Goal: Task Accomplishment & Management: Use online tool/utility

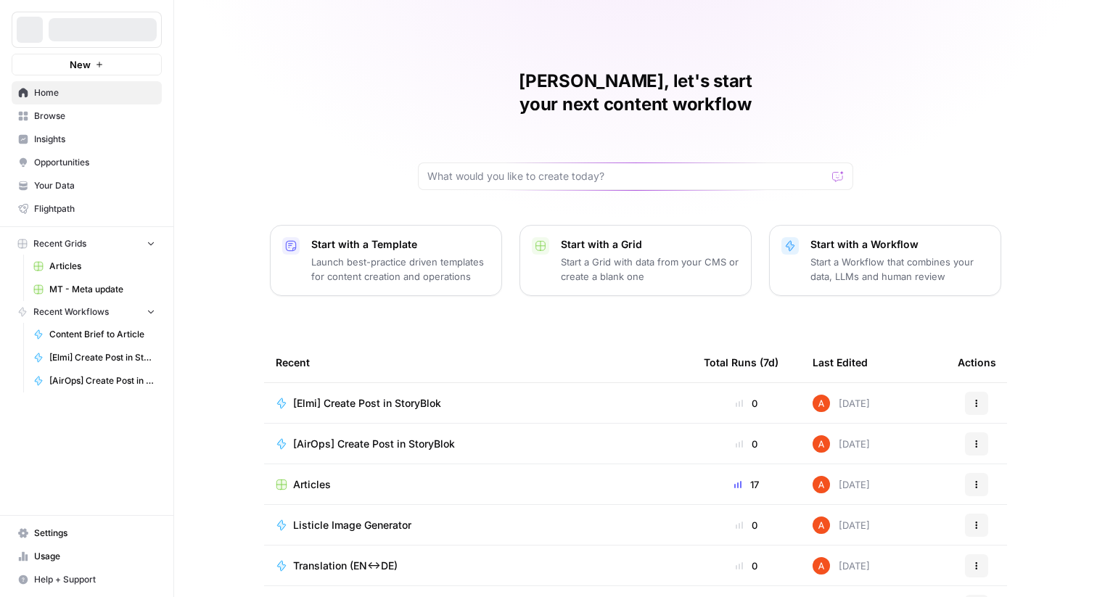
click at [116, 31] on div at bounding box center [103, 29] width 108 height 23
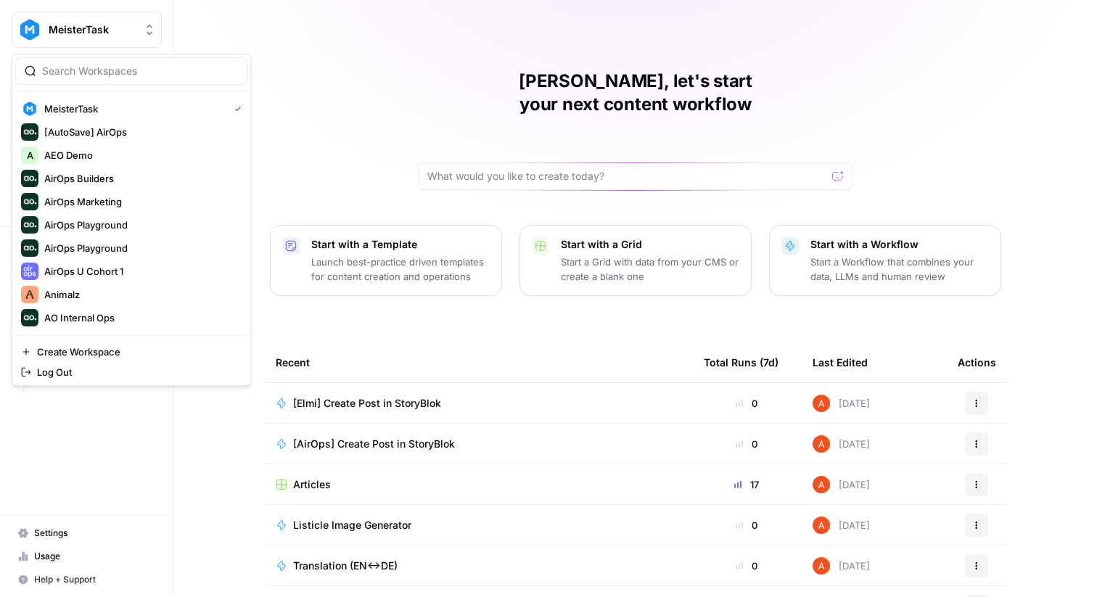
click at [116, 30] on span "MeisterTask" at bounding box center [93, 29] width 88 height 15
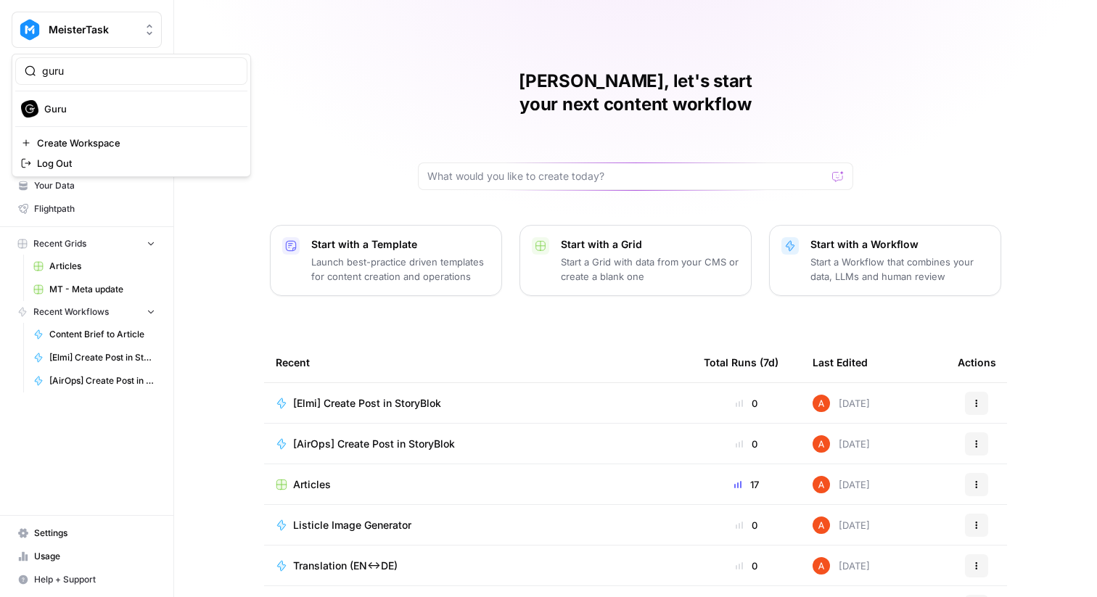
type input "guru"
click at [109, 101] on div "Guru" at bounding box center [131, 108] width 221 height 17
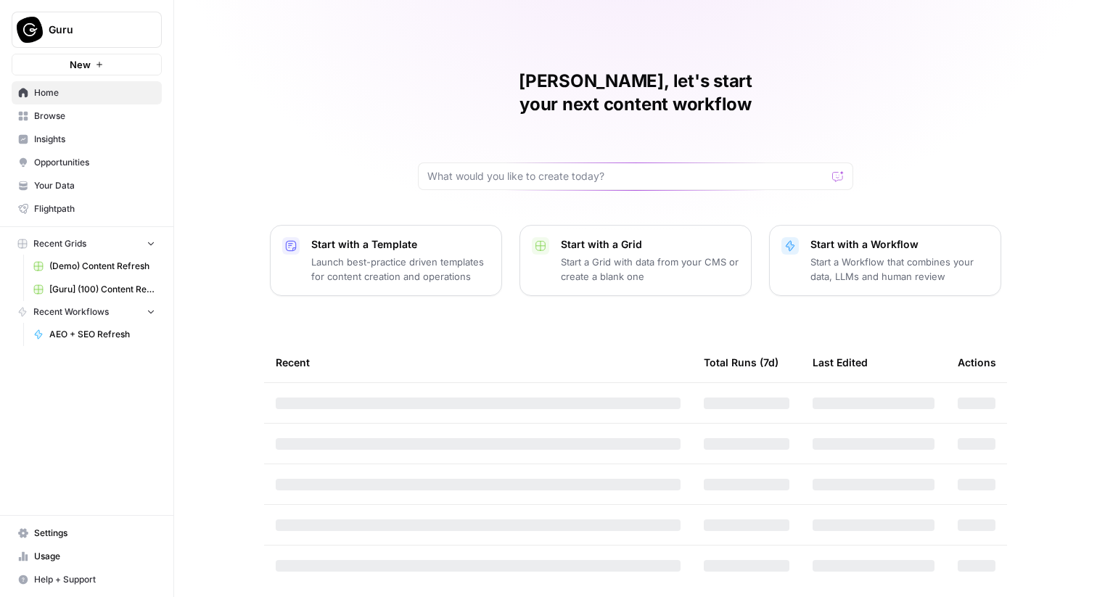
click at [139, 112] on span "Browse" at bounding box center [94, 116] width 121 height 13
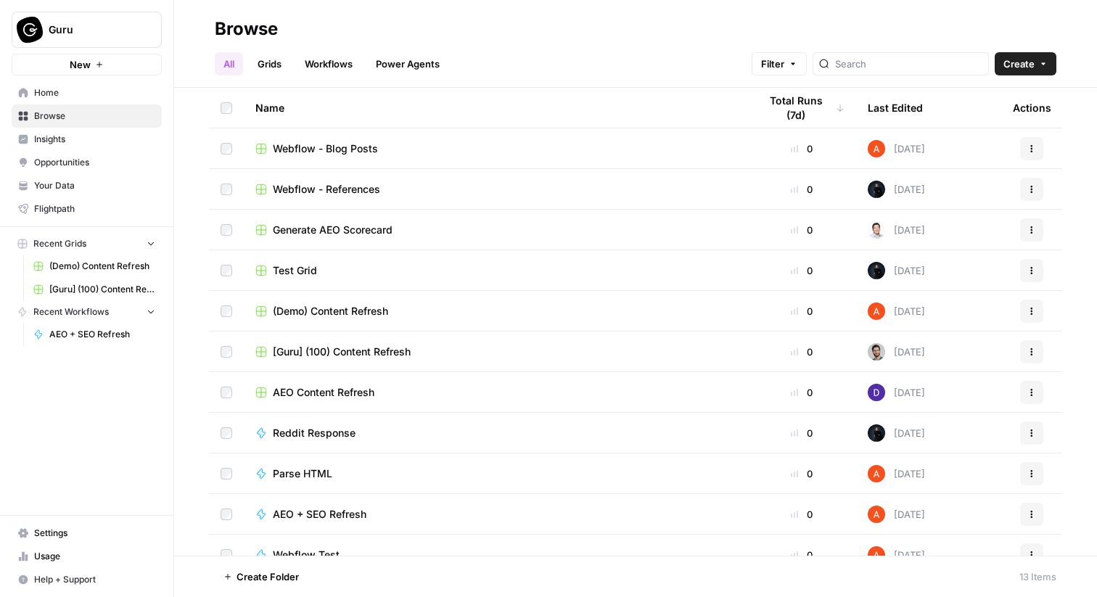
click at [270, 56] on link "Grids" at bounding box center [269, 63] width 41 height 23
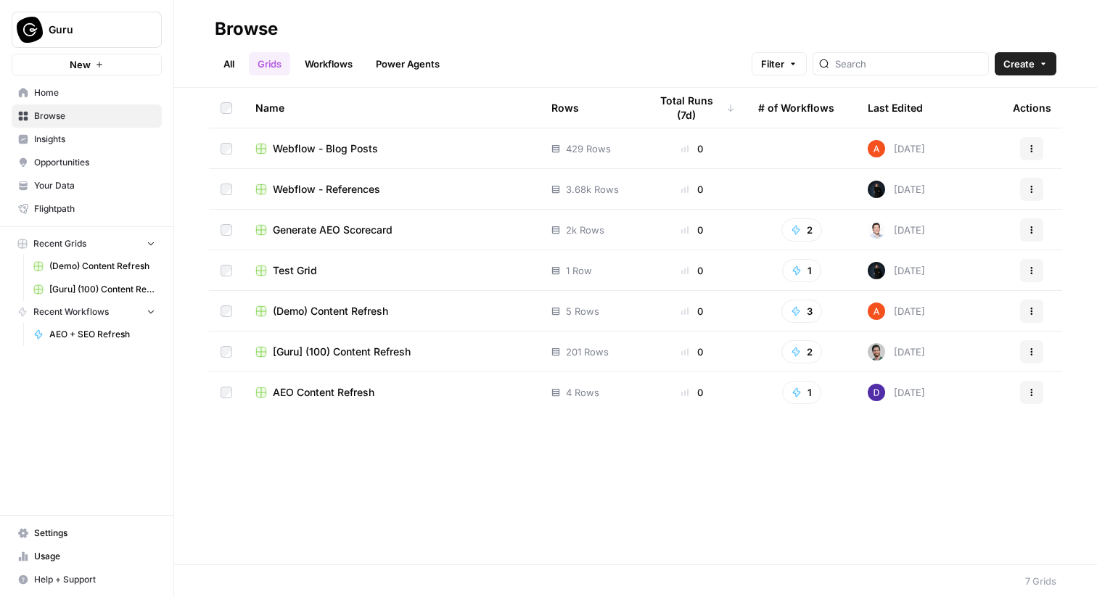
click at [339, 353] on span "[Guru] (100) Content Refresh" at bounding box center [342, 352] width 138 height 15
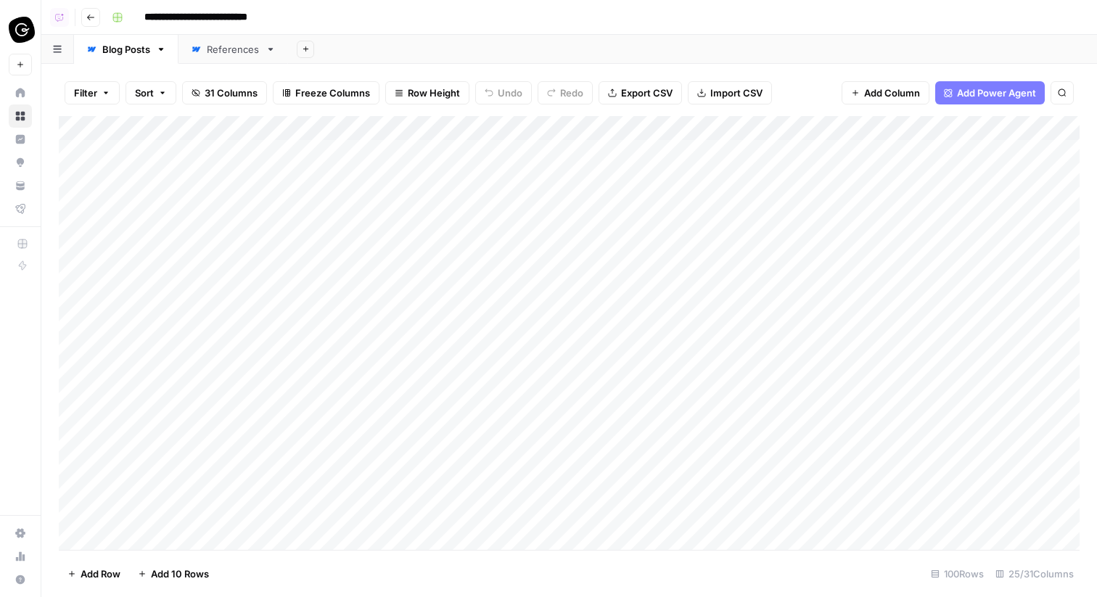
click at [237, 53] on div "References" at bounding box center [233, 49] width 53 height 15
click at [83, 2] on header "**********" at bounding box center [569, 17] width 1056 height 35
click at [86, 9] on button "Go back" at bounding box center [90, 17] width 19 height 19
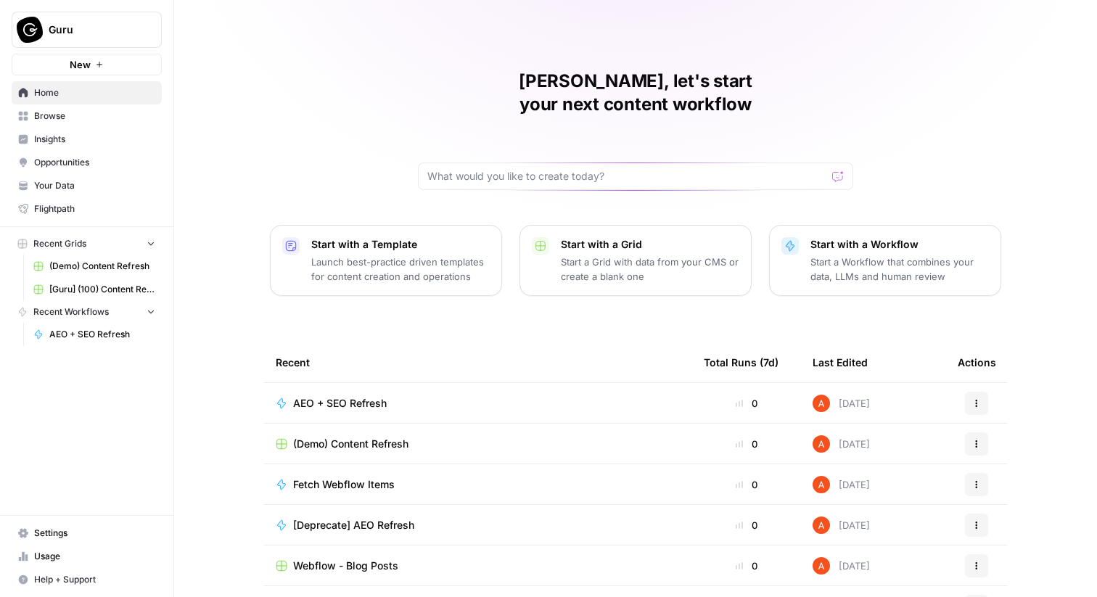
click at [52, 17] on button "Guru" at bounding box center [87, 30] width 150 height 36
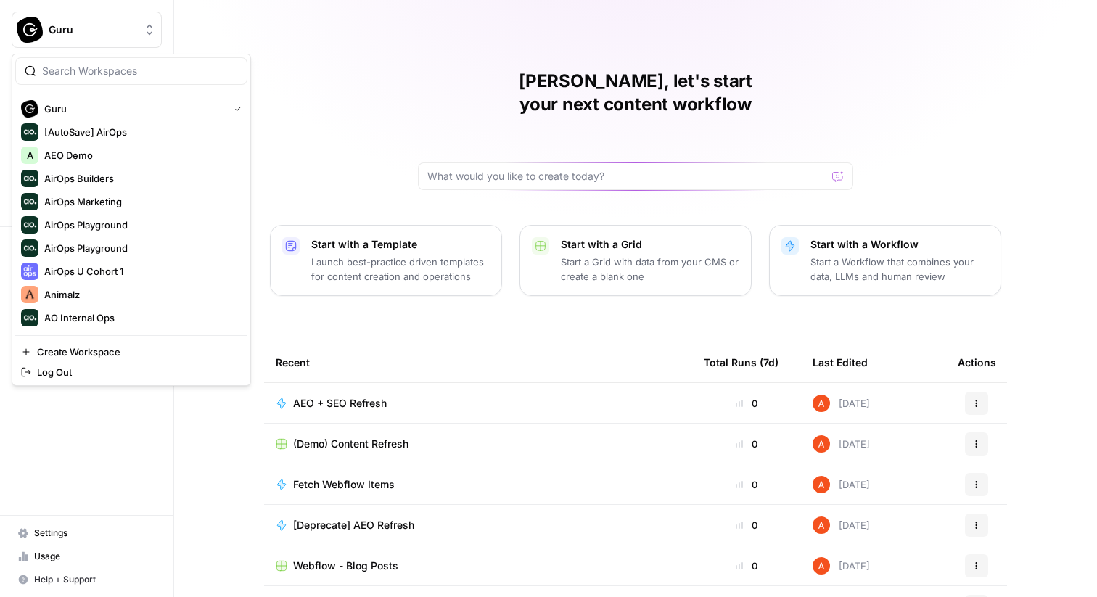
click at [277, 52] on div "Abdullahi, let's start your next content workflow Start with a Template Launch …" at bounding box center [635, 345] width 923 height 691
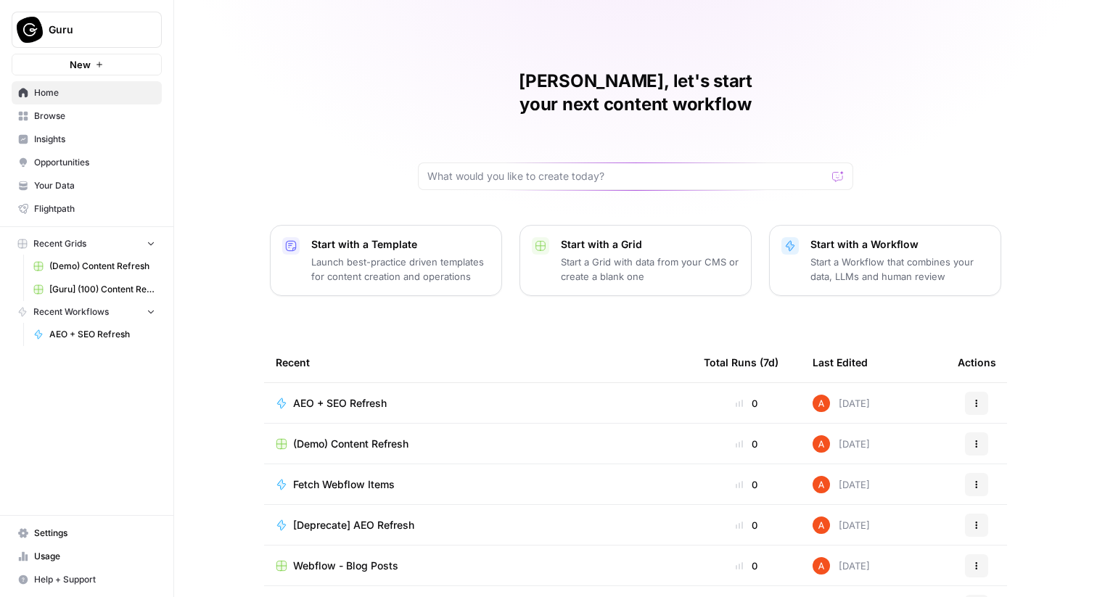
click at [91, 118] on span "Browse" at bounding box center [94, 116] width 121 height 13
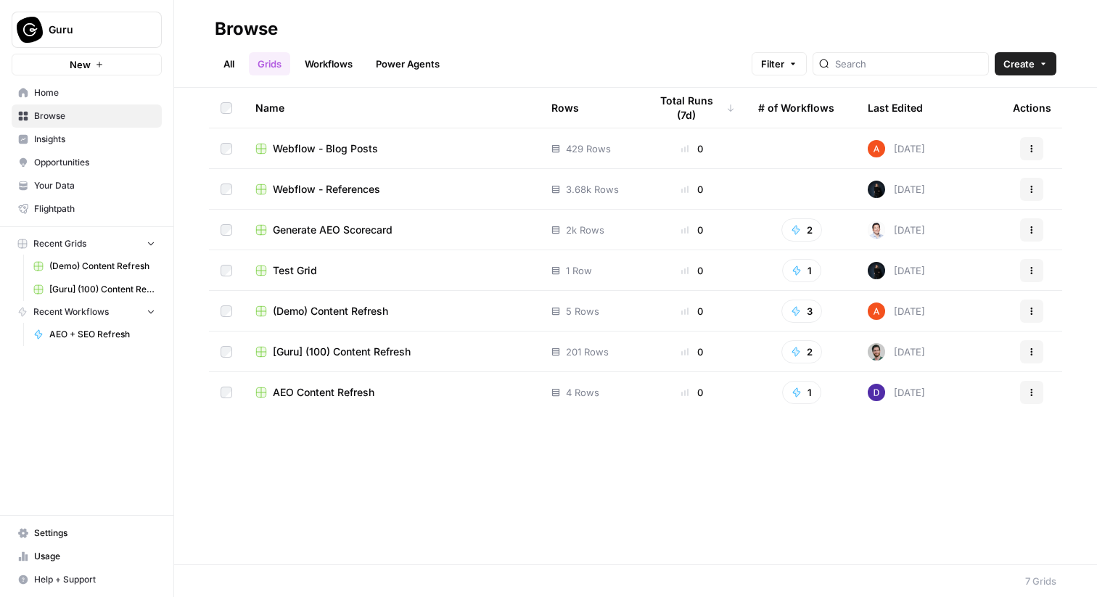
click at [1012, 80] on header "Browse All Grids Workflows Power Agents Filter Create" at bounding box center [635, 44] width 923 height 88
click at [1003, 63] on button "Create" at bounding box center [1026, 63] width 62 height 23
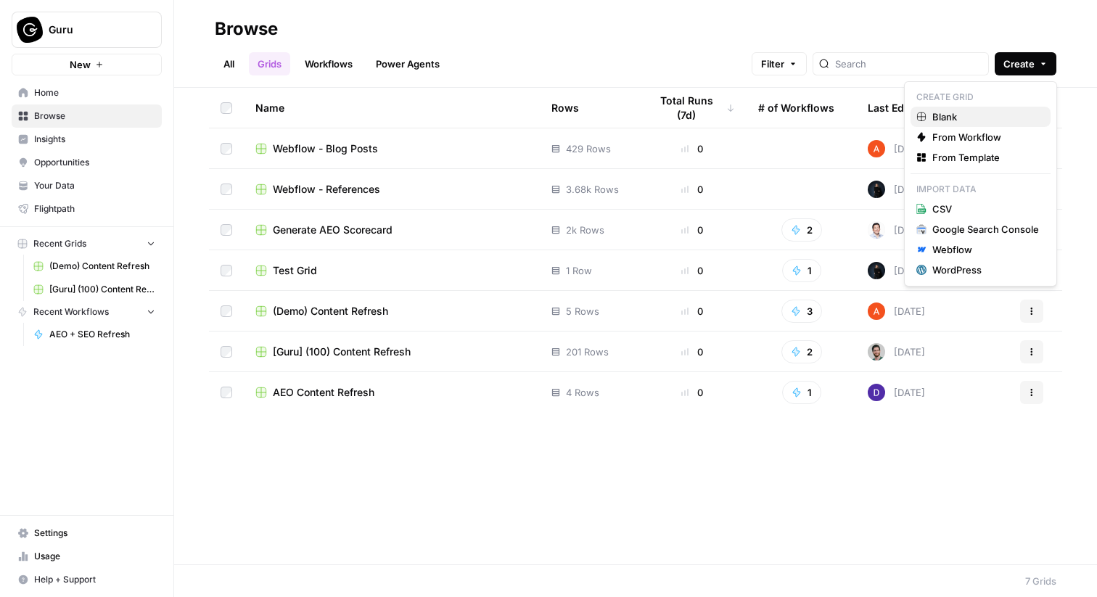
click at [945, 111] on span "Blank" at bounding box center [986, 117] width 107 height 15
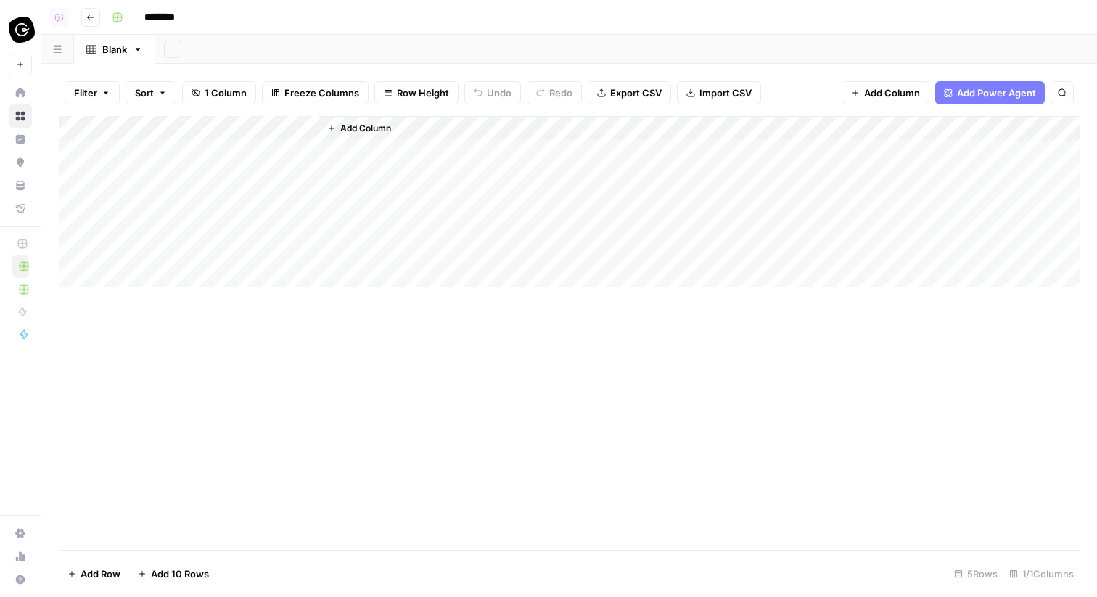
click at [99, 18] on button "Go back" at bounding box center [90, 17] width 19 height 19
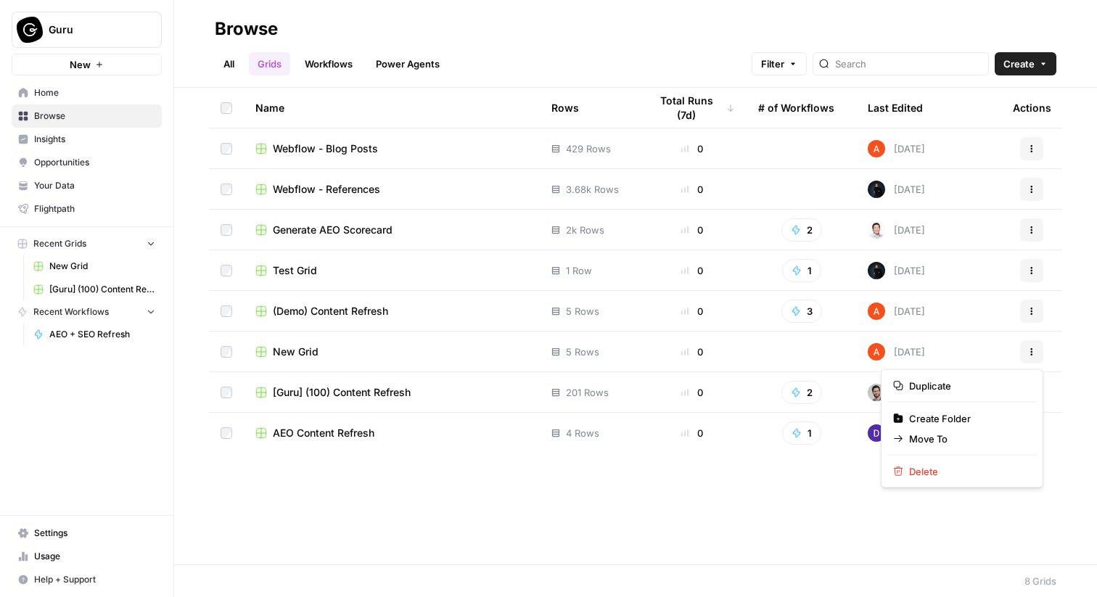
click at [1028, 348] on icon "button" at bounding box center [1032, 352] width 9 height 9
click at [909, 467] on span "Delete" at bounding box center [967, 472] width 116 height 15
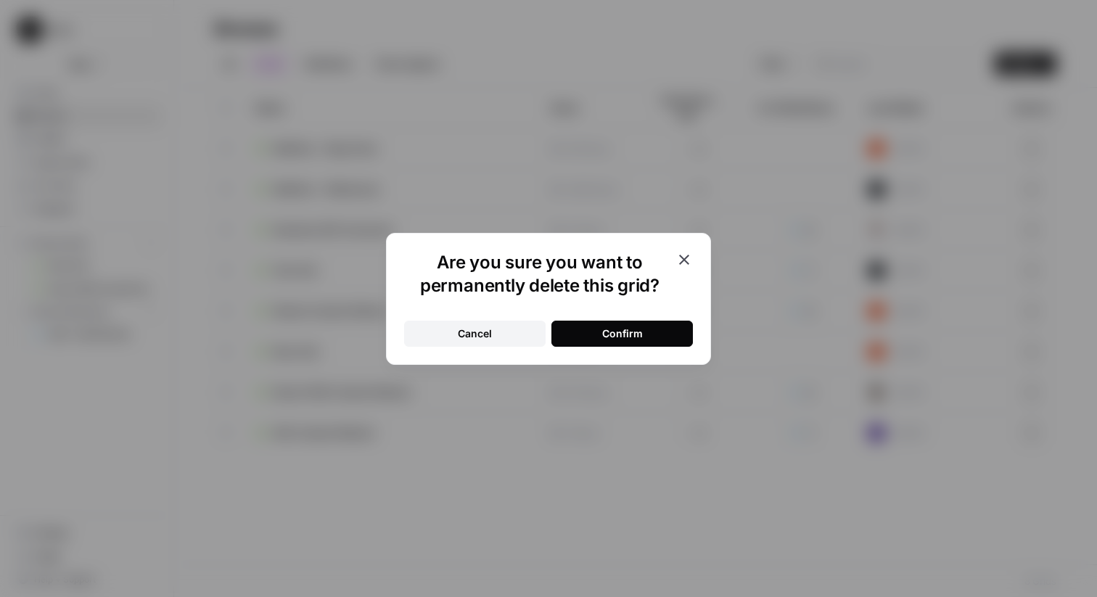
click at [574, 332] on button "Confirm" at bounding box center [623, 334] width 142 height 26
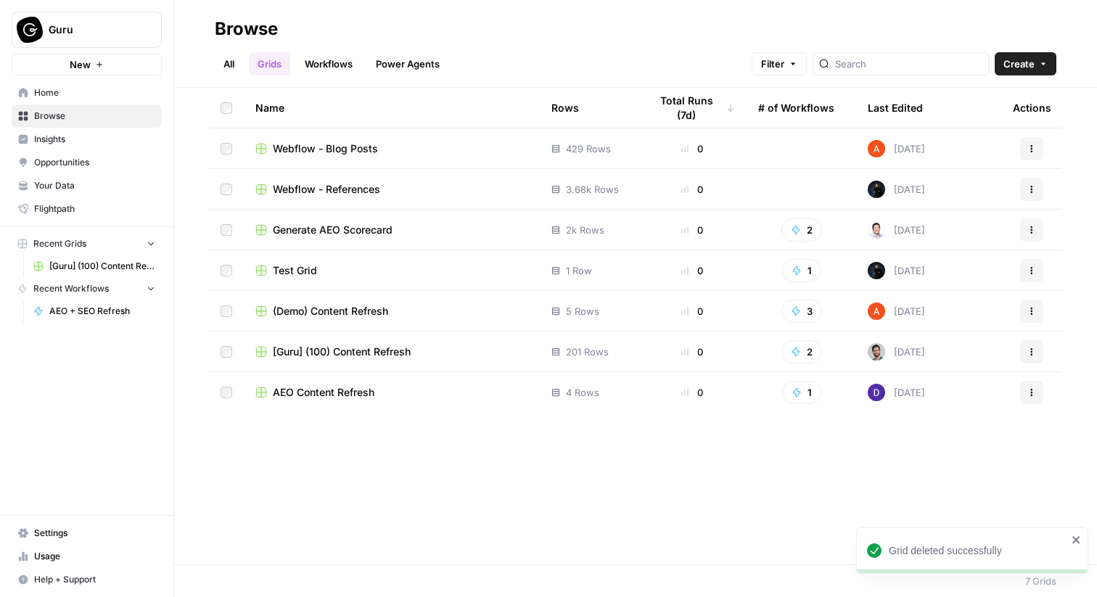
click at [1044, 66] on icon "button" at bounding box center [1043, 64] width 9 height 9
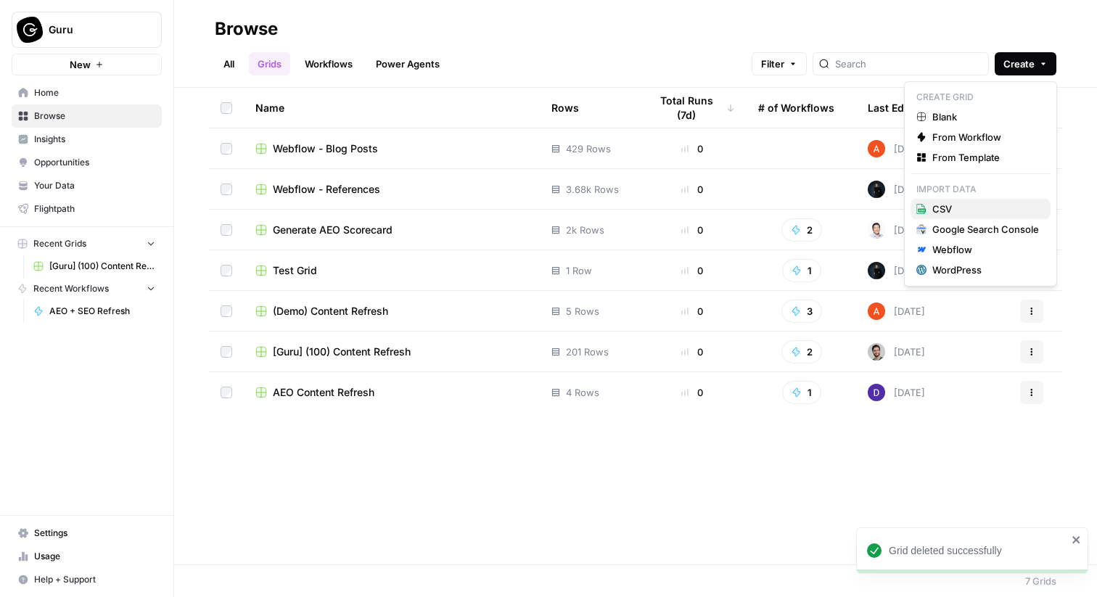
click at [980, 213] on span "CSV" at bounding box center [986, 209] width 107 height 15
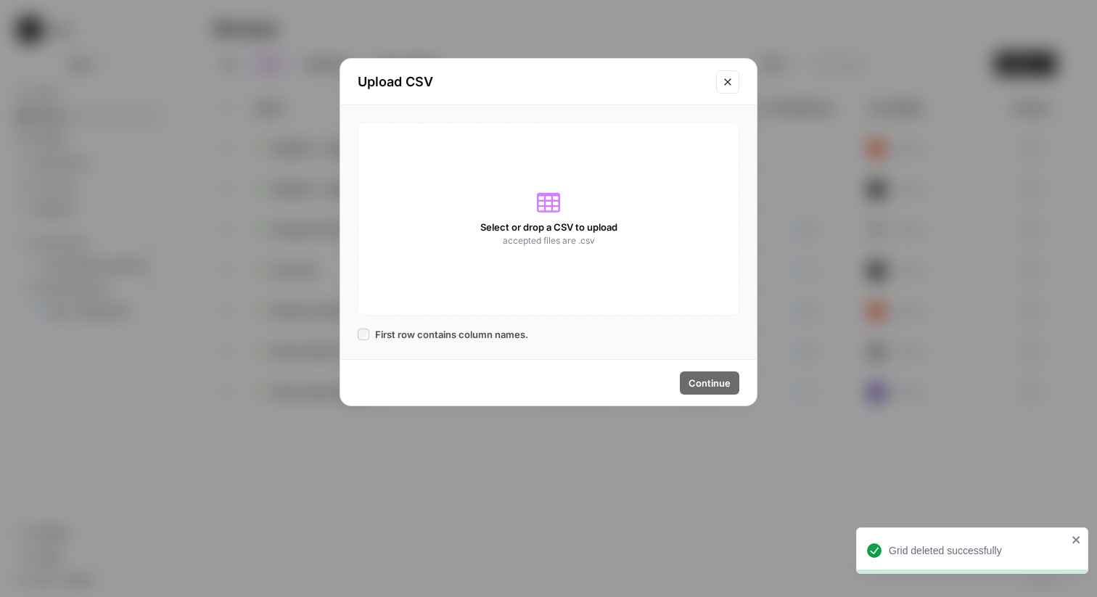
click at [631, 299] on div "Select or drop a CSV to upload accepted files are .csv" at bounding box center [549, 219] width 382 height 193
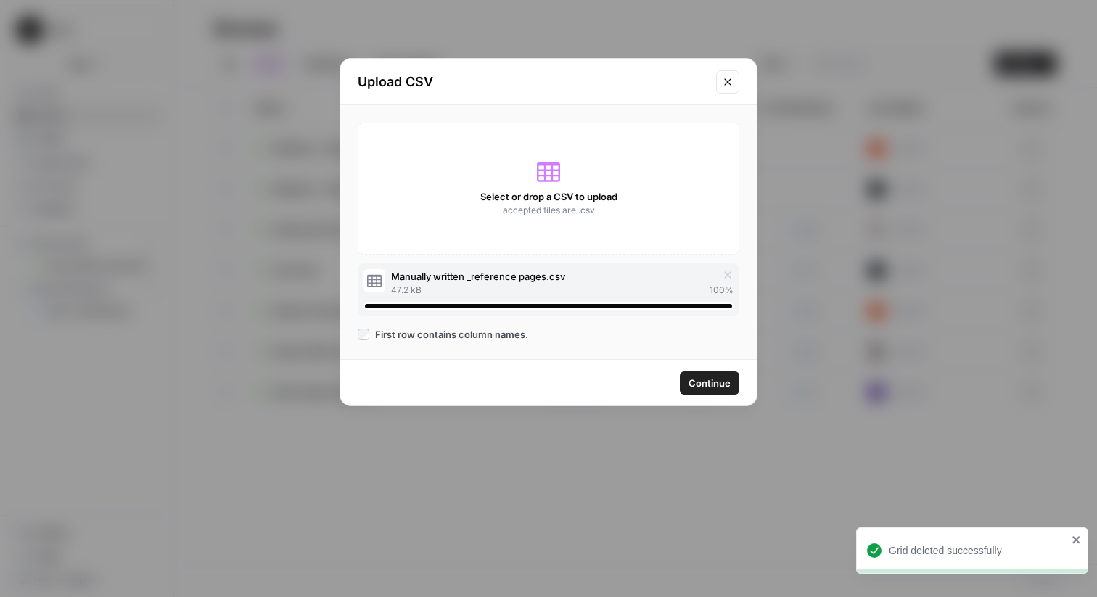
click at [708, 377] on span "Continue" at bounding box center [710, 383] width 42 height 15
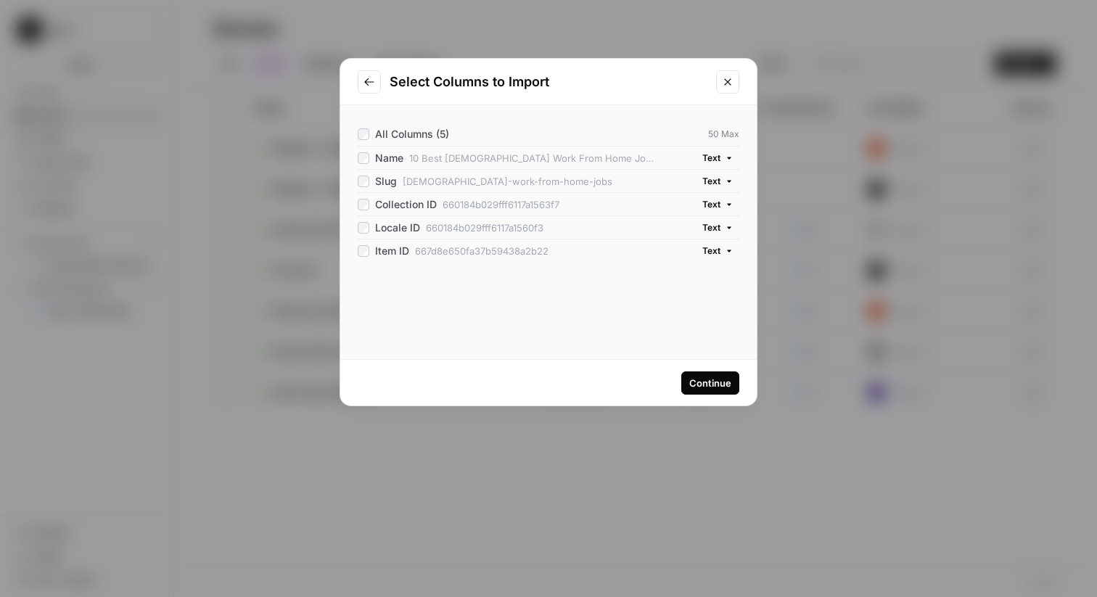
click at [689, 381] on button "Continue" at bounding box center [711, 383] width 58 height 23
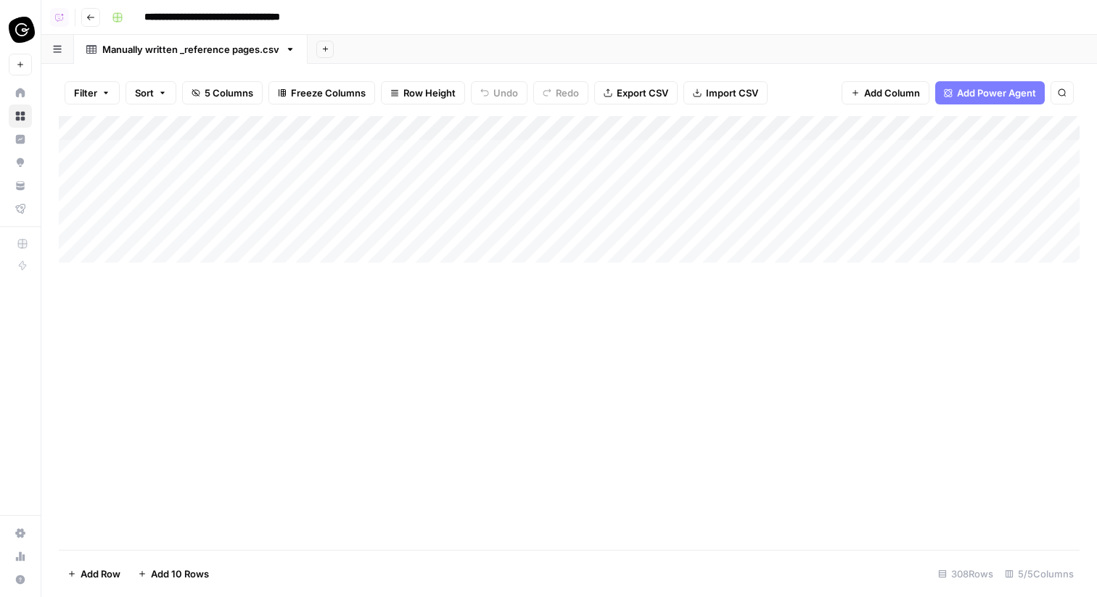
click at [240, 15] on input "**********" at bounding box center [240, 17] width 204 height 23
click at [216, 53] on div "Manually written _reference pages.csv" at bounding box center [190, 49] width 177 height 15
type input "**********"
click at [216, 53] on div "Manually written _reference pages.csv" at bounding box center [190, 49] width 177 height 15
type input "**********"
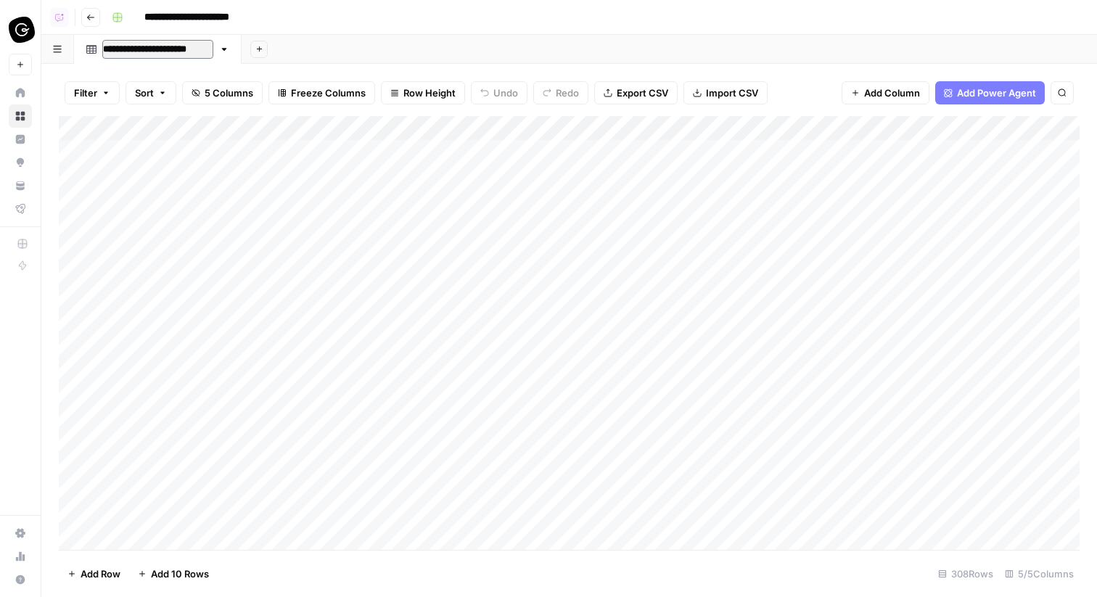
click at [480, 36] on div "Add Sheet" at bounding box center [670, 49] width 856 height 29
click at [95, 20] on button "Go back" at bounding box center [90, 17] width 19 height 19
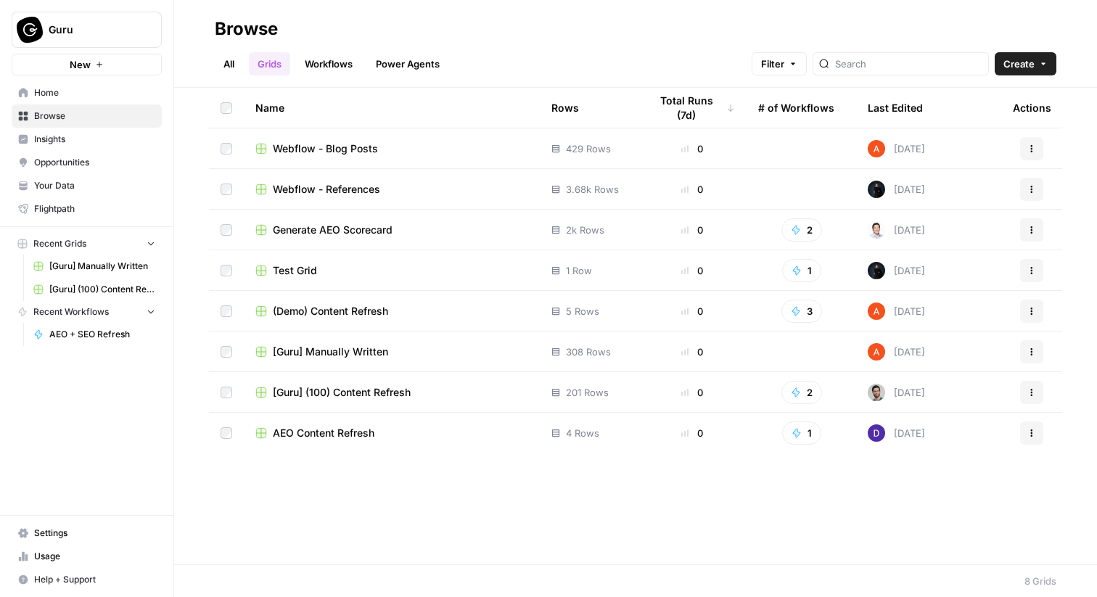
click at [364, 390] on span "[Guru] (100) Content Refresh" at bounding box center [342, 392] width 138 height 15
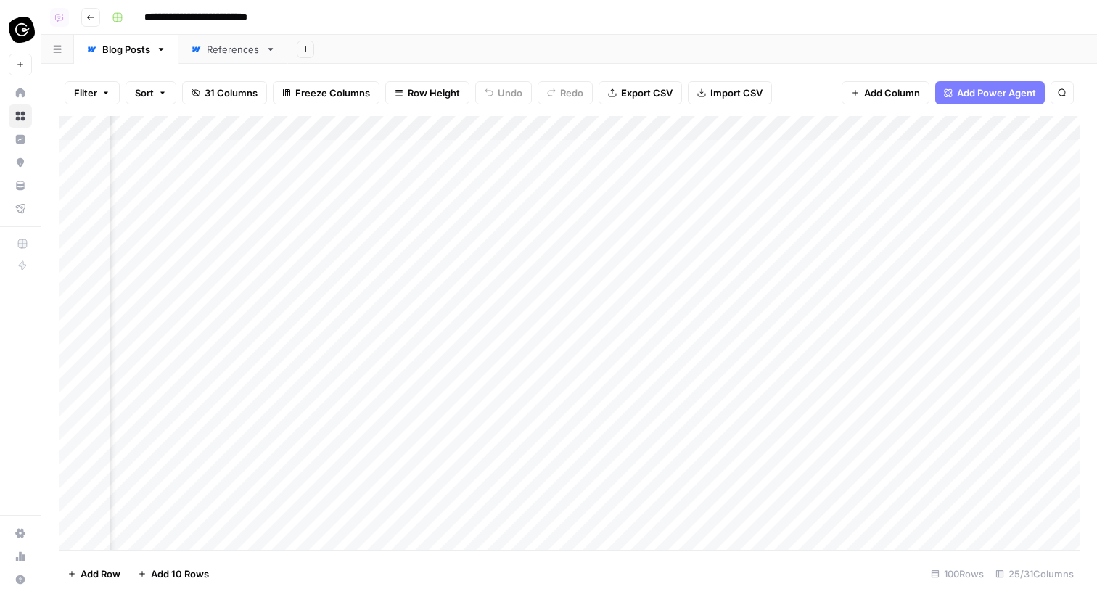
scroll to position [0, 1973]
click at [434, 145] on div "Add Column" at bounding box center [569, 333] width 1021 height 434
click at [89, 20] on icon "button" at bounding box center [90, 17] width 9 height 9
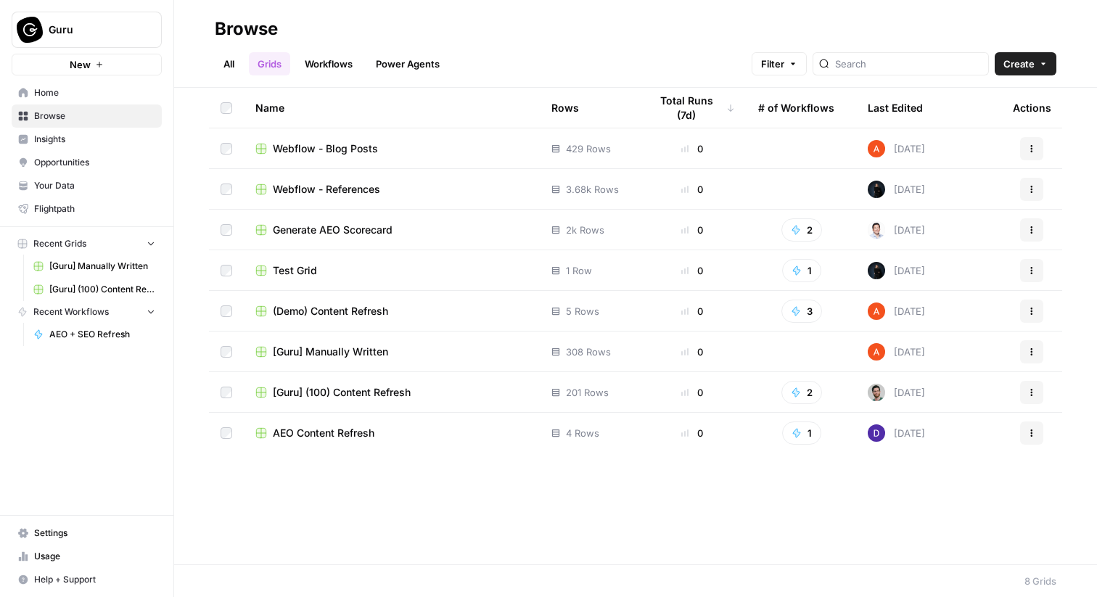
click at [317, 356] on span "[Guru] Manually Written" at bounding box center [330, 352] width 115 height 15
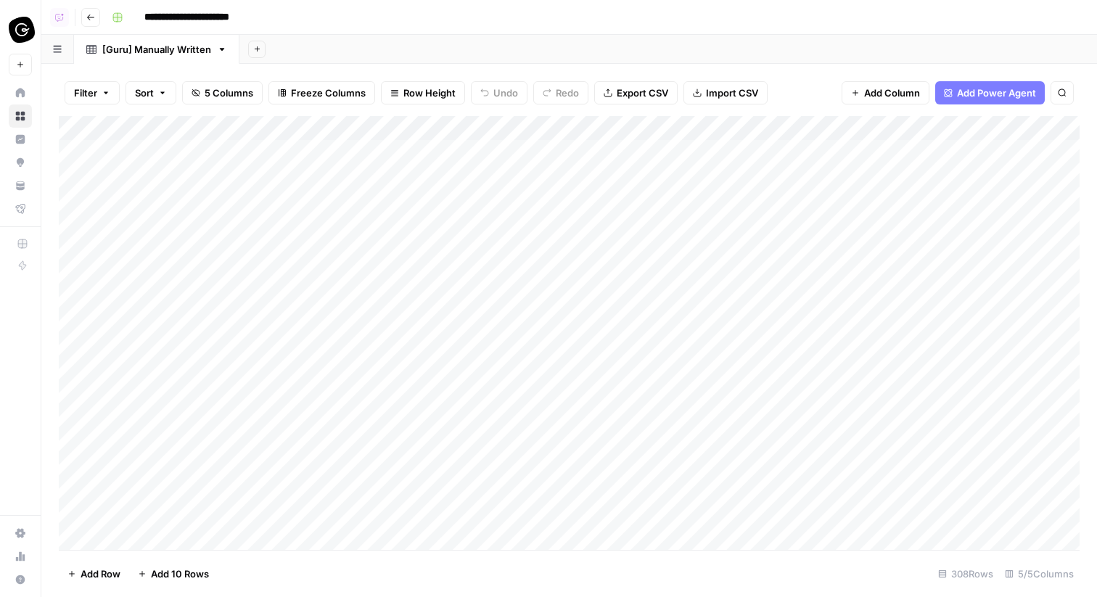
click at [406, 155] on div "Add Column" at bounding box center [569, 333] width 1021 height 434
click at [477, 181] on div "Add Column" at bounding box center [569, 333] width 1021 height 434
click at [30, 88] on link "Home" at bounding box center [20, 92] width 23 height 23
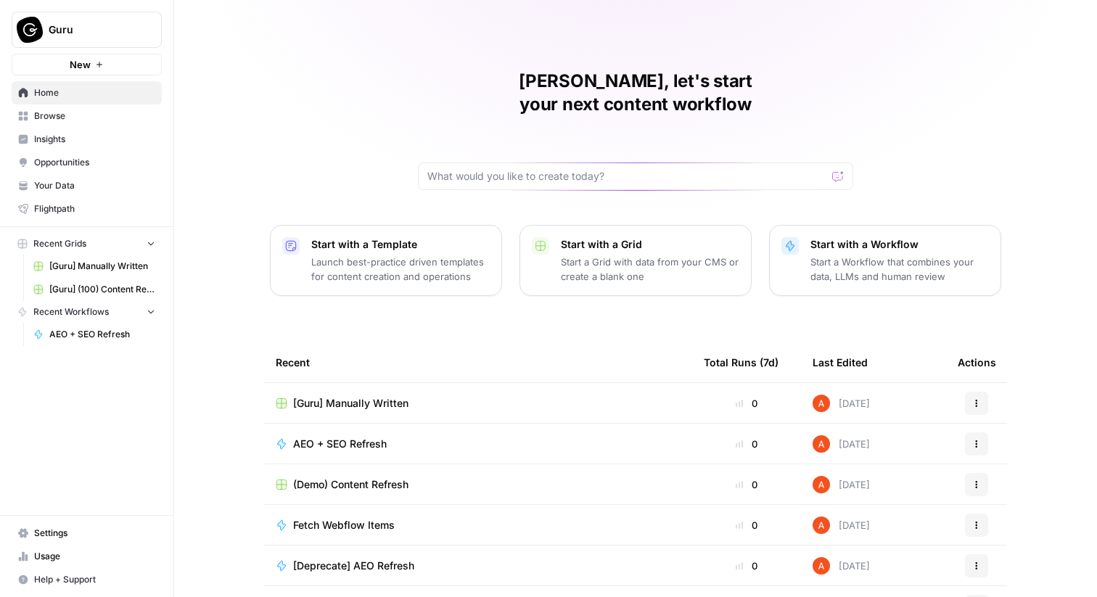
click at [132, 65] on button "New" at bounding box center [87, 65] width 150 height 22
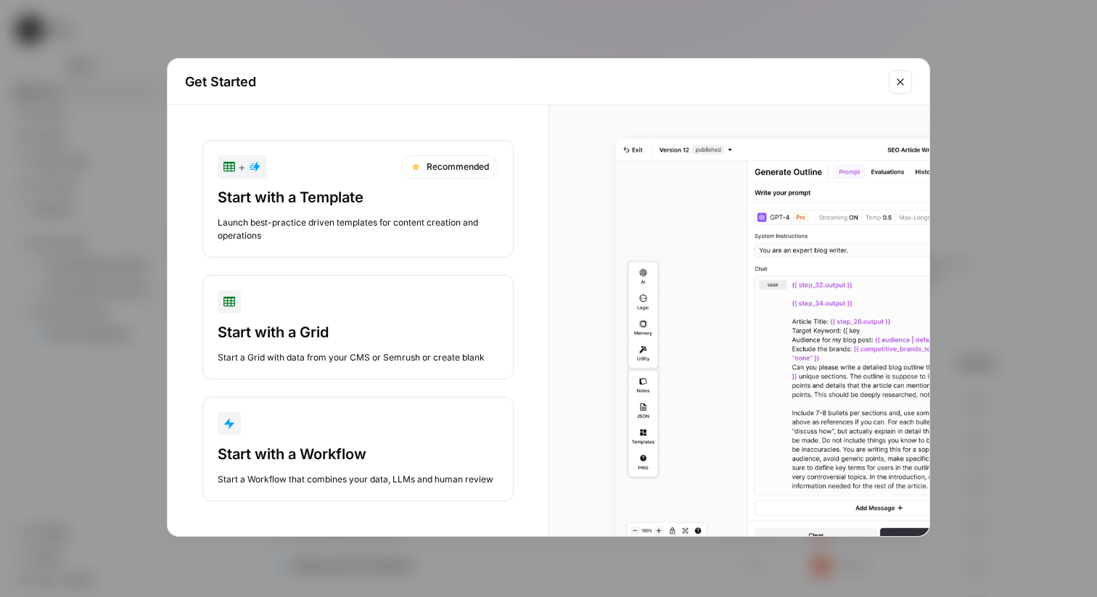
click at [382, 439] on button "Start with a Workflow Start a Workflow that combines your data, LLMs and human …" at bounding box center [357, 449] width 311 height 105
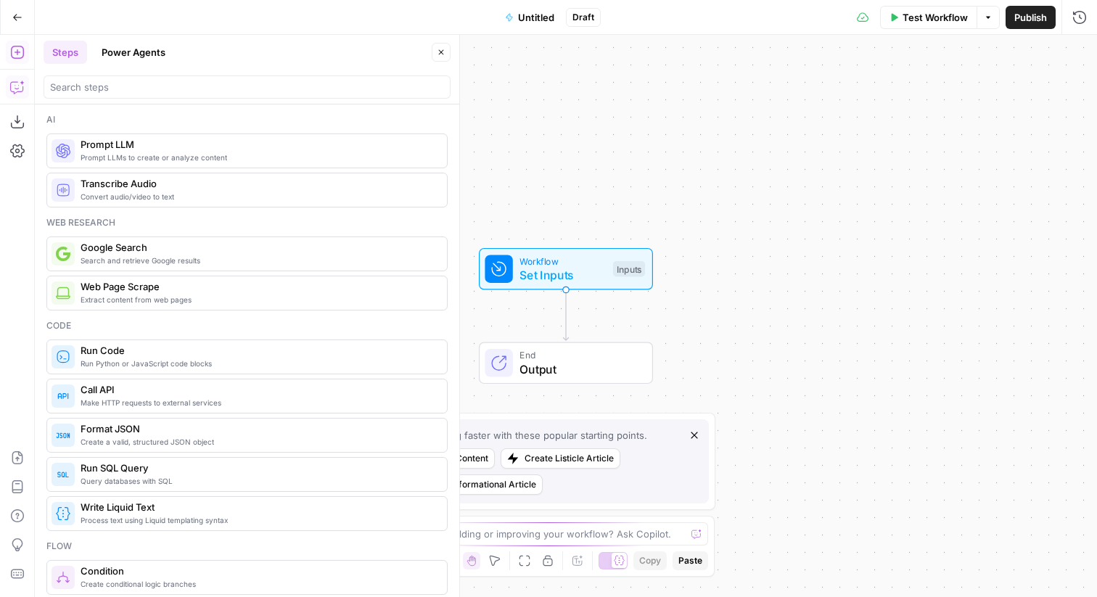
click at [12, 83] on icon "button" at bounding box center [17, 87] width 15 height 15
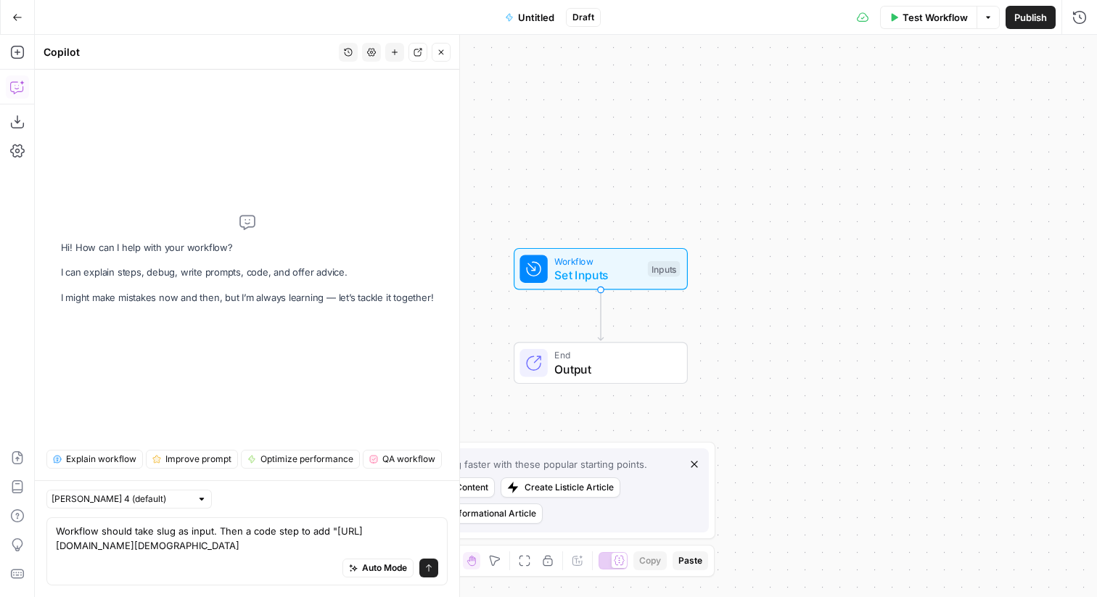
drag, startPoint x: 222, startPoint y: 546, endPoint x: 383, endPoint y: 550, distance: 161.2
click at [385, 550] on textarea "Workflow should take slug as input. Then a code step to add "https://www.getgur…" at bounding box center [247, 538] width 382 height 29
click at [383, 550] on textarea "Workflow should take slug as input. Then a code step to add "https://www.getgur…" at bounding box center [247, 538] width 382 height 29
click at [382, 548] on textarea "Workflow should take slug as input. Then a code step to add "https://www.getgur…" at bounding box center [247, 538] width 382 height 29
click at [383, 544] on textarea "Workflow should take slug as input. Then a code step to add "https://www.getgur…" at bounding box center [247, 538] width 382 height 29
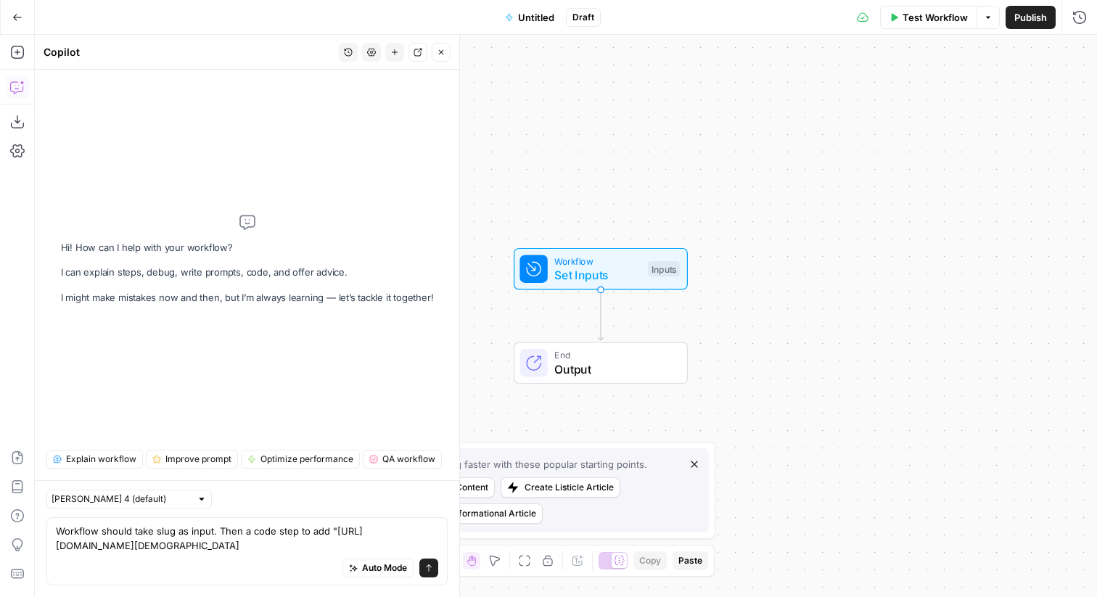
drag, startPoint x: 390, startPoint y: 552, endPoint x: 223, endPoint y: 550, distance: 166.9
click at [223, 550] on textarea "Workflow should take slug as input. Then a code step to add "https://www.getgur…" at bounding box center [247, 538] width 382 height 29
type textarea "Workflow should take slug as input. Then a code step to add "https://www.getgur…"
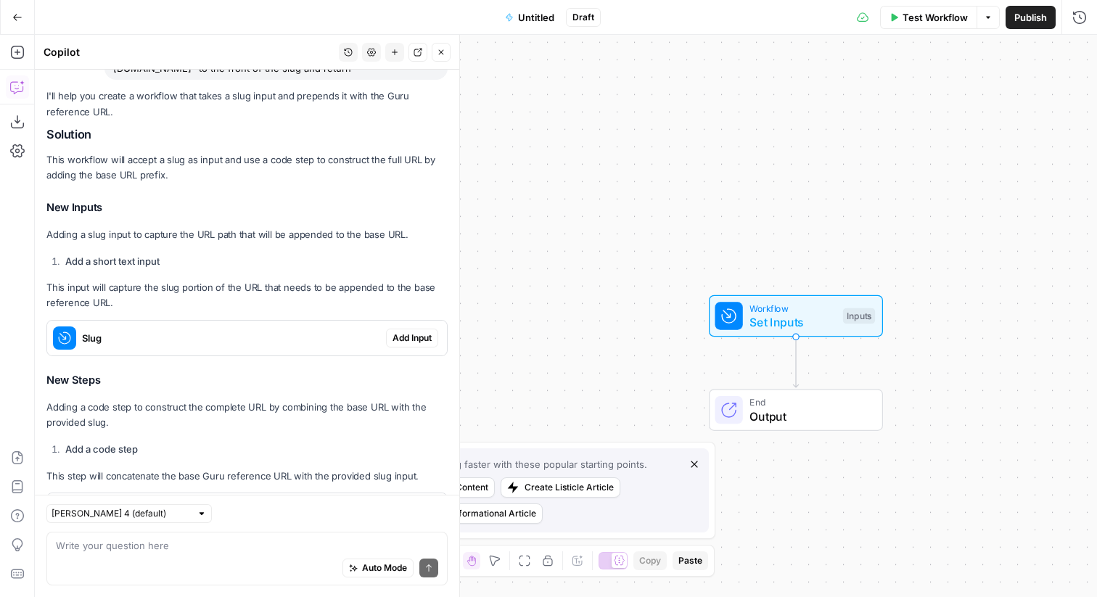
scroll to position [108, 0]
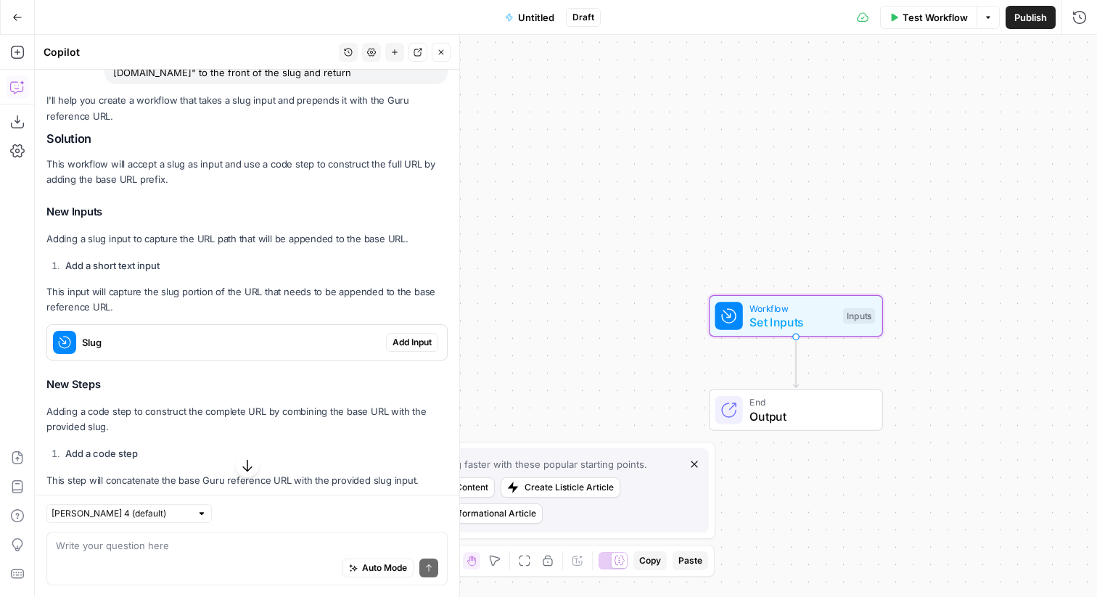
click at [400, 343] on span "Add Input" at bounding box center [412, 342] width 39 height 13
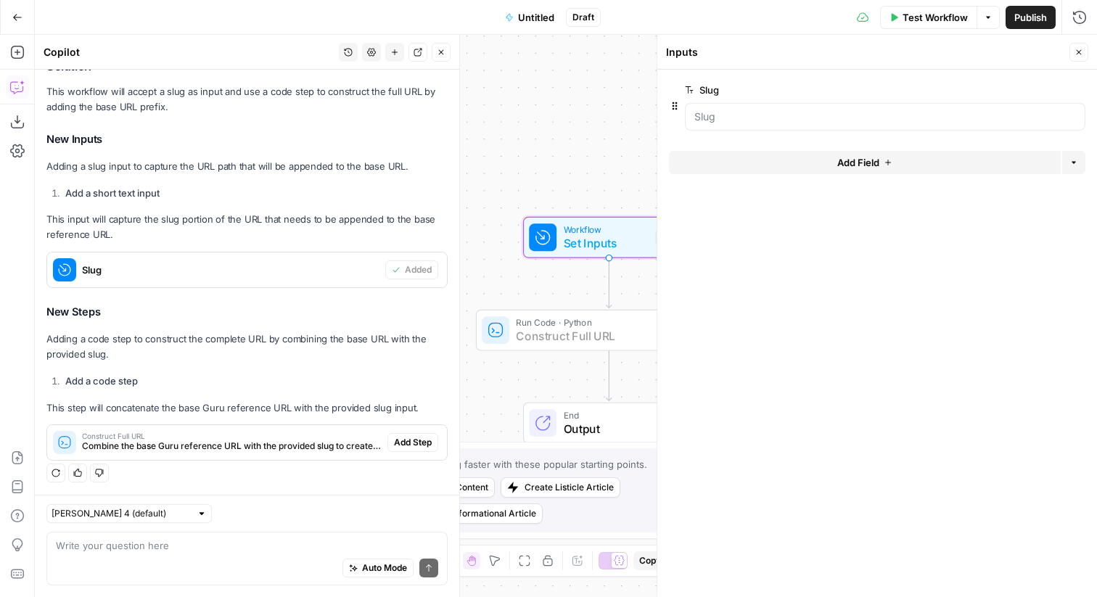
click at [427, 441] on span "Add Step" at bounding box center [413, 442] width 38 height 13
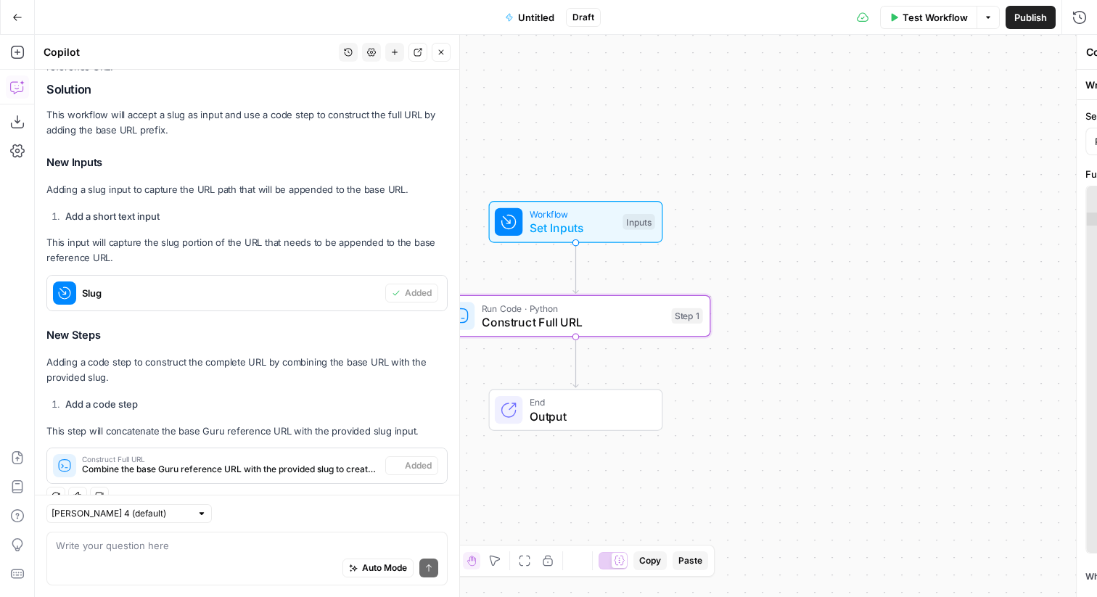
scroll to position [204, 0]
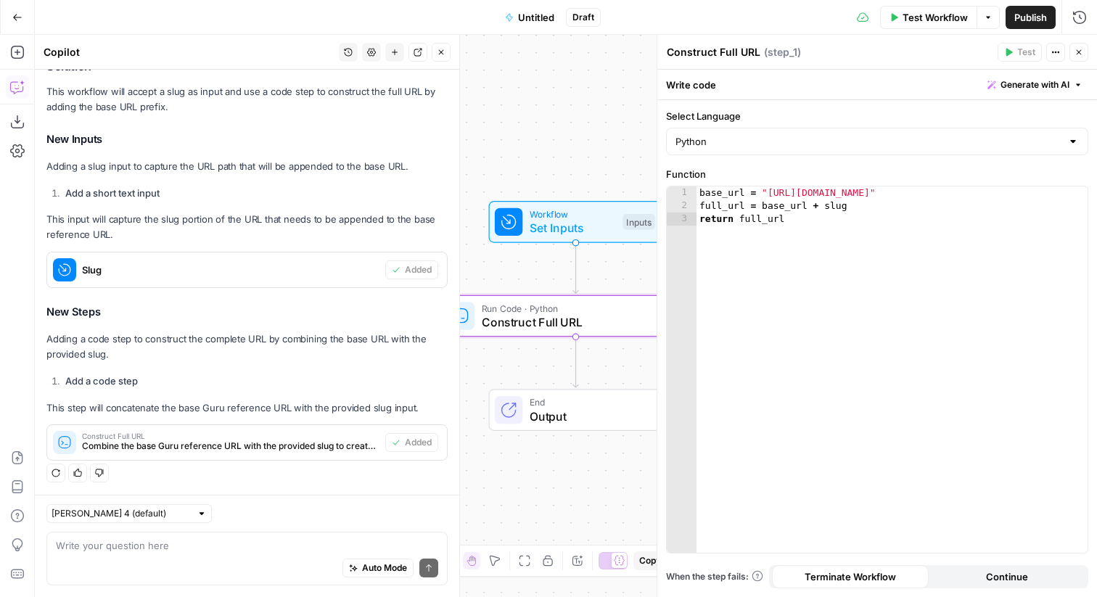
click at [529, 10] on span "Untitled" at bounding box center [536, 17] width 36 height 15
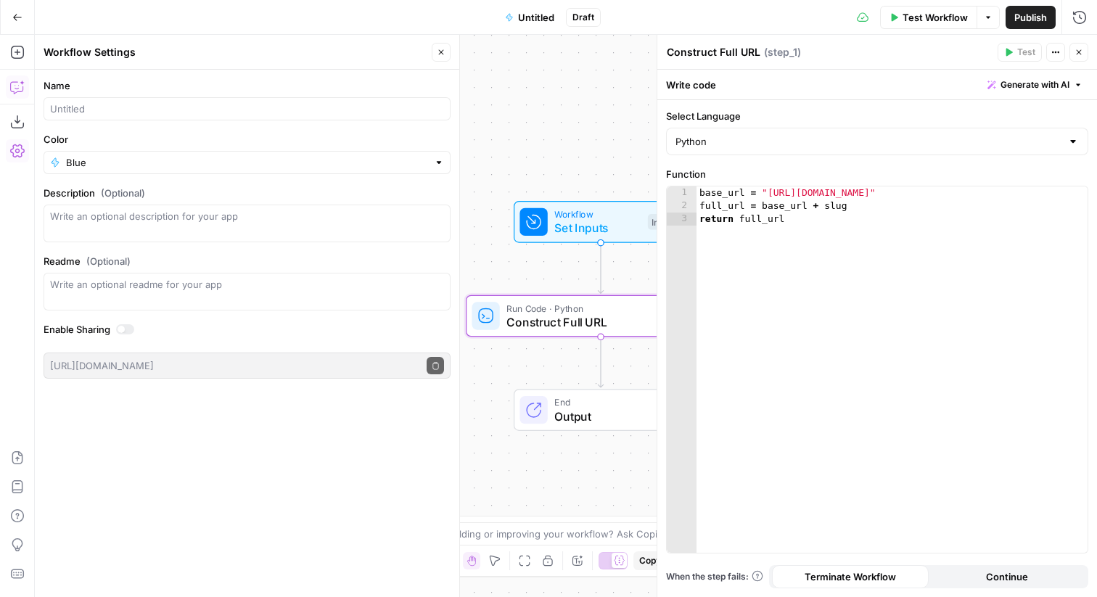
click at [189, 96] on div "Name" at bounding box center [247, 99] width 407 height 42
click at [164, 110] on input "Name" at bounding box center [247, 109] width 394 height 15
type input "Get Full URL"
click at [441, 46] on button "Close" at bounding box center [441, 52] width 19 height 19
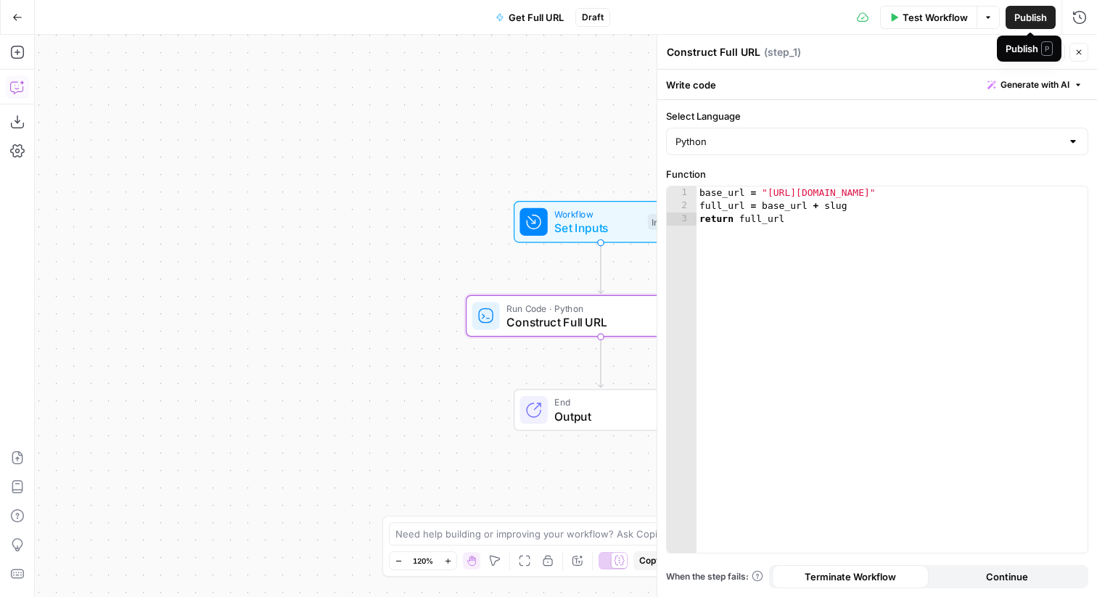
click at [1023, 24] on span "Publish" at bounding box center [1031, 17] width 33 height 15
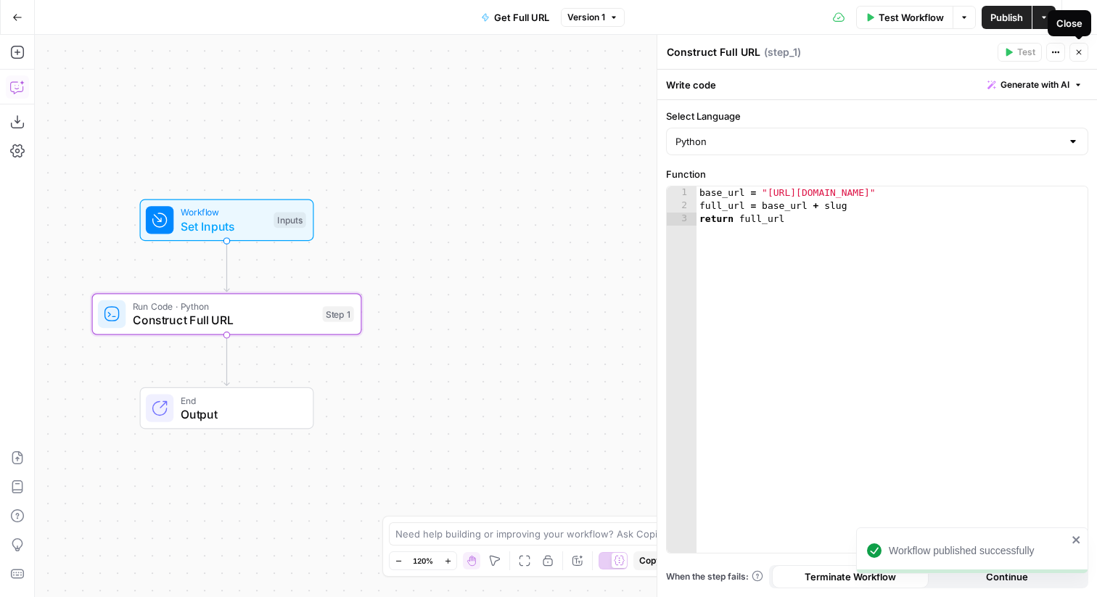
click at [1082, 50] on icon "button" at bounding box center [1079, 52] width 9 height 9
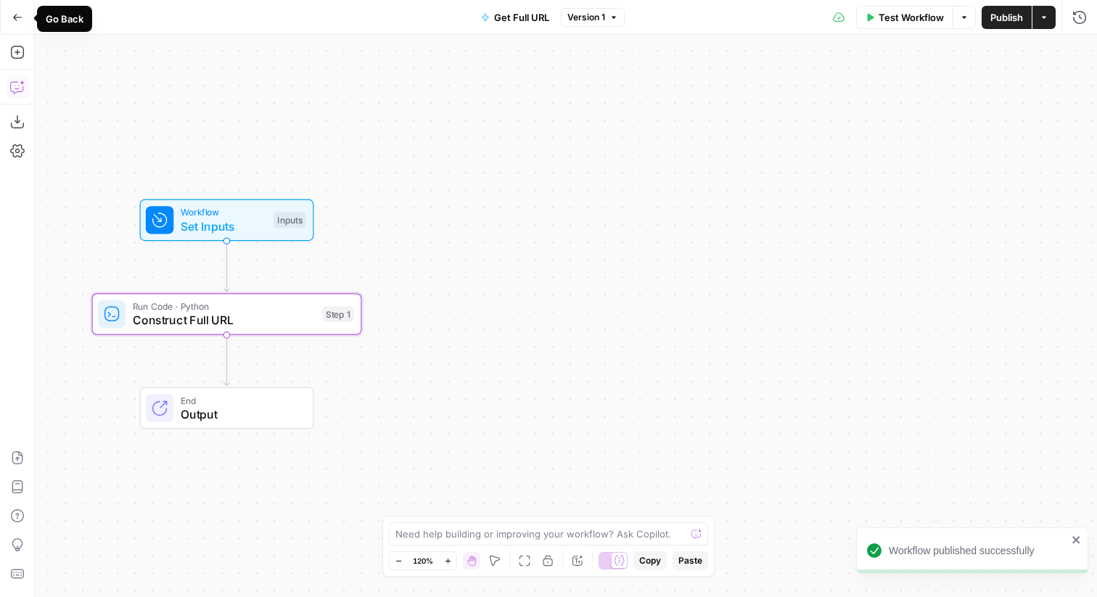
click at [9, 16] on button "Go Back" at bounding box center [17, 17] width 26 height 26
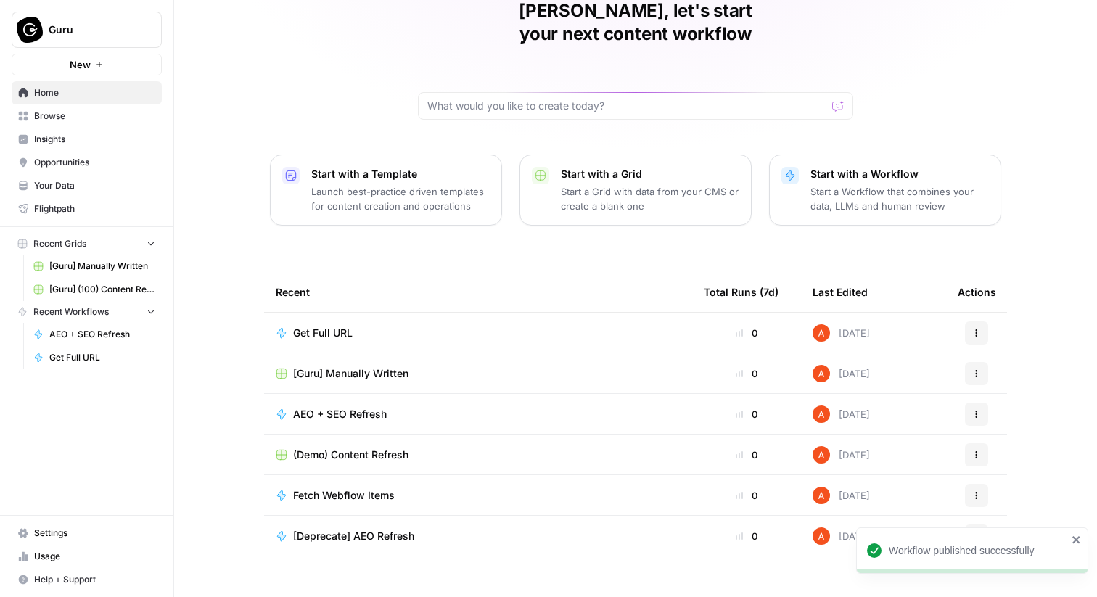
scroll to position [68, 0]
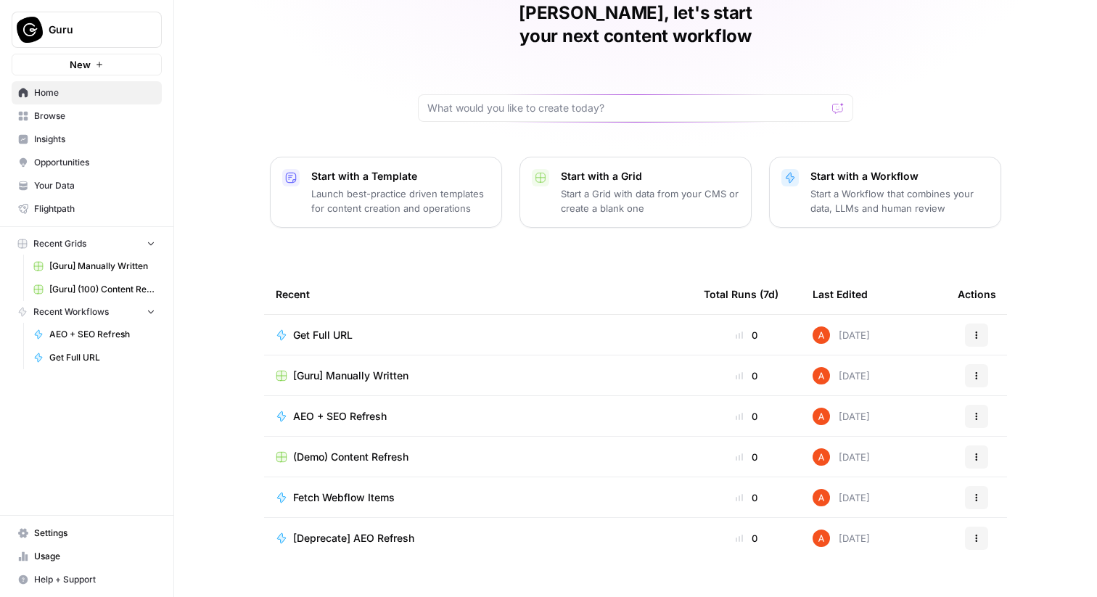
click at [357, 369] on span "[Guru] Manually Written" at bounding box center [350, 376] width 115 height 15
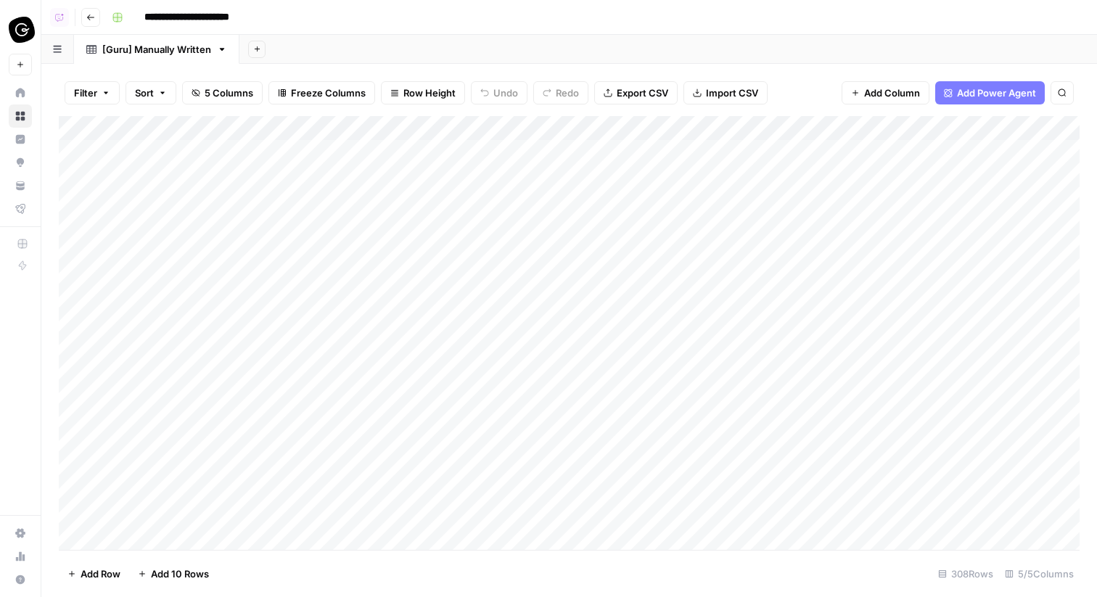
scroll to position [0, 156]
click at [1018, 128] on button "Add Column" at bounding box center [1039, 128] width 75 height 19
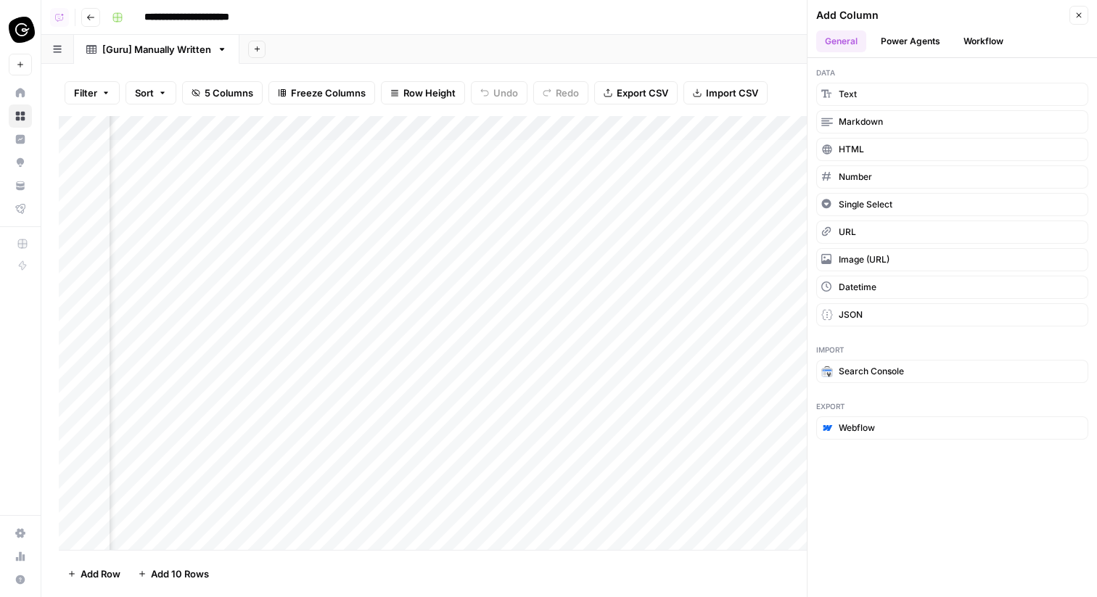
click at [958, 39] on button "Workflow" at bounding box center [983, 41] width 57 height 22
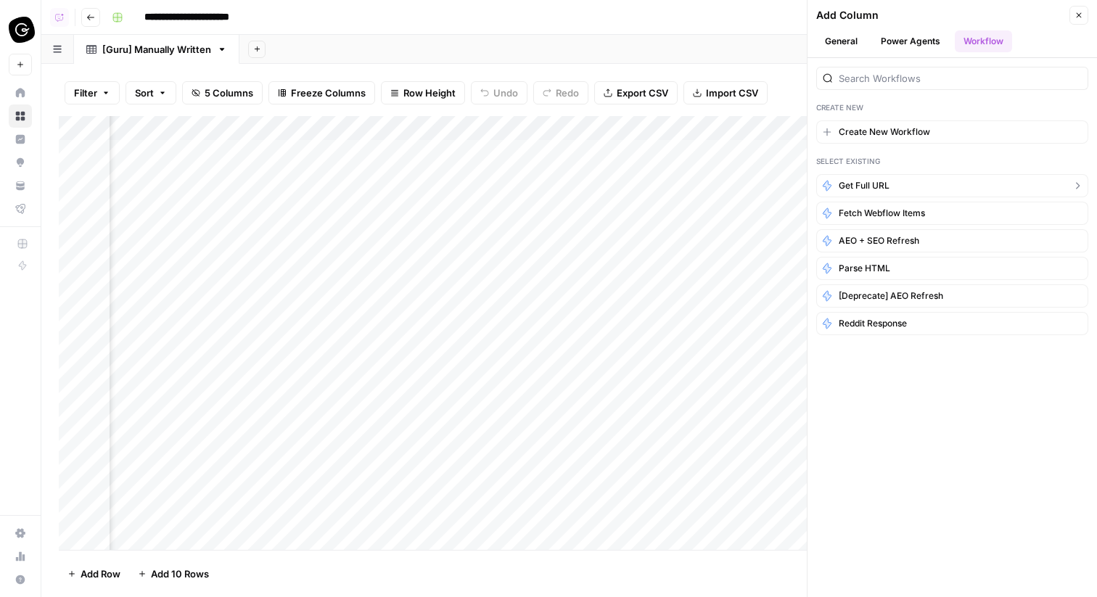
click at [888, 184] on span "Get Full URL" at bounding box center [864, 185] width 51 height 13
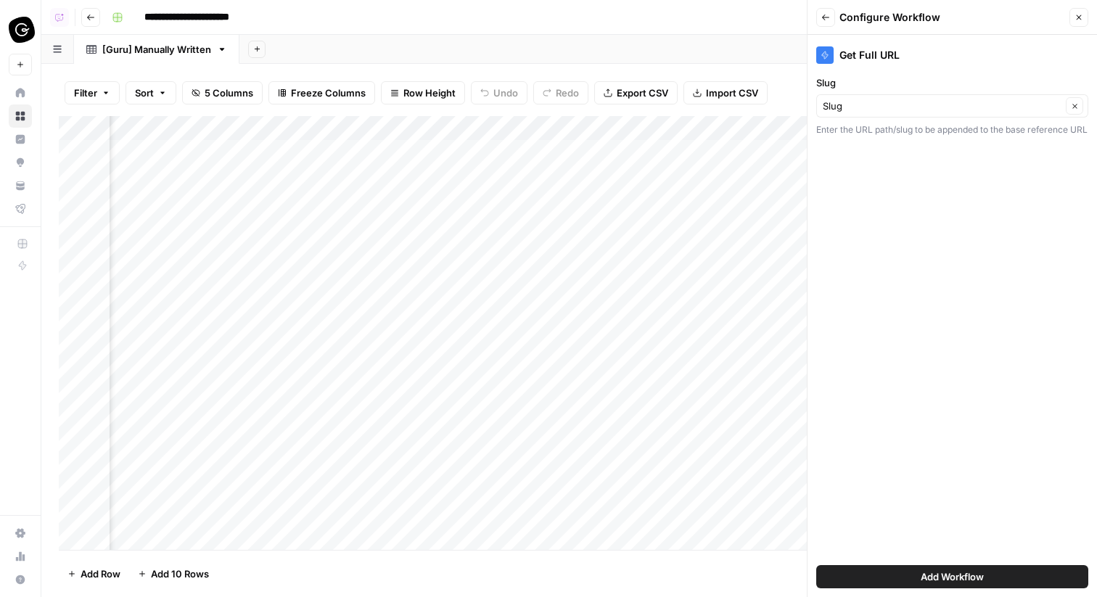
click at [974, 576] on span "Add Workflow" at bounding box center [952, 577] width 63 height 15
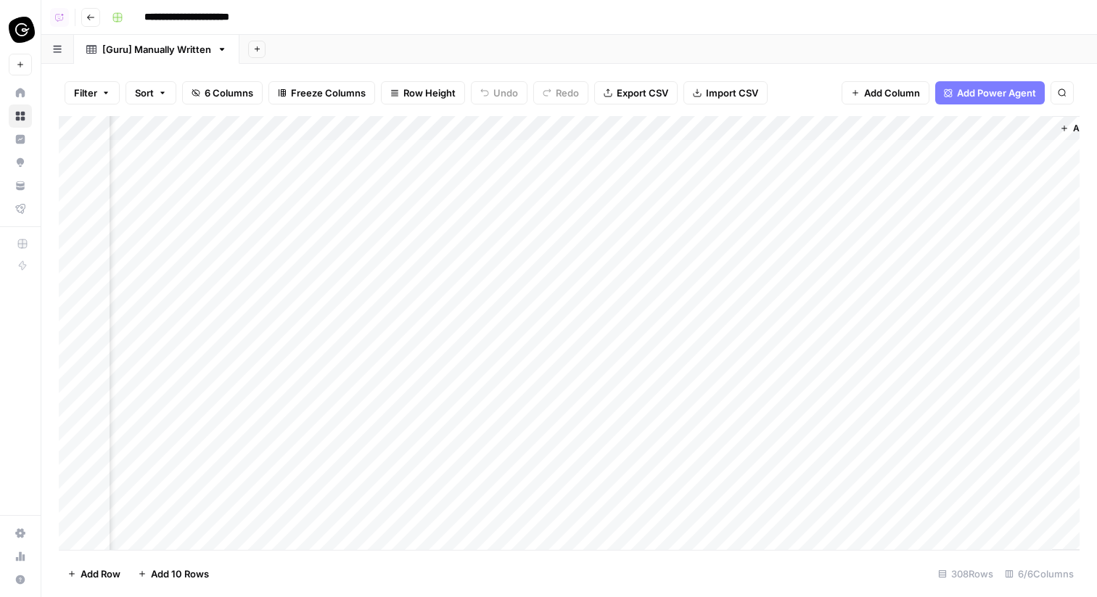
scroll to position [0, 287]
click at [955, 147] on div "Add Column" at bounding box center [569, 333] width 1021 height 434
click at [987, 154] on div "Add Column" at bounding box center [569, 333] width 1021 height 434
click at [991, 160] on div "Add Column" at bounding box center [569, 333] width 1021 height 434
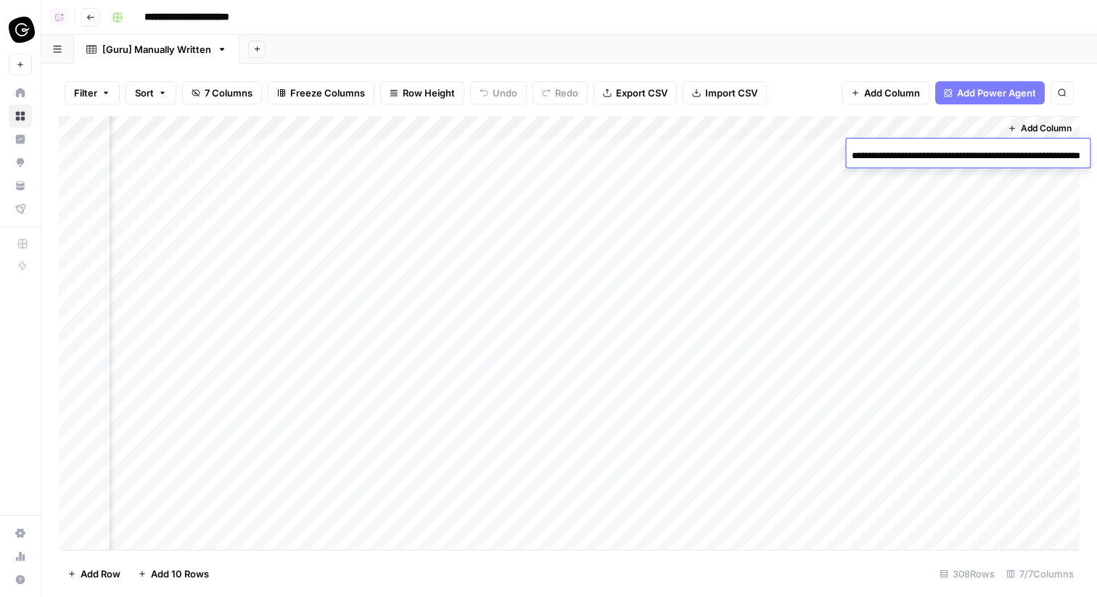
scroll to position [0, 76]
click at [980, 183] on div "Add Column" at bounding box center [569, 333] width 1021 height 434
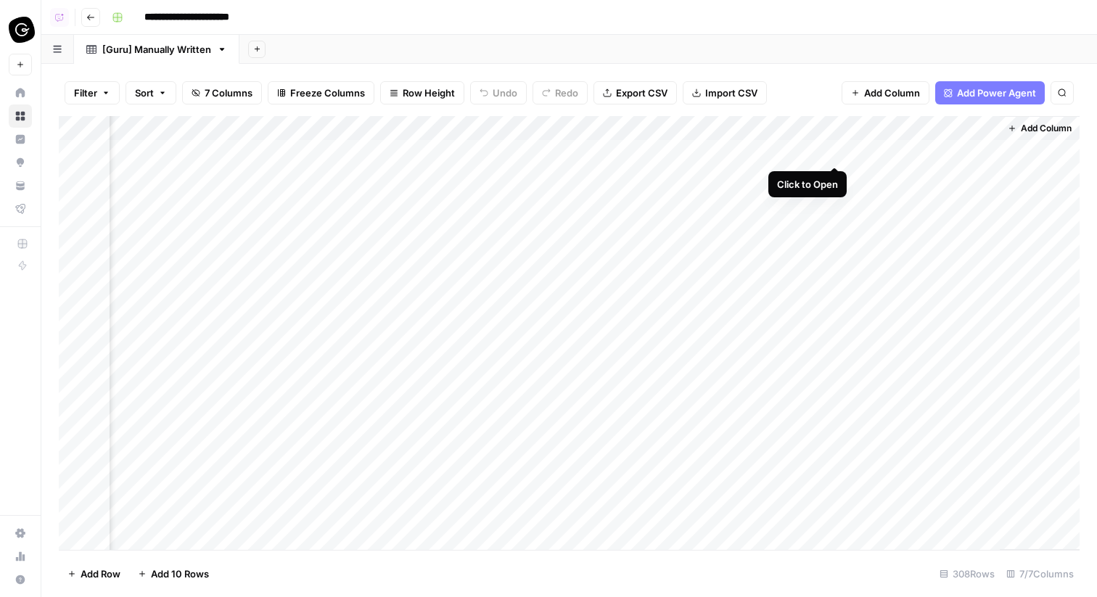
click at [840, 152] on div "Add Column" at bounding box center [569, 333] width 1021 height 434
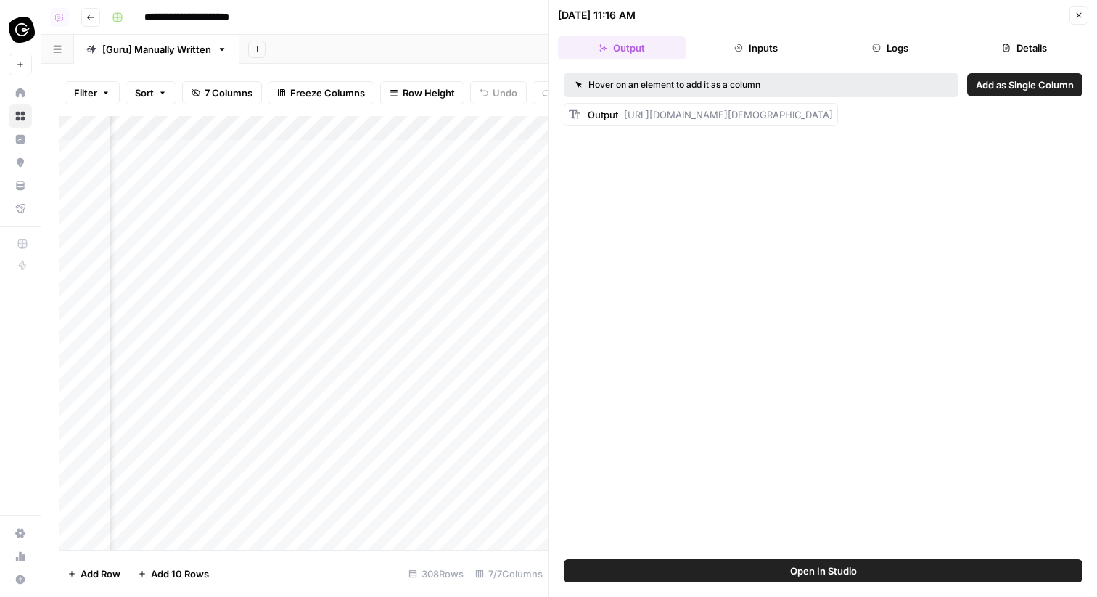
click at [1082, 10] on button "Close" at bounding box center [1079, 15] width 19 height 19
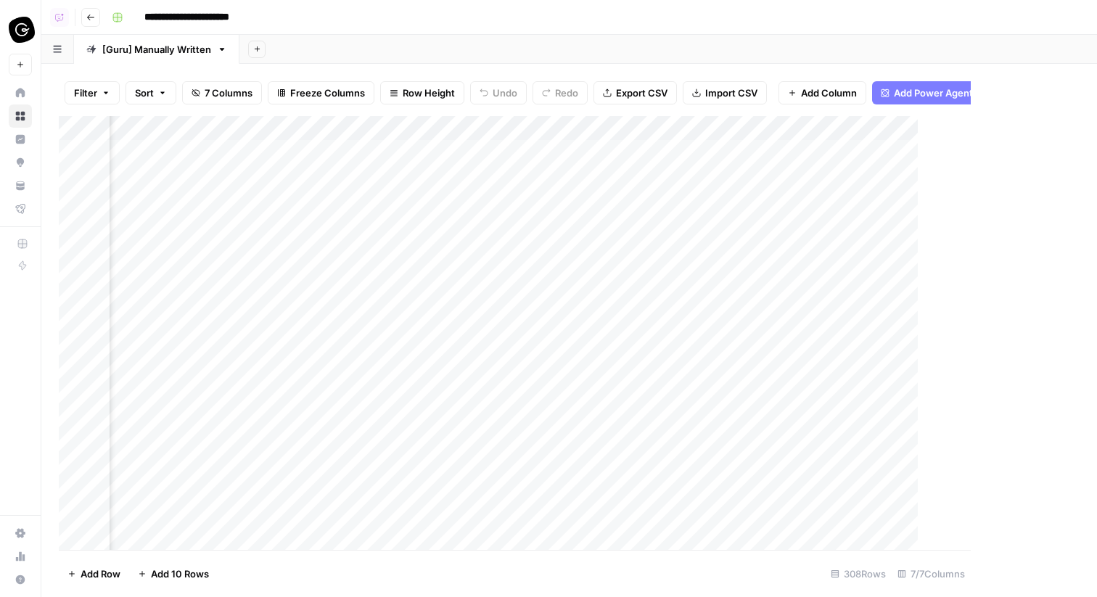
scroll to position [0, 400]
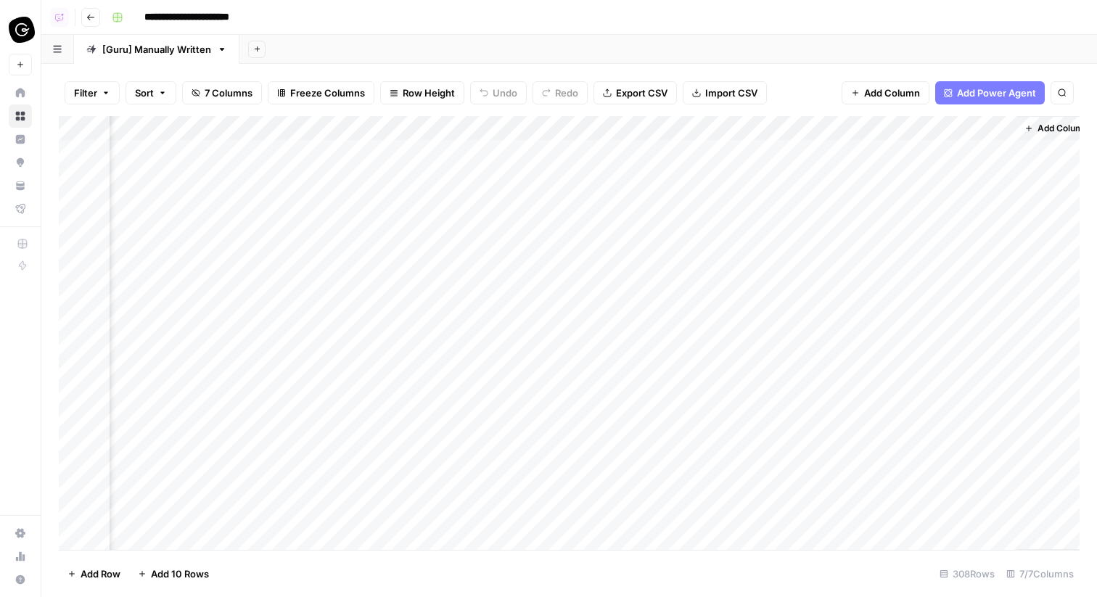
click at [788, 128] on div "Add Column" at bounding box center [569, 333] width 1021 height 434
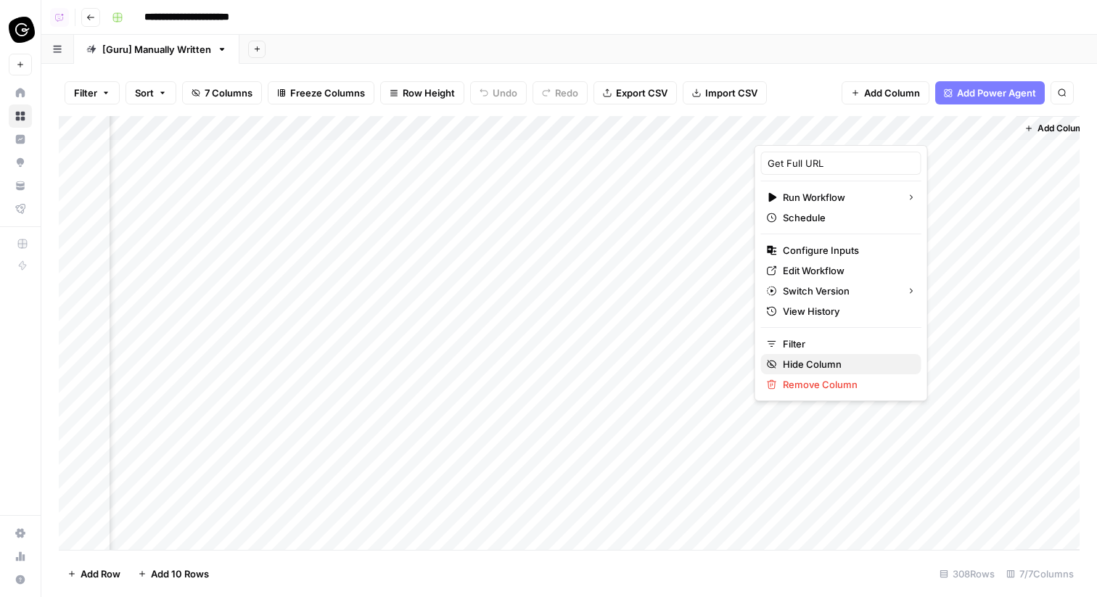
click at [814, 361] on span "Hide Column" at bounding box center [846, 364] width 127 height 15
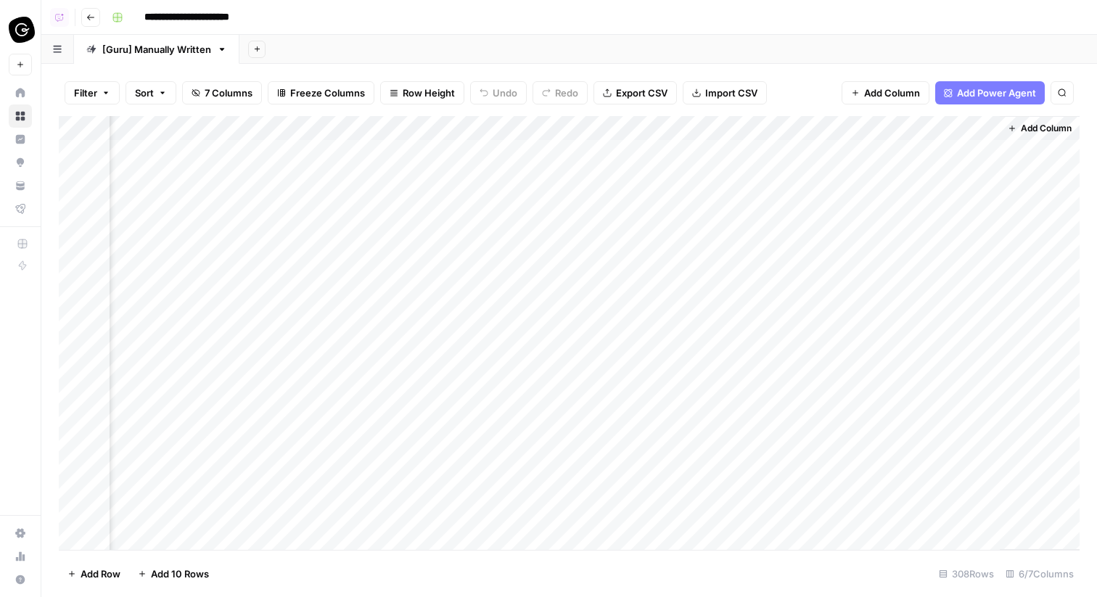
scroll to position [0, 287]
click at [223, 88] on span "7 Columns" at bounding box center [229, 93] width 48 height 15
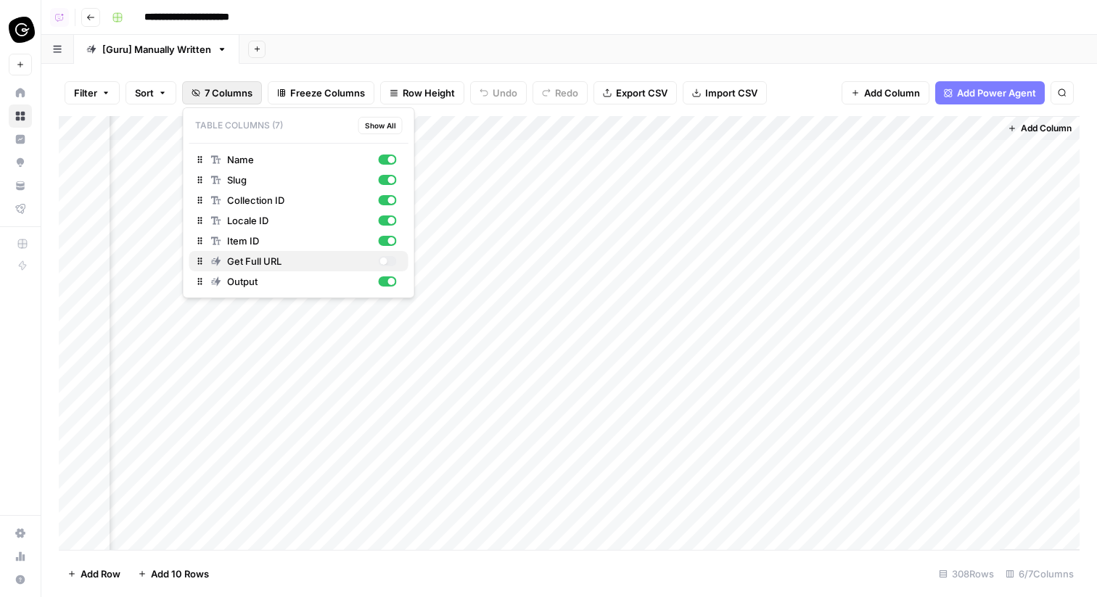
click at [388, 258] on div "button" at bounding box center [387, 261] width 18 height 10
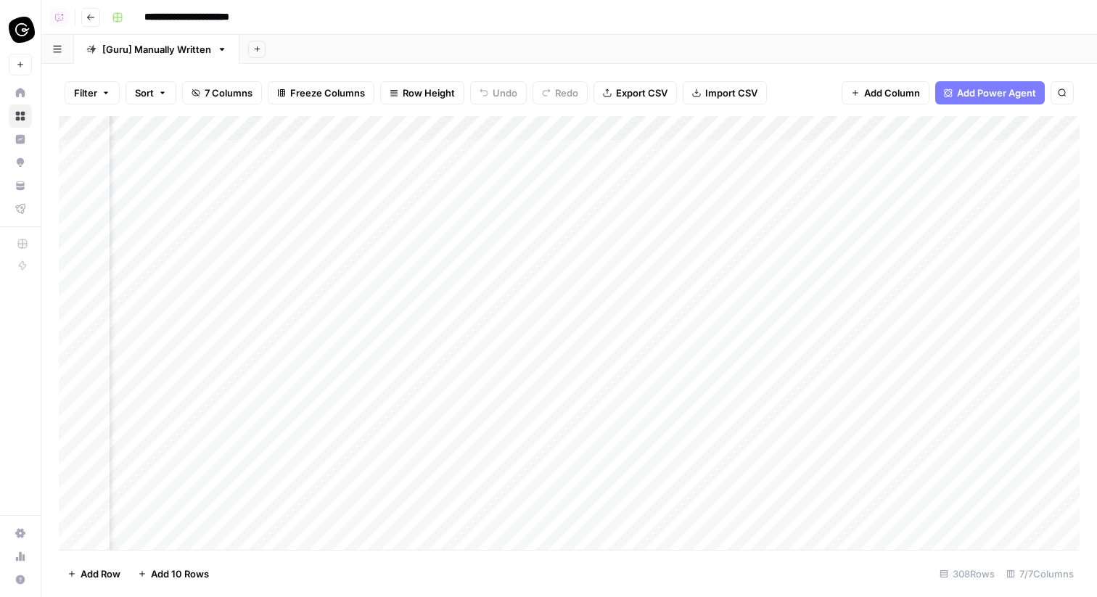
click at [803, 75] on div "Filter Sort 7 Columns Freeze Columns Row Height Undo Redo Export CSV Import CSV…" at bounding box center [569, 93] width 1021 height 46
click at [972, 152] on div "Add Column" at bounding box center [569, 333] width 1021 height 434
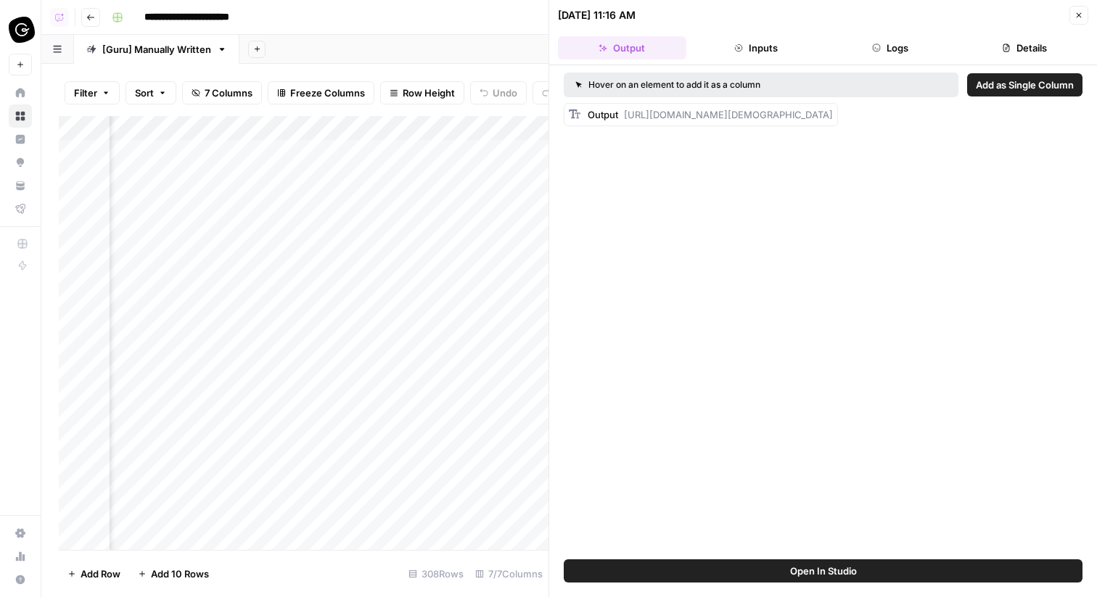
click at [1015, 68] on div "Hover on an element to add it as a column Add as Single Column Output https://w…" at bounding box center [823, 312] width 548 height 494
click at [1029, 47] on button "Details" at bounding box center [1024, 47] width 128 height 23
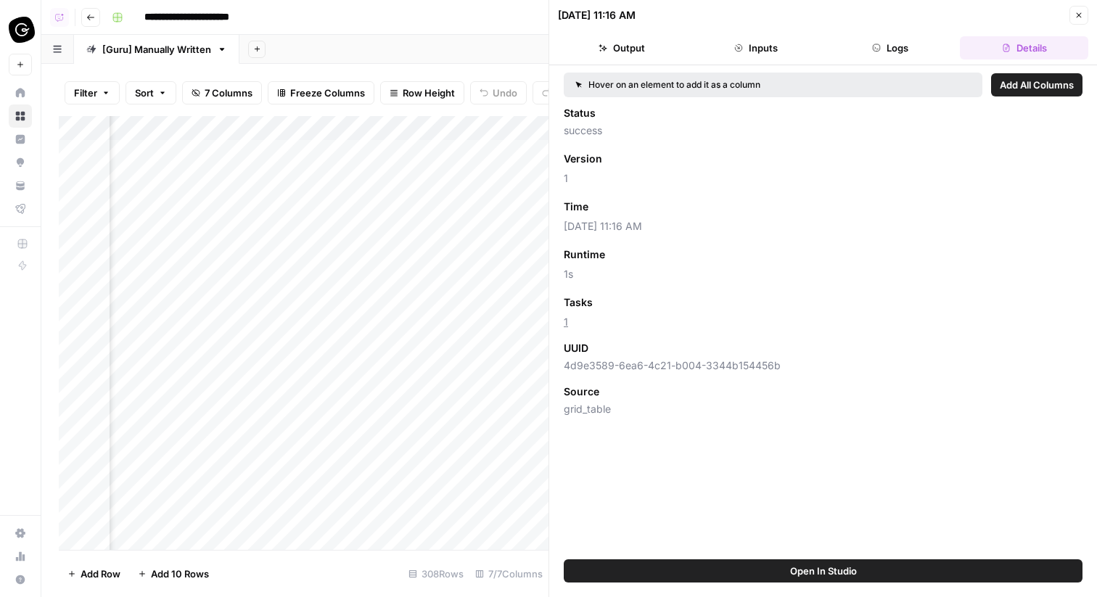
click at [1067, 22] on div "09/15/25 at 11:16 AM Close" at bounding box center [823, 15] width 531 height 19
click at [1076, 15] on icon "button" at bounding box center [1079, 15] width 9 height 9
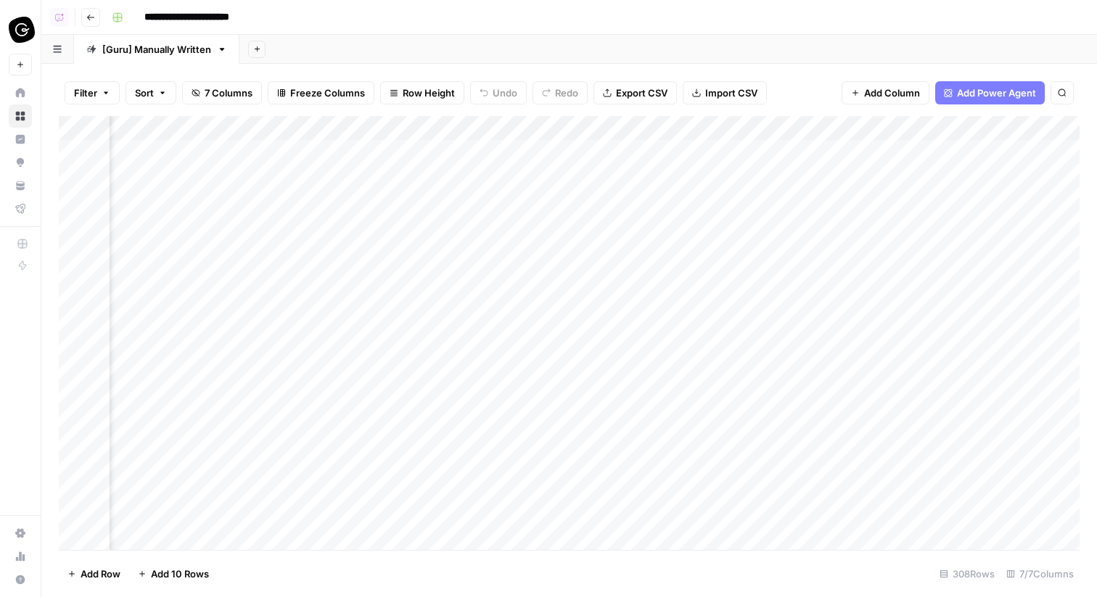
scroll to position [0, 417]
click at [855, 123] on div "Add Column" at bounding box center [569, 333] width 1021 height 434
click at [870, 168] on span "All Rows" at bounding box center [907, 162] width 91 height 15
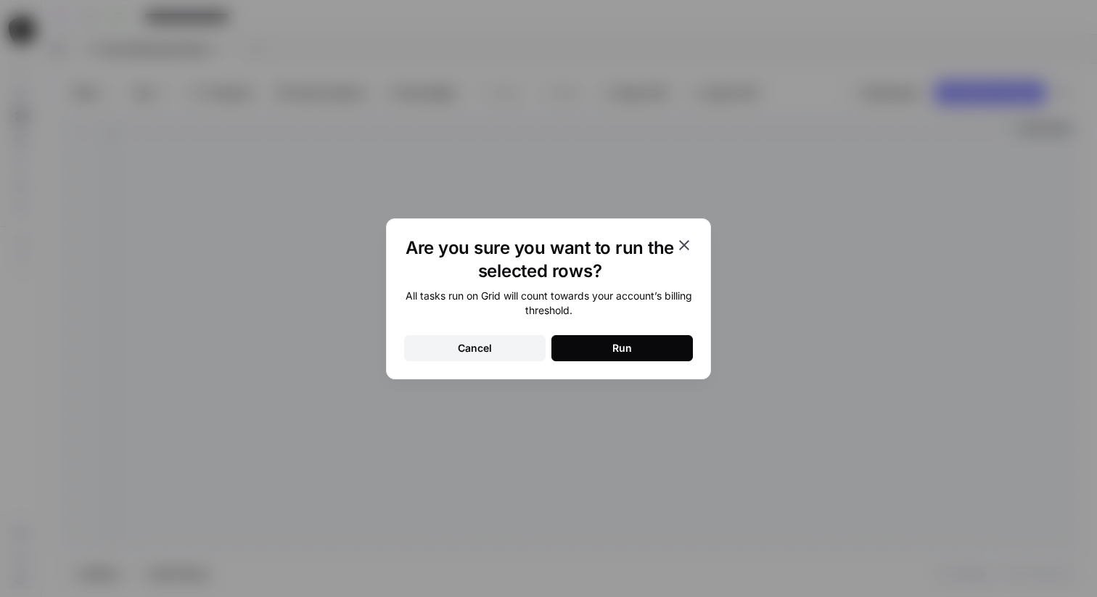
click at [594, 348] on button "Run" at bounding box center [623, 348] width 142 height 26
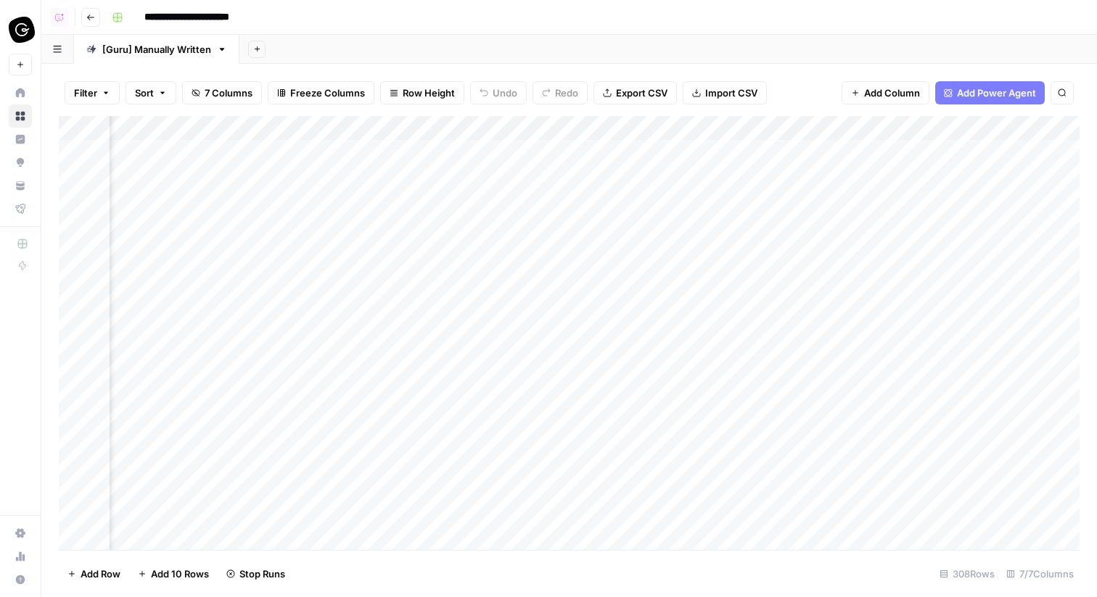
scroll to position [0, 0]
click at [860, 44] on div "Add Sheet" at bounding box center [669, 49] width 858 height 29
click at [786, 130] on div "Add Column" at bounding box center [569, 333] width 1021 height 434
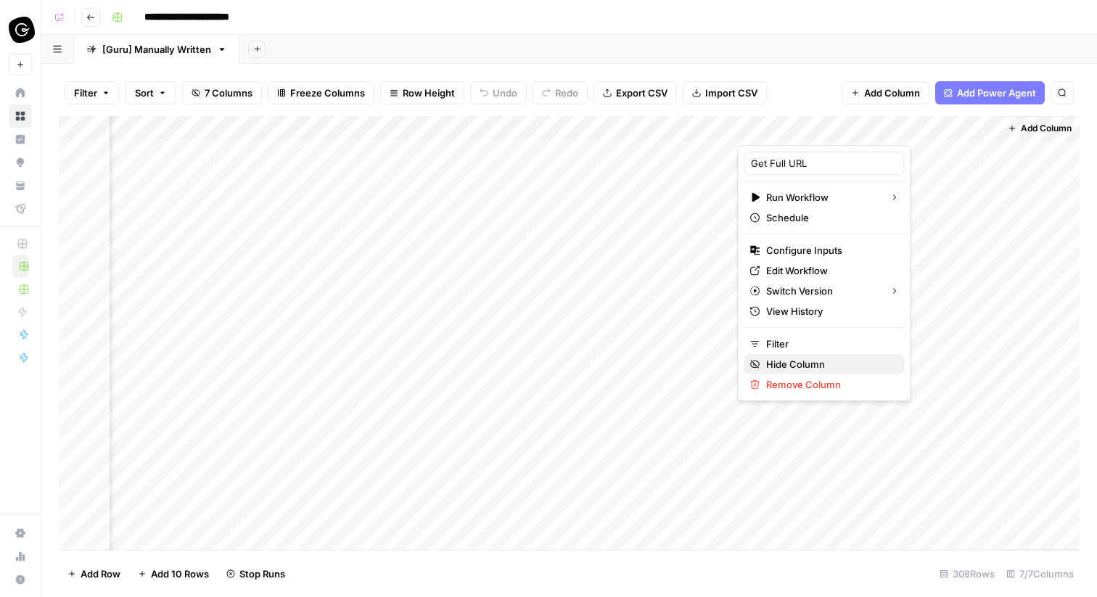
click at [793, 362] on span "Hide Column" at bounding box center [829, 364] width 127 height 15
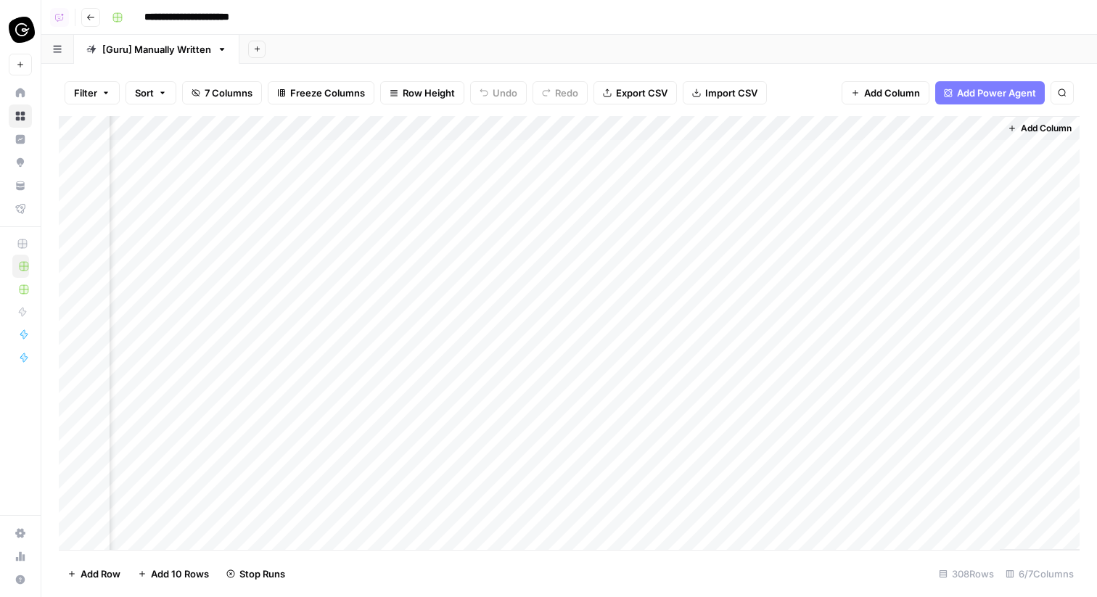
click at [916, 134] on div "Add Column" at bounding box center [569, 333] width 1021 height 434
click at [908, 159] on input "Output" at bounding box center [954, 163] width 147 height 15
type input "URL"
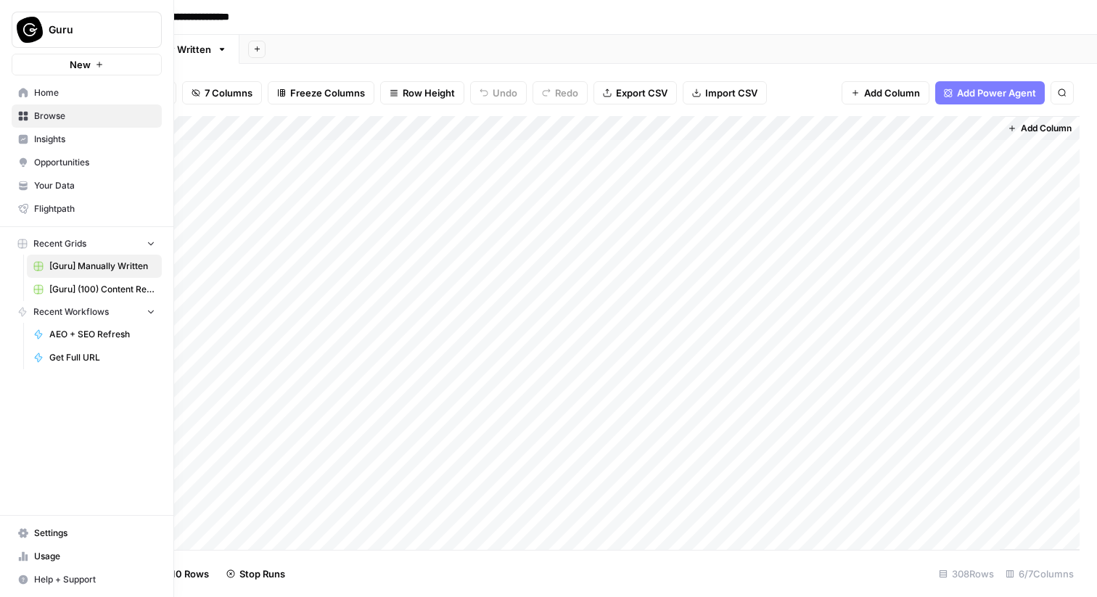
click at [28, 116] on icon at bounding box center [23, 116] width 10 height 10
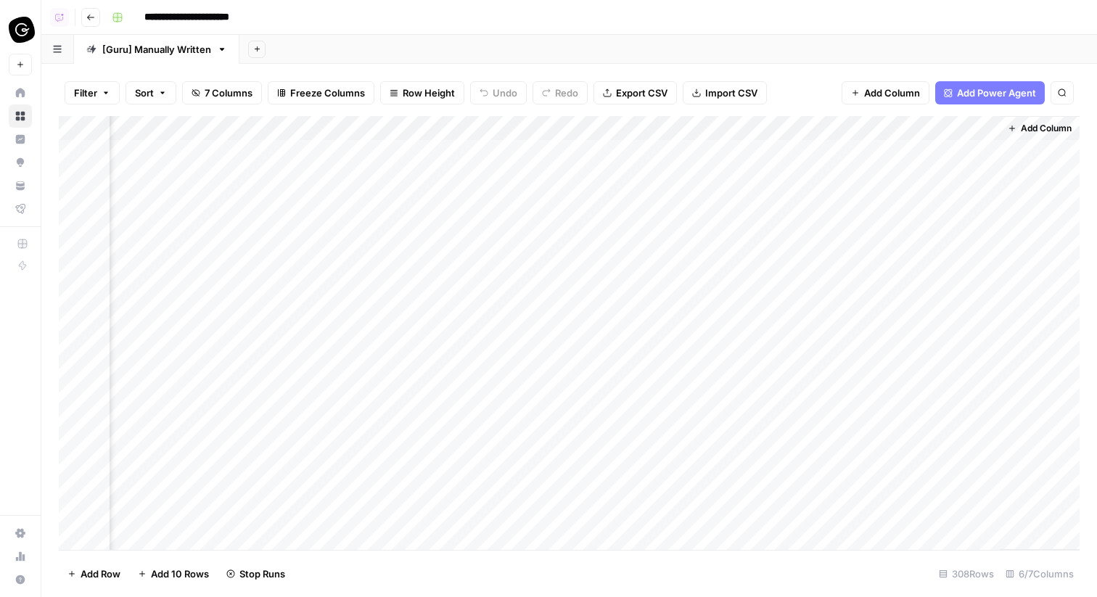
click at [1042, 121] on button "Add Column" at bounding box center [1039, 128] width 75 height 19
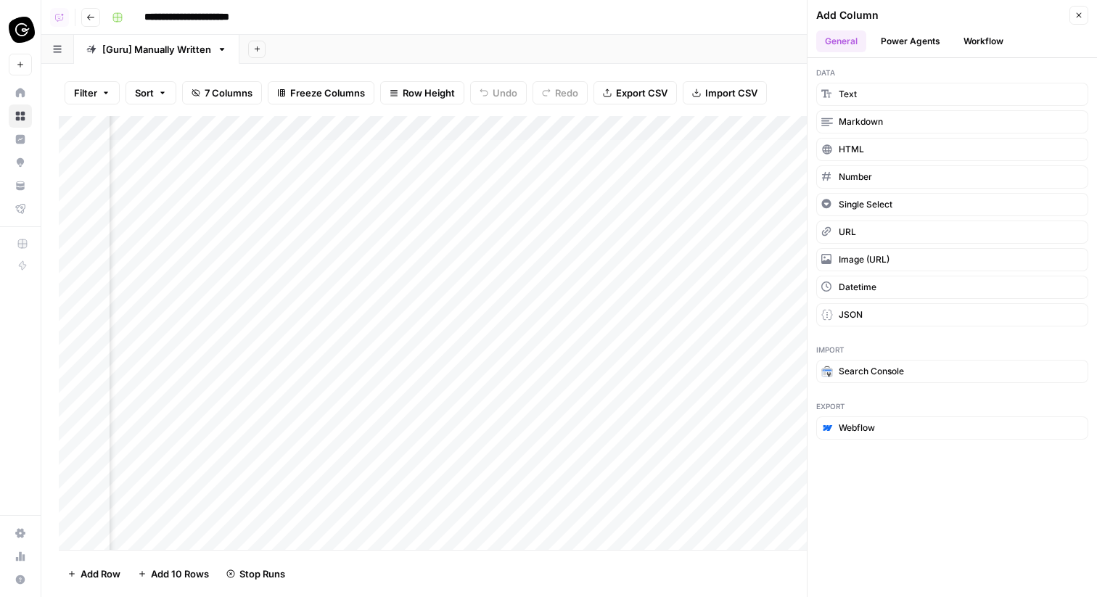
click at [967, 44] on button "Workflow" at bounding box center [983, 41] width 57 height 22
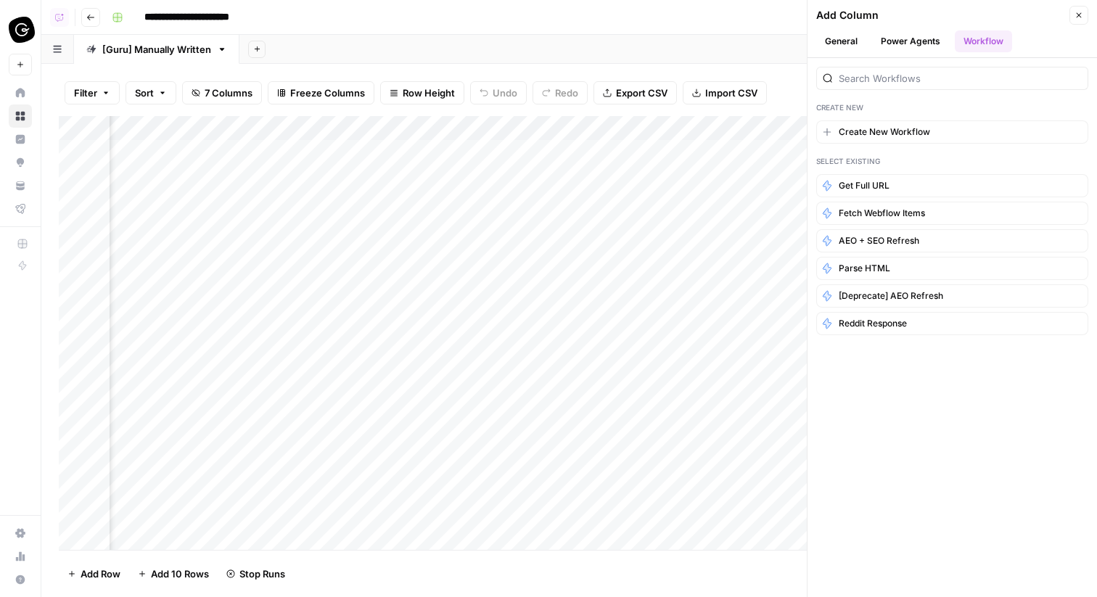
click at [905, 46] on button "Power Agents" at bounding box center [910, 41] width 77 height 22
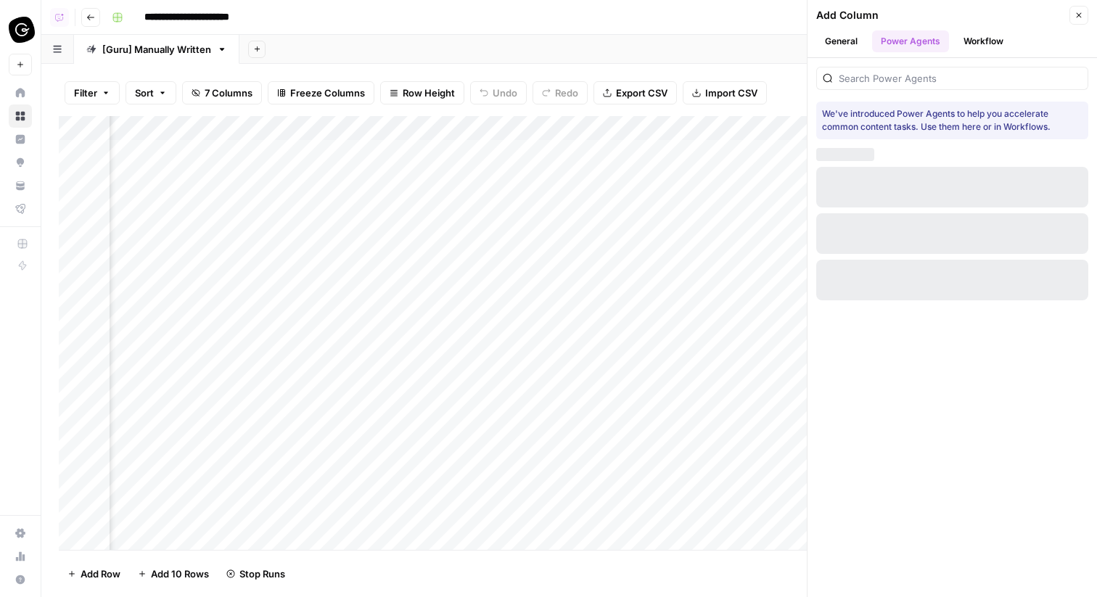
click at [957, 51] on button "Workflow" at bounding box center [983, 41] width 57 height 22
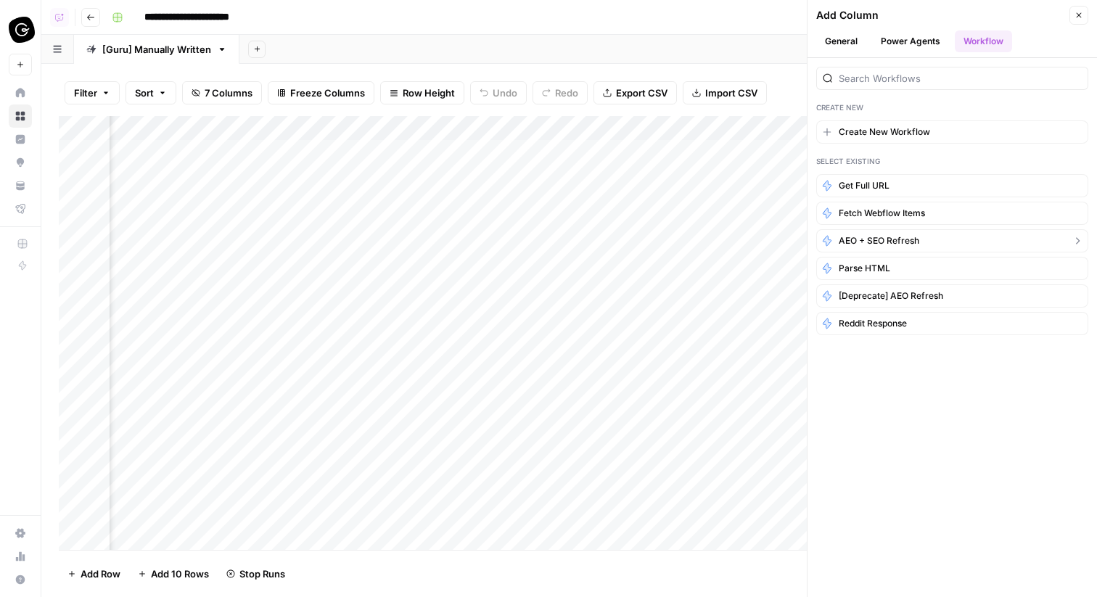
click at [880, 241] on span "AEO + SEO Refresh" at bounding box center [879, 240] width 81 height 13
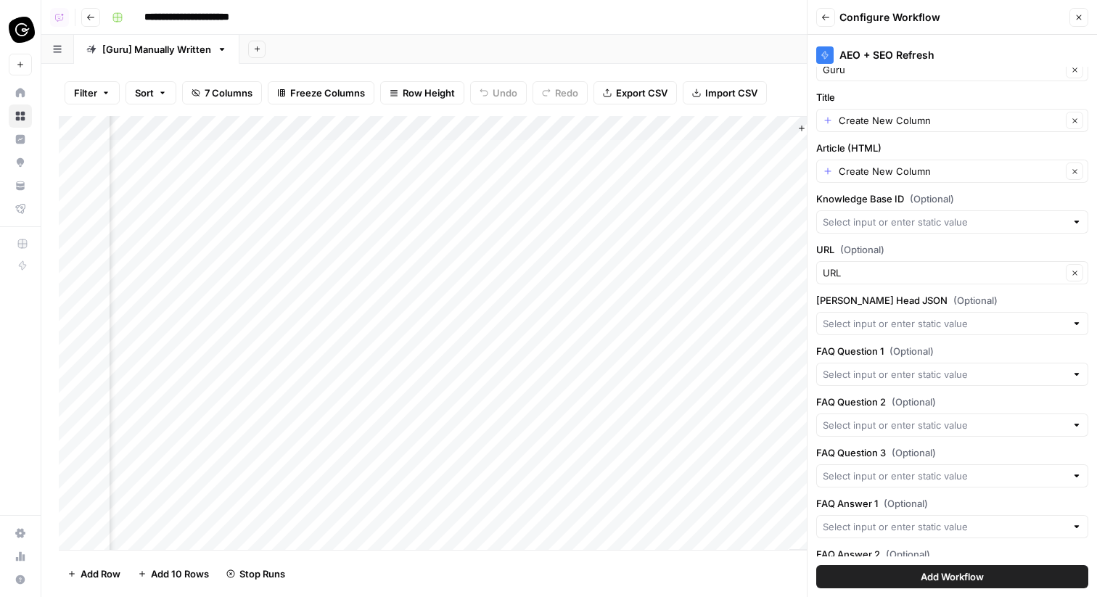
scroll to position [0, 0]
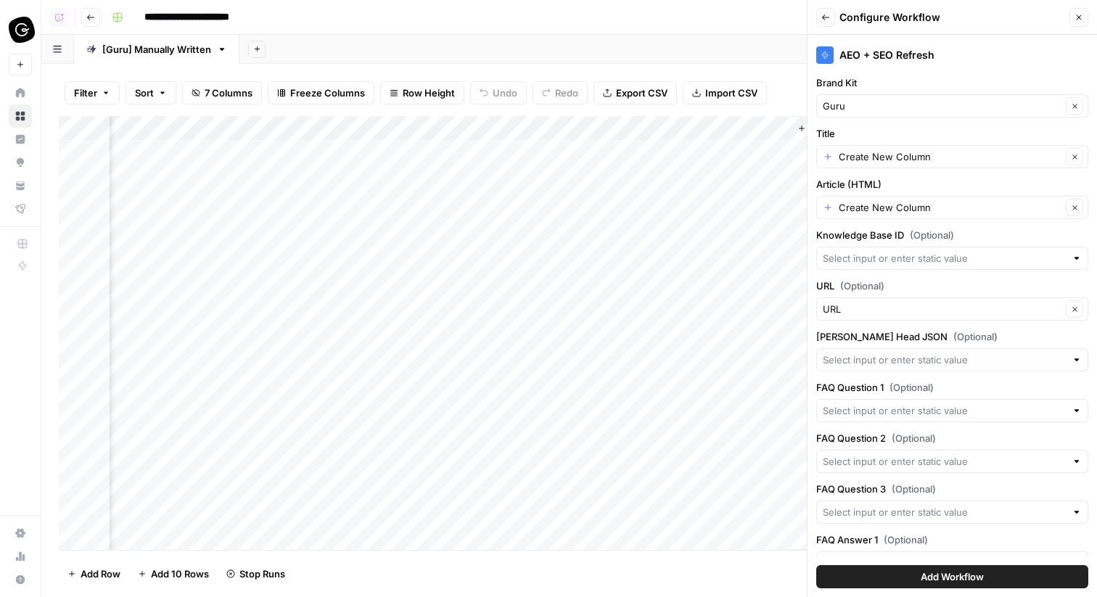
click at [756, 46] on div "Add Sheet" at bounding box center [669, 49] width 858 height 29
click at [822, 18] on icon "button" at bounding box center [826, 17] width 9 height 9
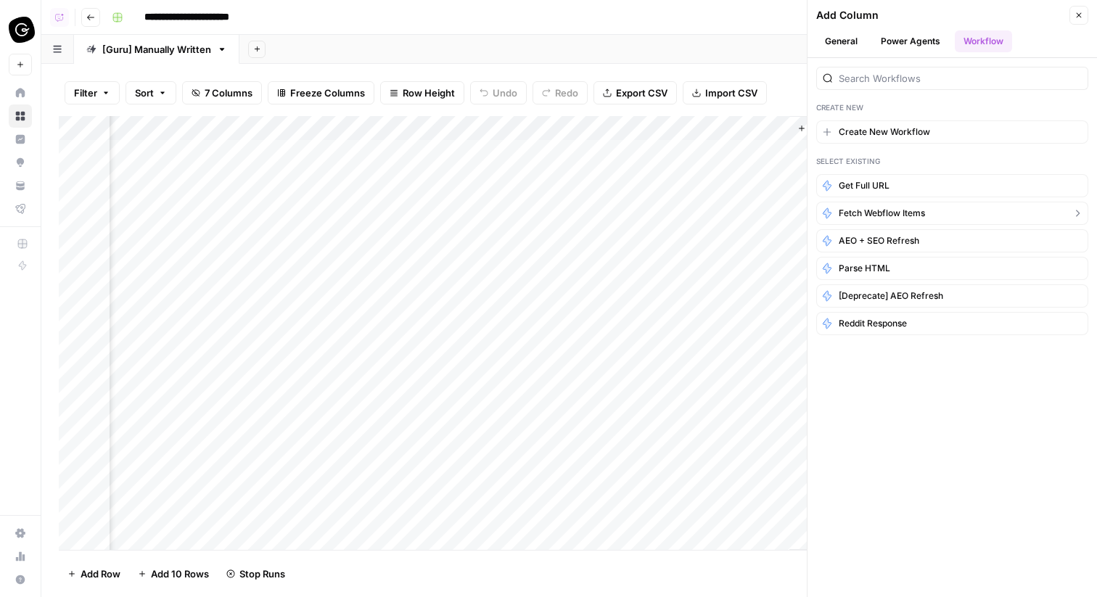
click at [918, 216] on span "Fetch Webflow Items" at bounding box center [882, 213] width 86 height 13
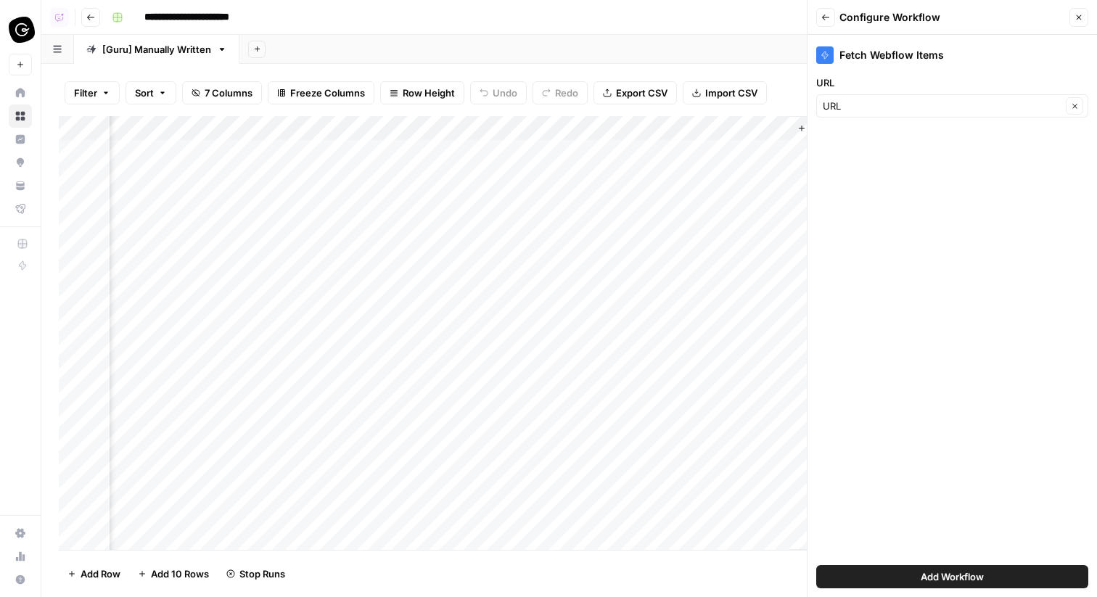
click at [917, 581] on button "Add Workflow" at bounding box center [953, 576] width 272 height 23
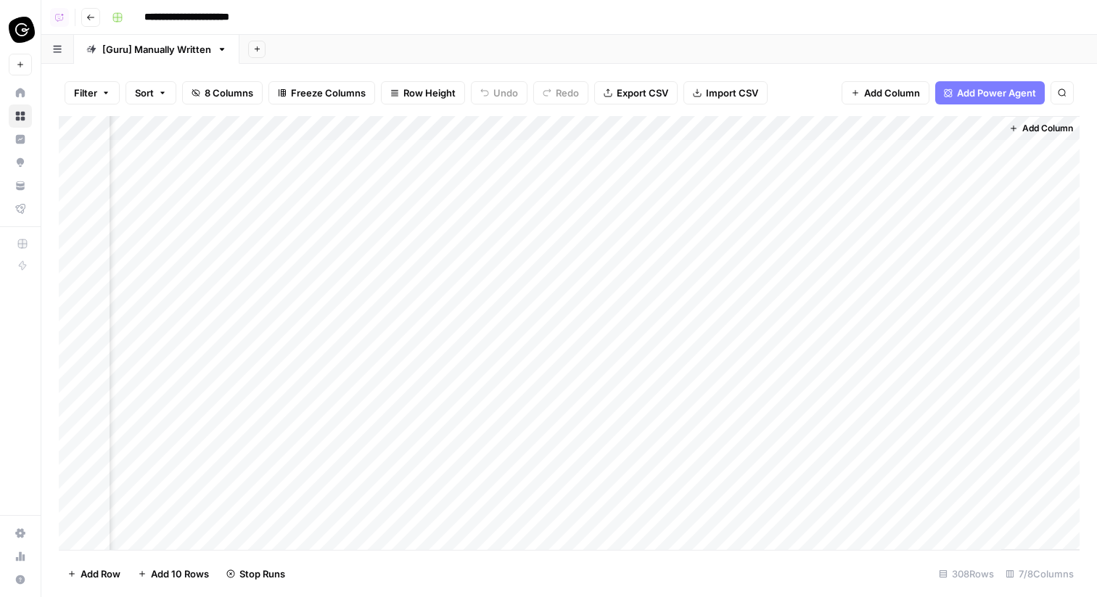
scroll to position [0, 450]
click at [943, 150] on div "Add Column" at bounding box center [569, 333] width 1021 height 434
click at [1058, 128] on span "Add Column" at bounding box center [1046, 128] width 51 height 13
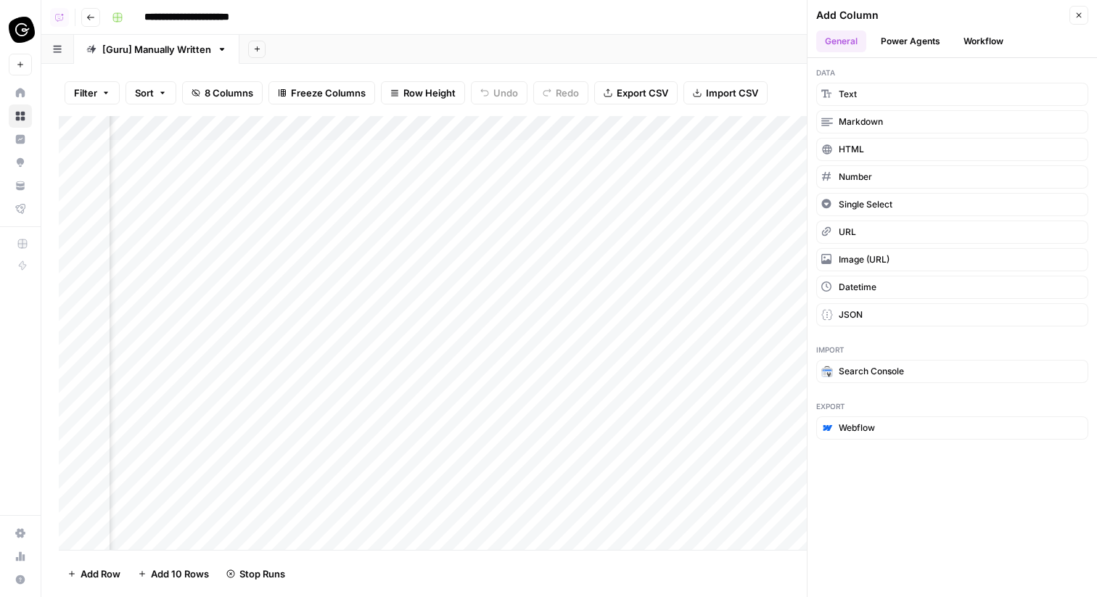
click at [959, 36] on button "Workflow" at bounding box center [983, 41] width 57 height 22
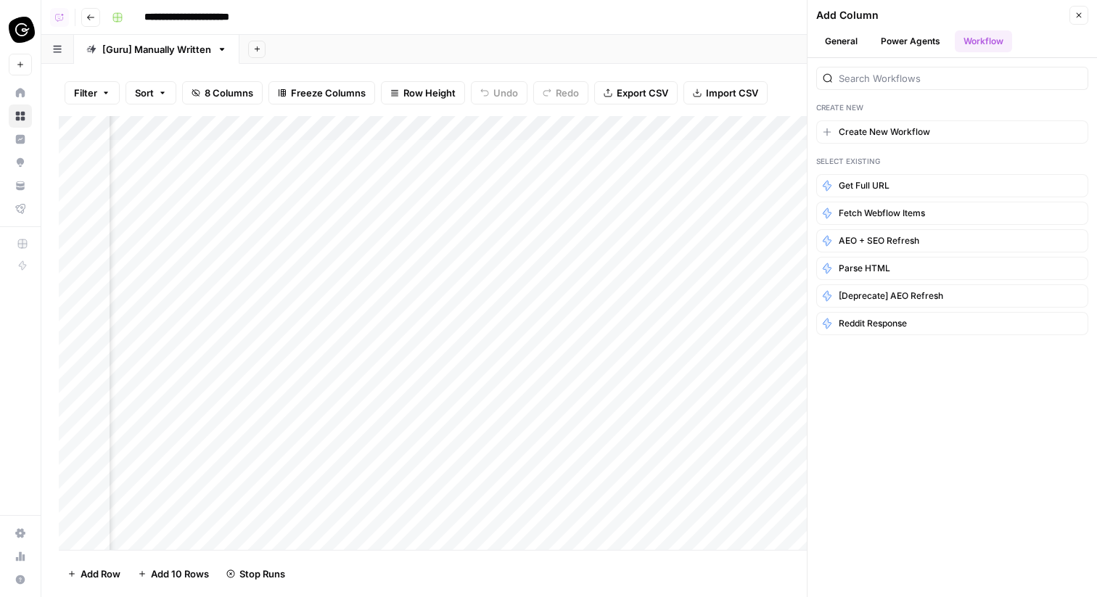
click at [889, 243] on span "AEO + SEO Refresh" at bounding box center [879, 240] width 81 height 13
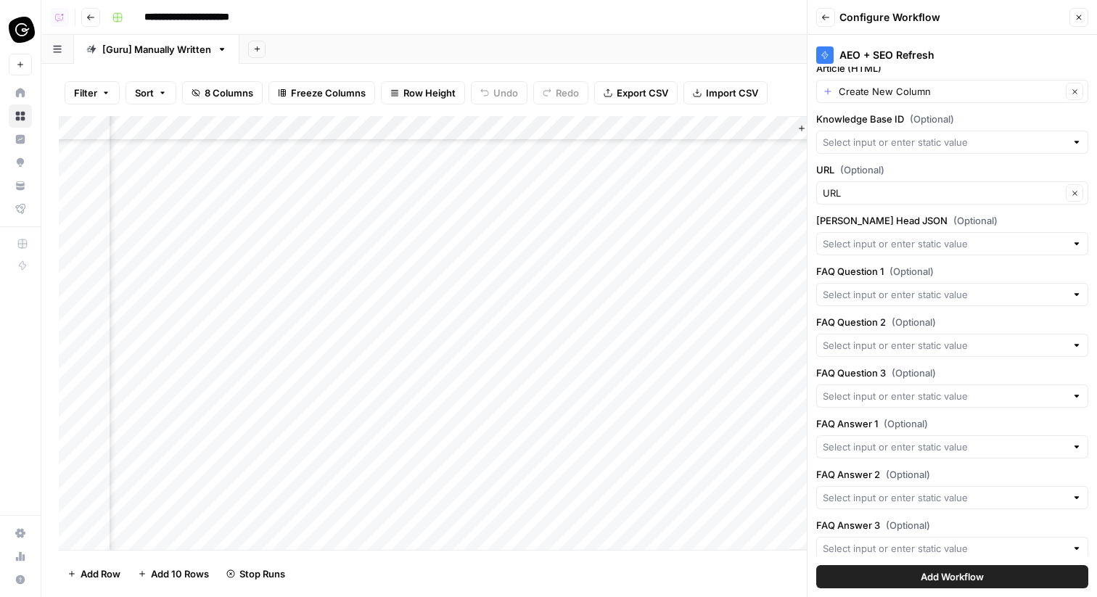
scroll to position [128, 0]
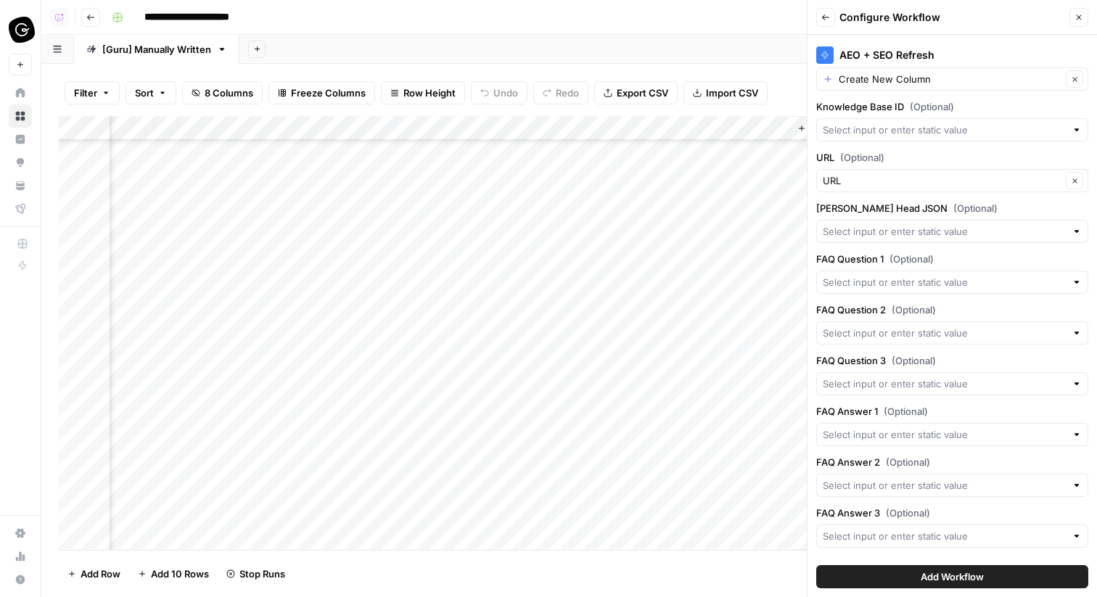
click at [1071, 16] on button "Close" at bounding box center [1079, 17] width 19 height 19
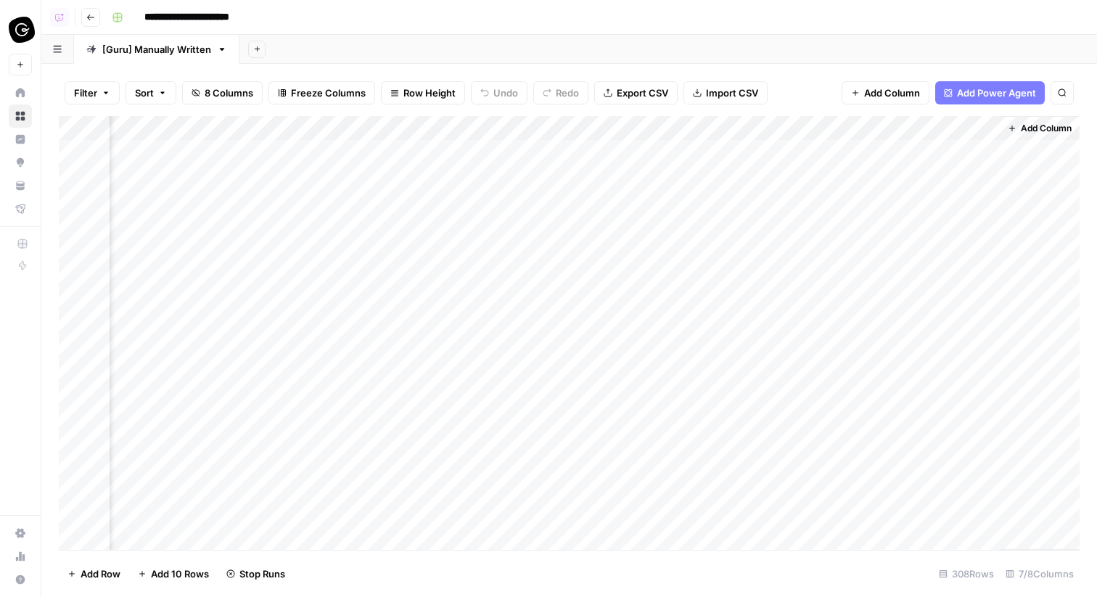
scroll to position [0, 450]
click at [91, 17] on icon "button" at bounding box center [90, 18] width 7 height 6
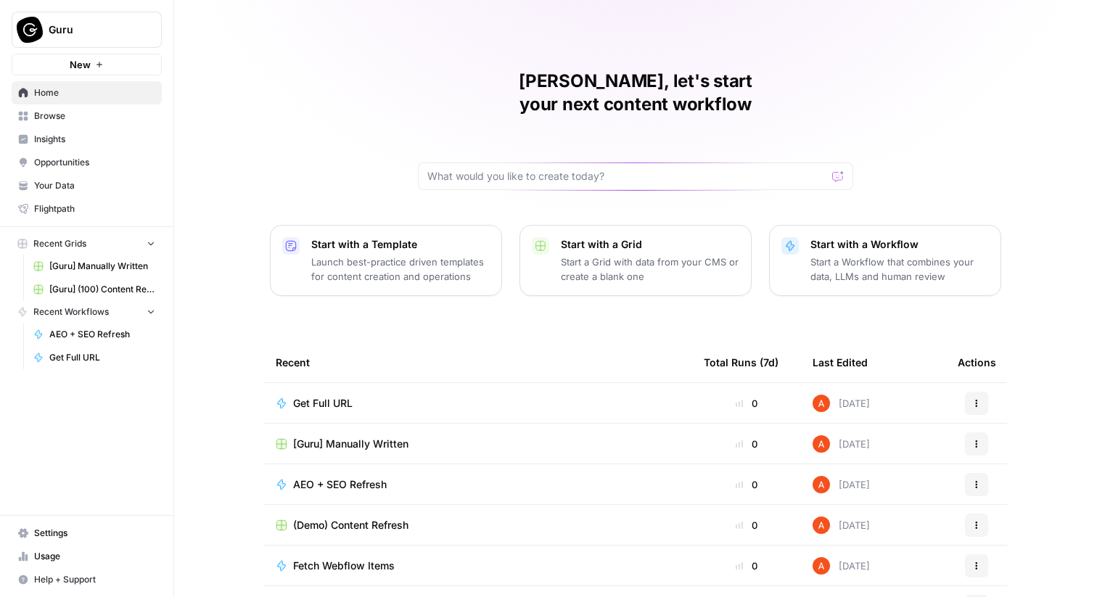
scroll to position [70, 0]
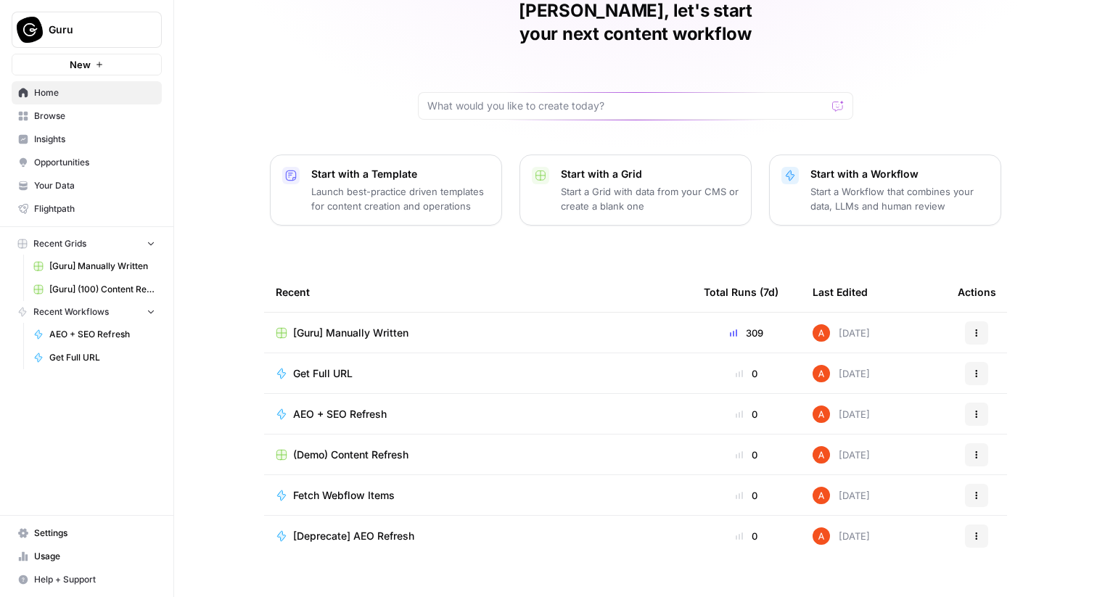
click at [311, 326] on span "[Guru] Manually Written" at bounding box center [350, 333] width 115 height 15
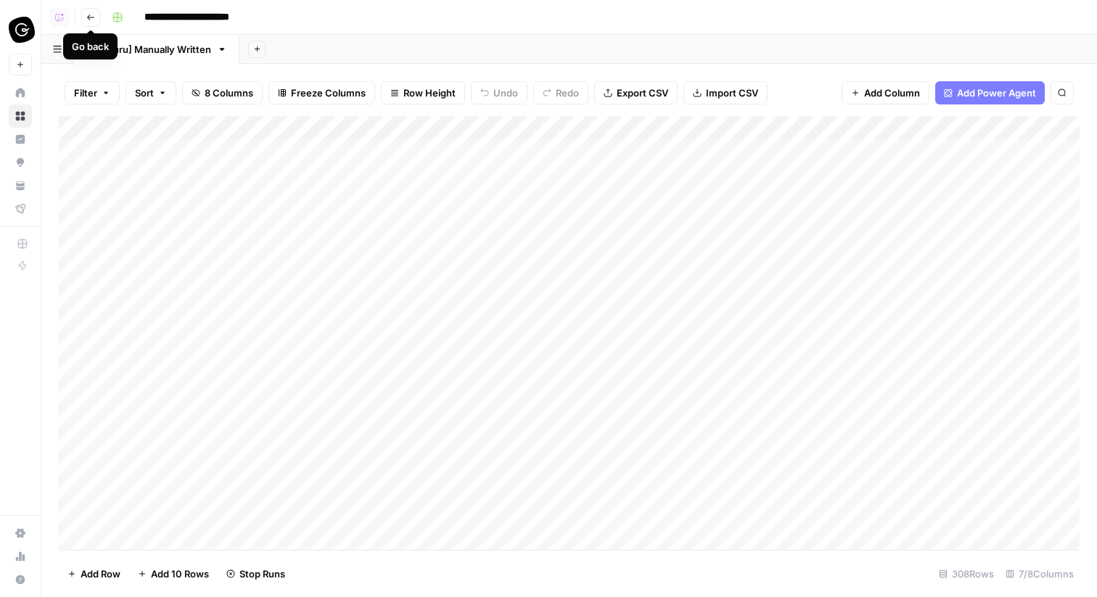
click at [94, 14] on icon "button" at bounding box center [90, 17] width 9 height 9
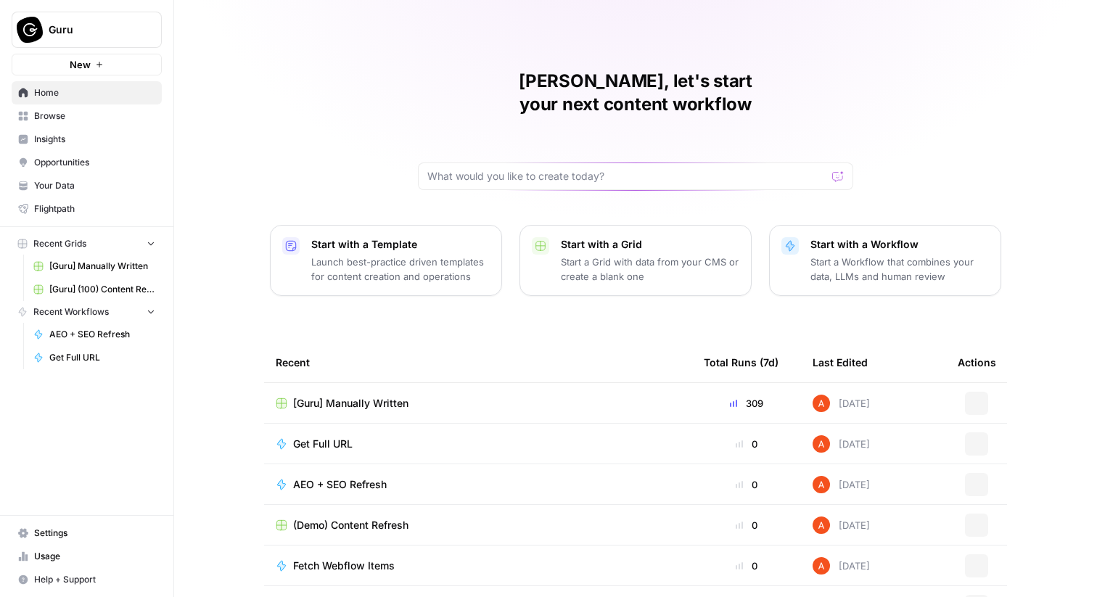
scroll to position [70, 0]
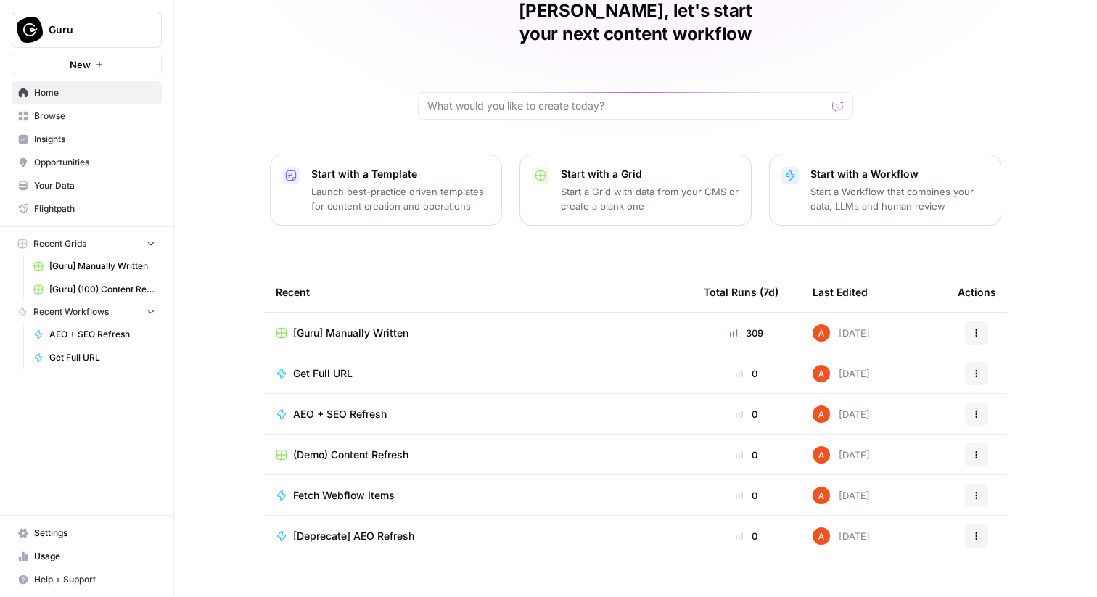
click at [107, 110] on span "Browse" at bounding box center [94, 116] width 121 height 13
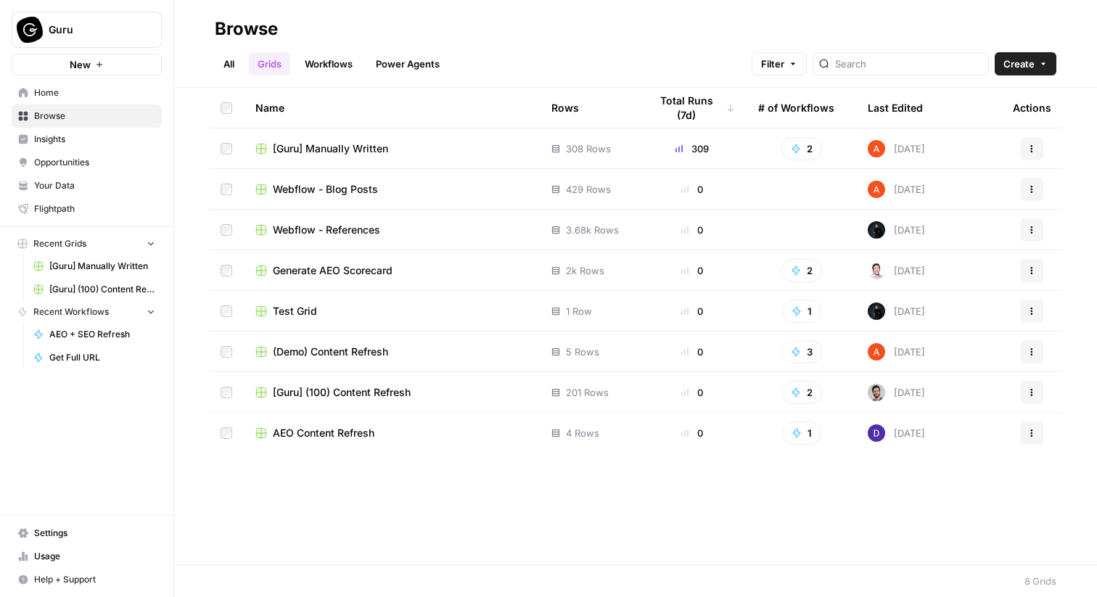
click at [347, 399] on span "[Guru] (100) Content Refresh" at bounding box center [342, 392] width 138 height 15
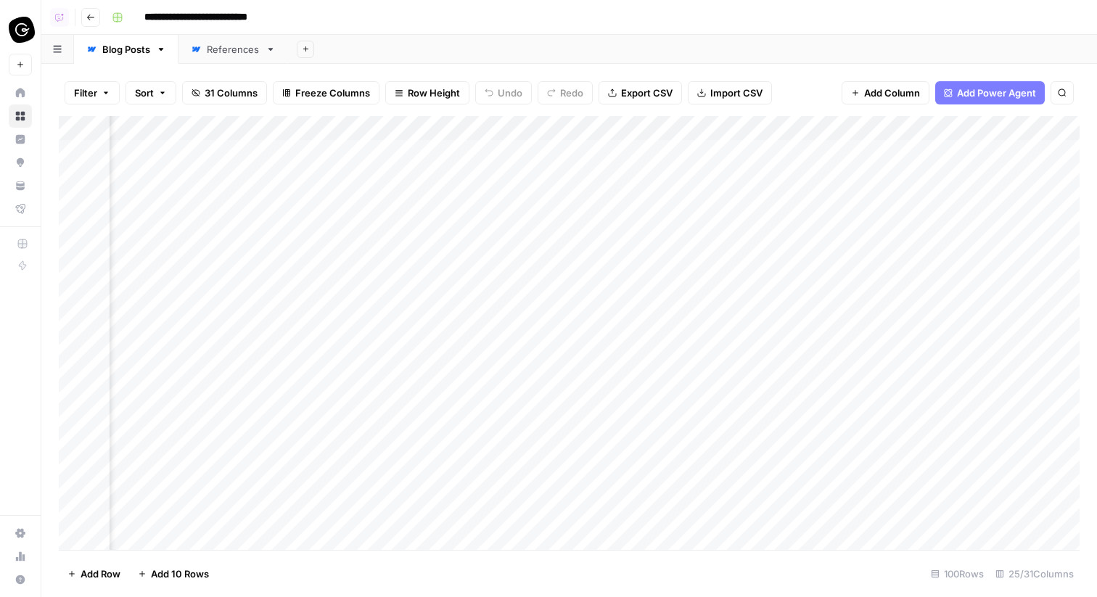
scroll to position [0, 3265]
click at [897, 128] on div "Add Column" at bounding box center [569, 333] width 1021 height 434
click at [912, 65] on div "Filter Sort 31 Columns Freeze Columns Row Height Undo Redo Export CSV Import CS…" at bounding box center [569, 330] width 1056 height 533
click at [956, 132] on div "Add Column" at bounding box center [569, 333] width 1021 height 434
click at [909, 213] on span "Edit" at bounding box center [959, 217] width 127 height 15
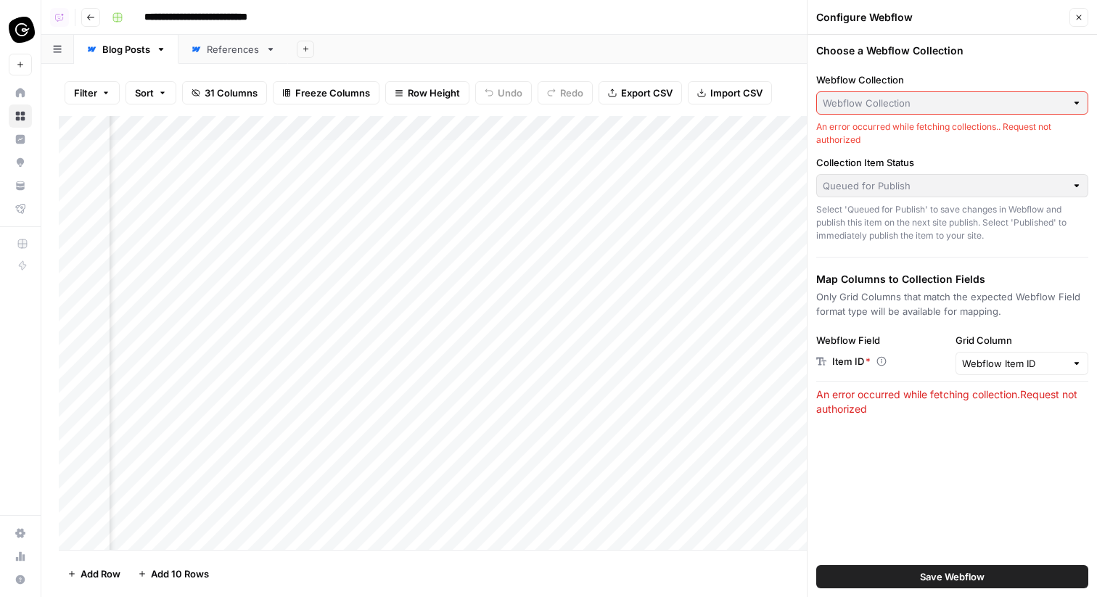
click at [1081, 15] on icon "button" at bounding box center [1079, 17] width 5 height 5
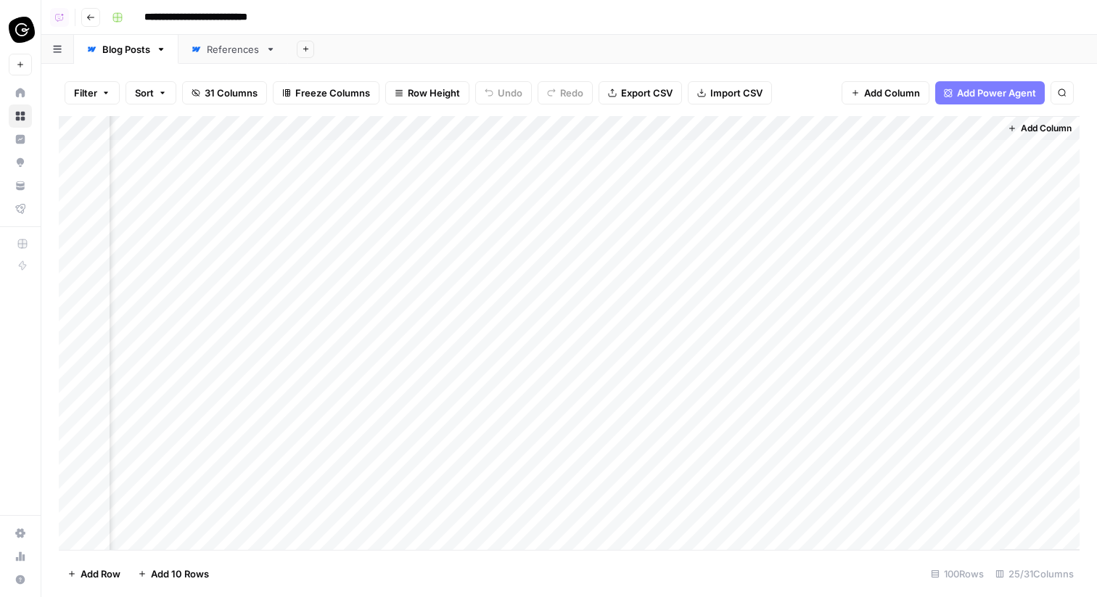
click at [86, 20] on icon "button" at bounding box center [90, 17] width 9 height 9
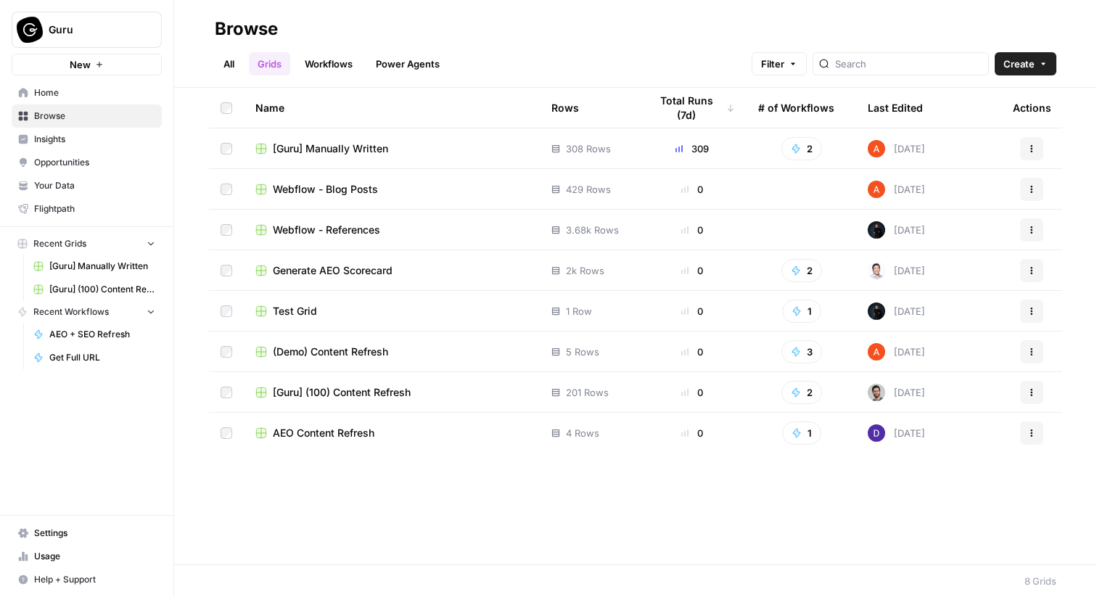
click at [360, 144] on span "[Guru] Manually Written" at bounding box center [330, 149] width 115 height 15
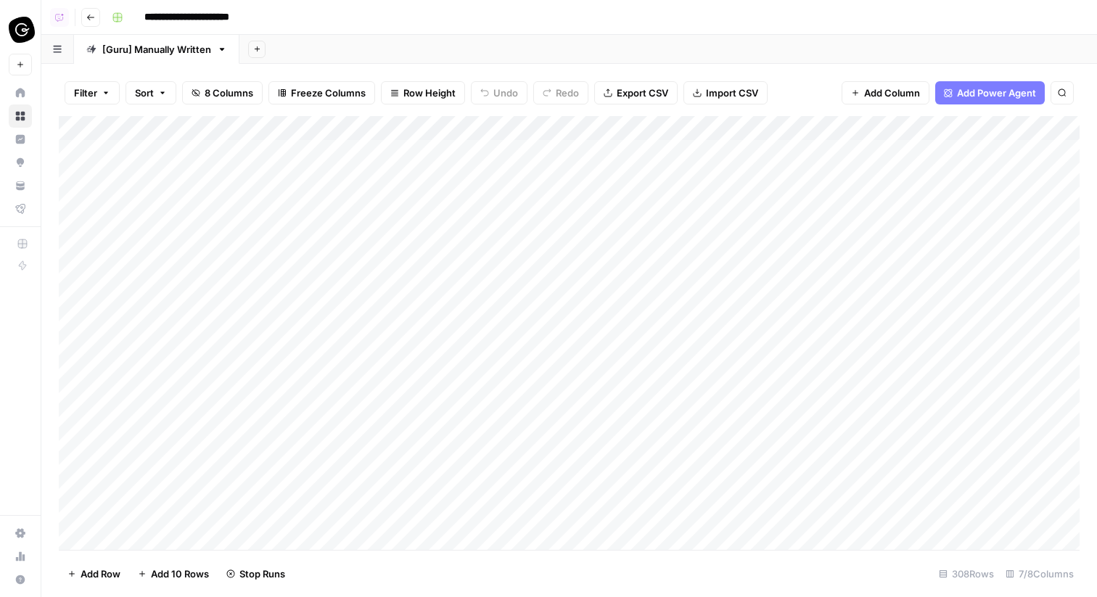
scroll to position [0, 450]
click at [658, 40] on div "Add Sheet" at bounding box center [669, 49] width 858 height 29
click at [891, 152] on div "Add Column" at bounding box center [569, 333] width 1021 height 434
click at [989, 33] on header "**********" at bounding box center [569, 17] width 1056 height 35
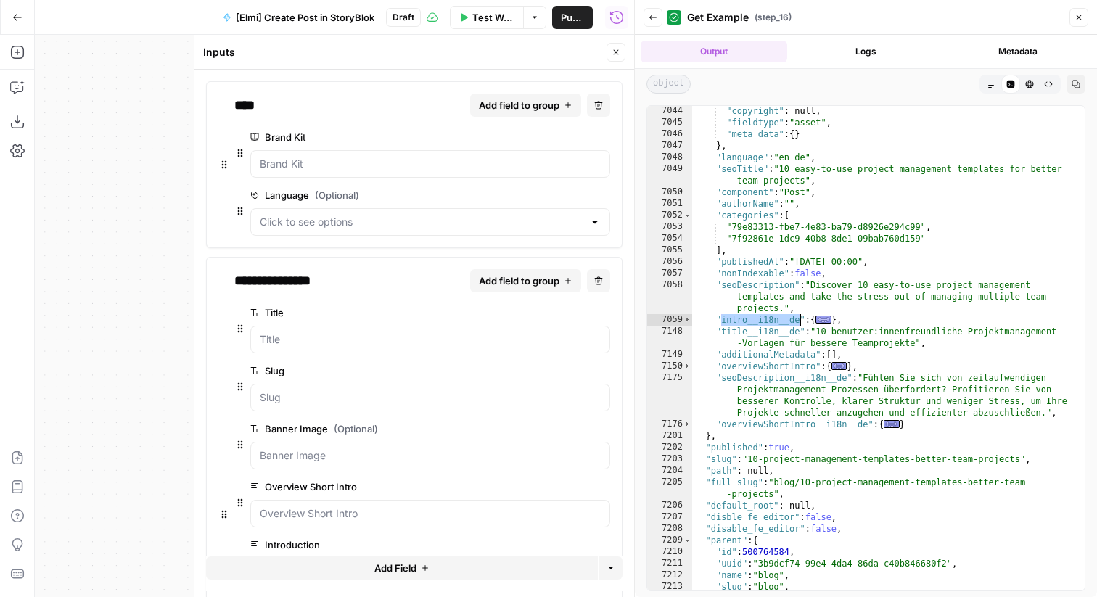
scroll to position [702, 0]
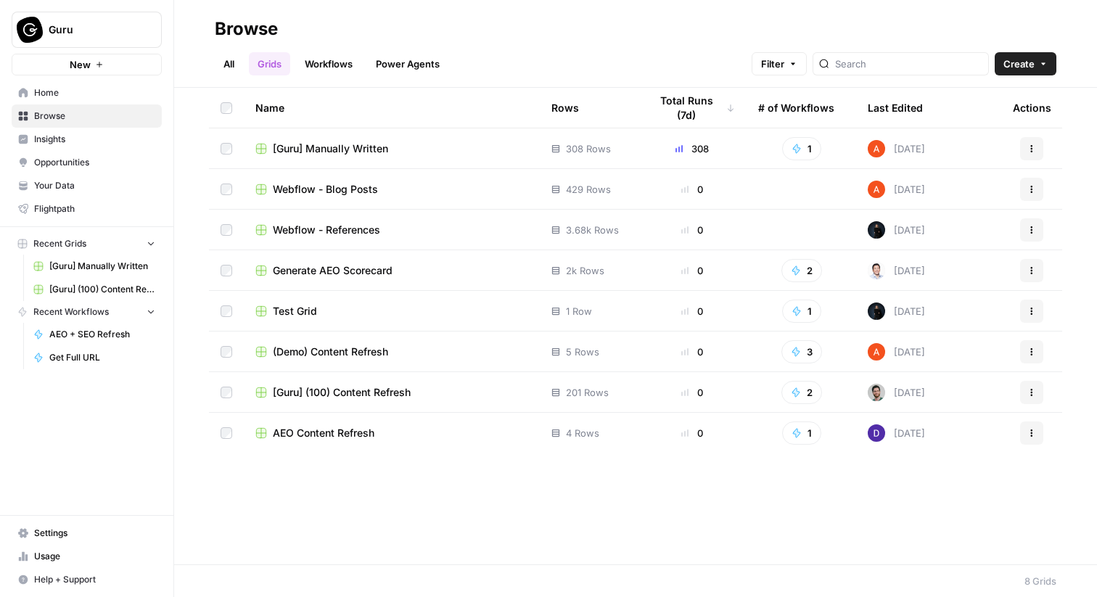
click at [367, 393] on span "[Guru] (100) Content Refresh" at bounding box center [342, 392] width 138 height 15
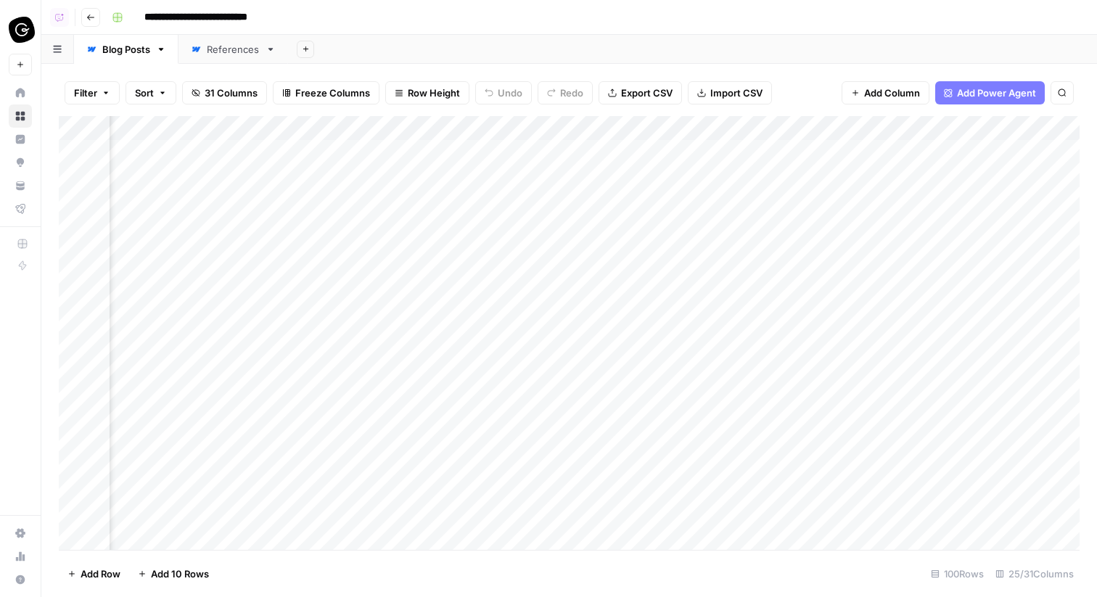
scroll to position [0, 1599]
click at [205, 53] on div "References" at bounding box center [225, 49] width 69 height 15
click at [83, 12] on button "Go back" at bounding box center [90, 17] width 19 height 19
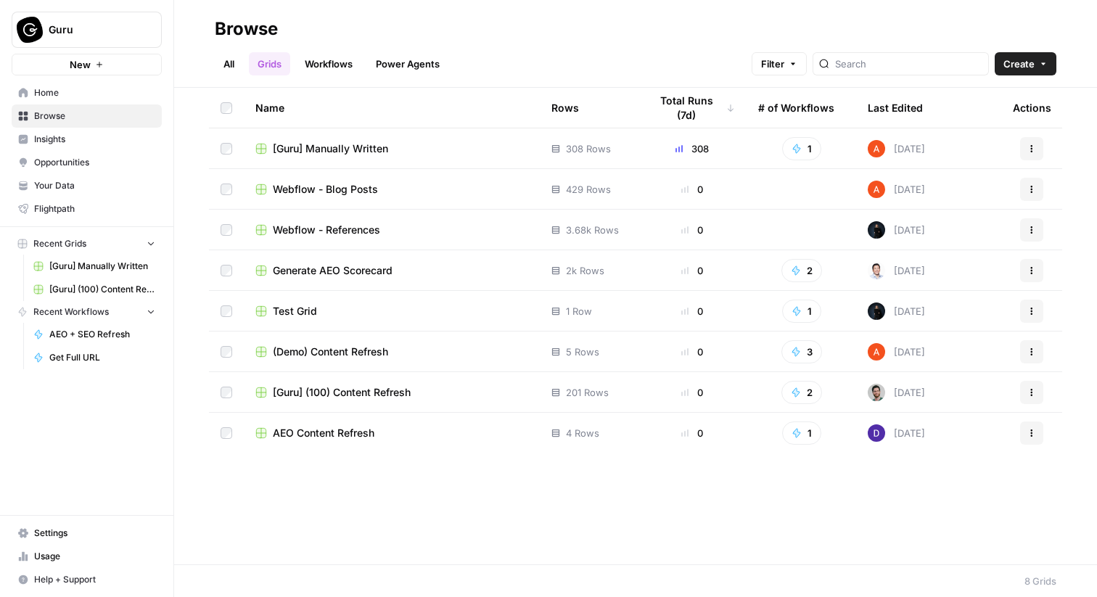
click at [368, 353] on span "(Demo) Content Refresh" at bounding box center [330, 352] width 115 height 15
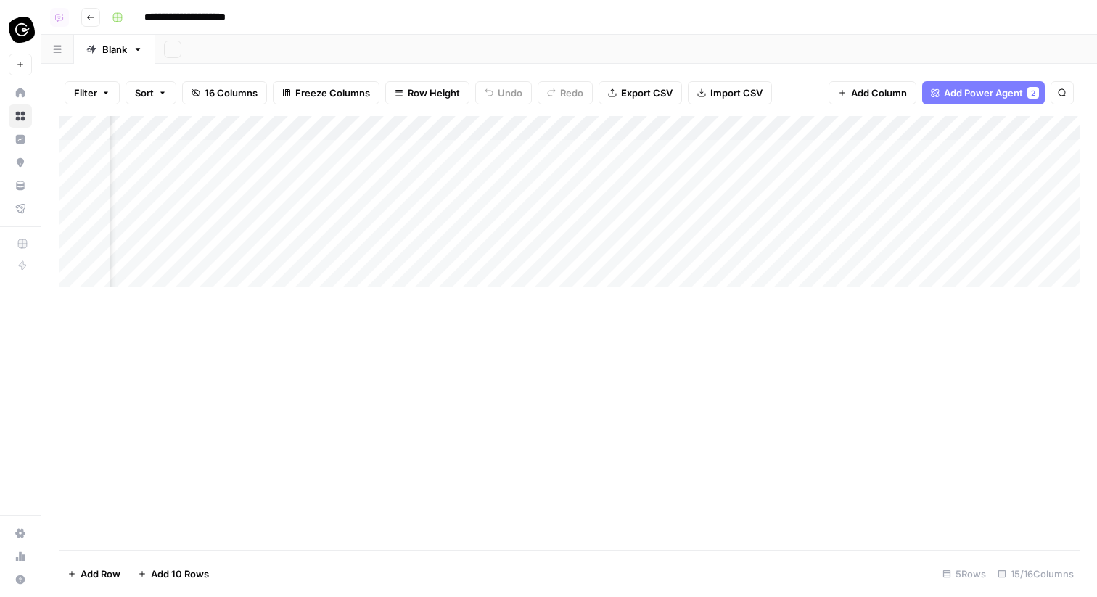
scroll to position [0, 1025]
click at [375, 126] on div "Add Column" at bounding box center [569, 201] width 1021 height 171
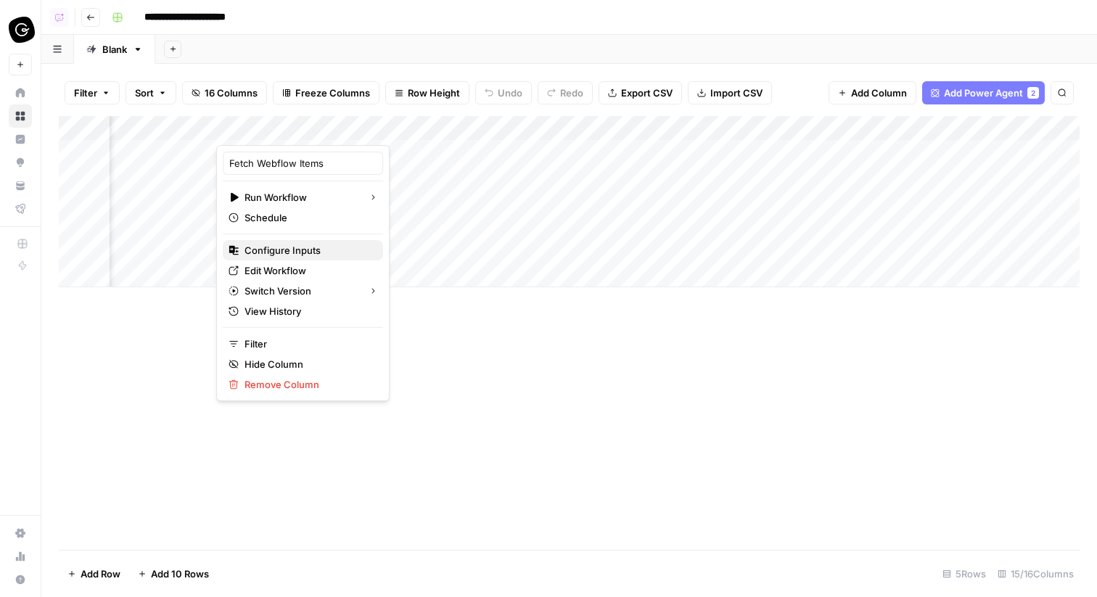
click at [319, 253] on span "Configure Inputs" at bounding box center [308, 250] width 127 height 15
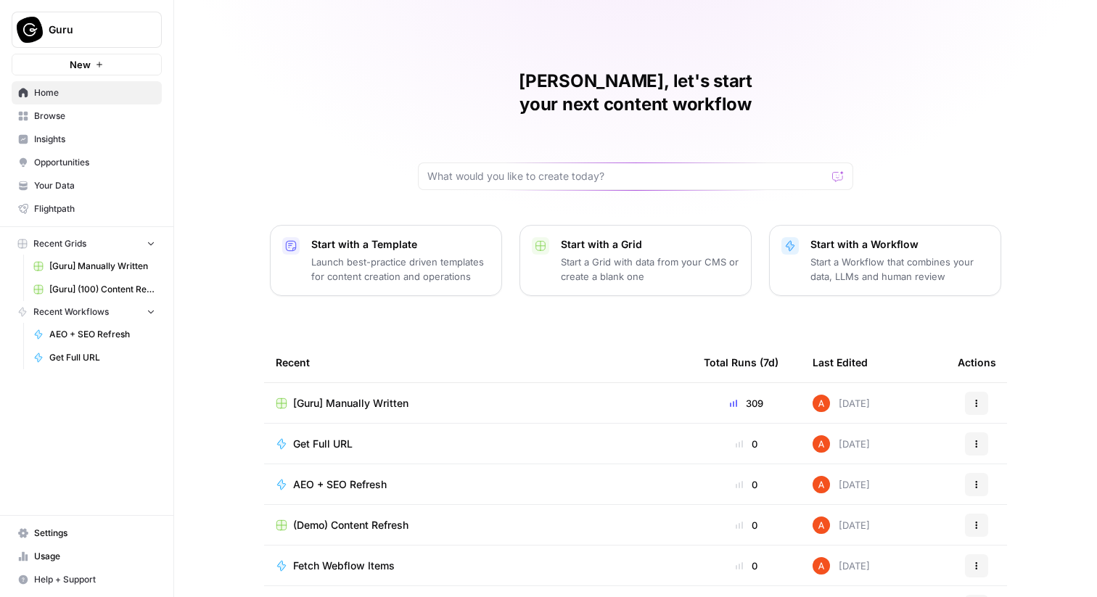
click at [106, 33] on span "Guru" at bounding box center [93, 29] width 88 height 15
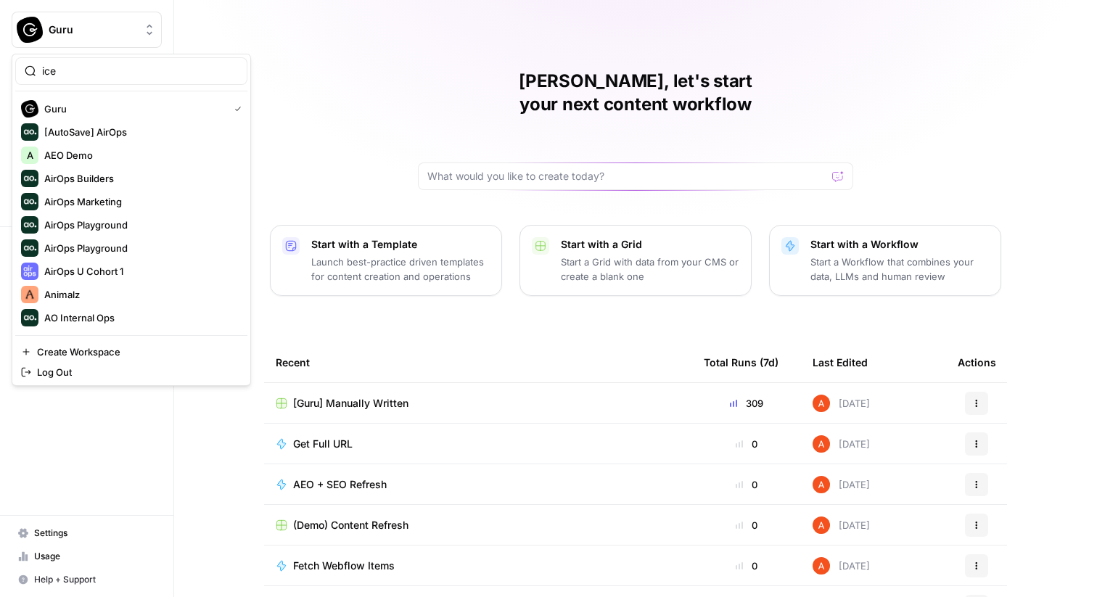
type input "ice"
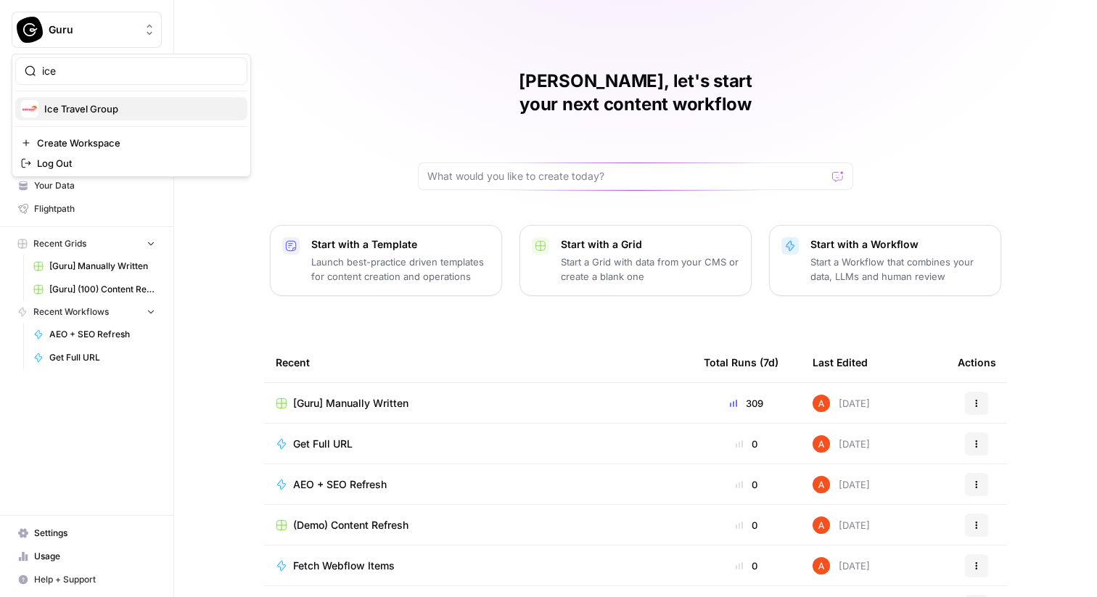
click at [99, 109] on span "Ice Travel Group" at bounding box center [140, 109] width 192 height 15
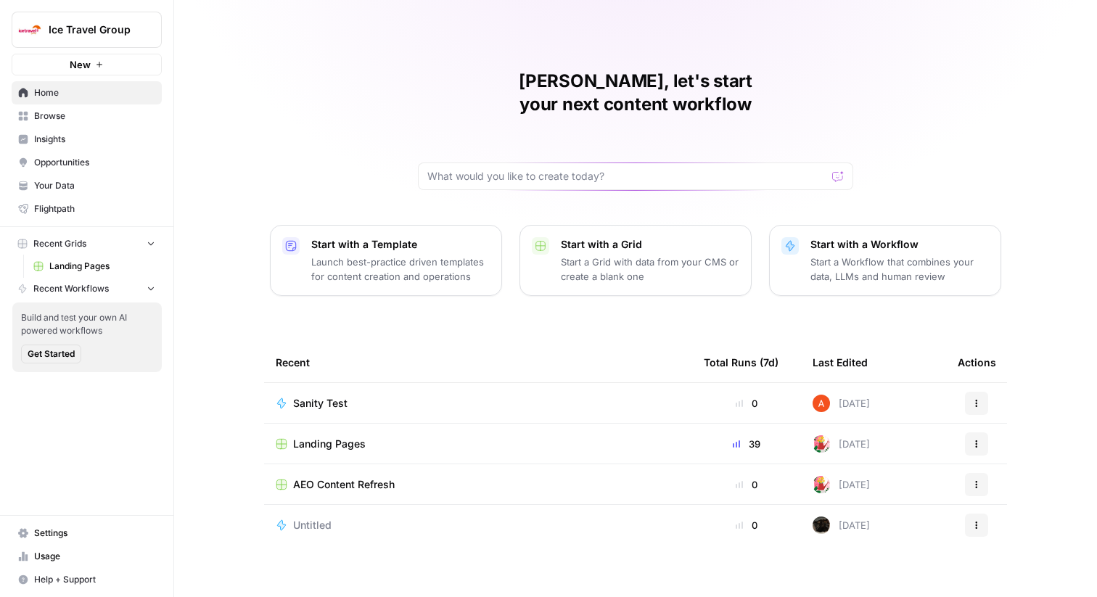
click at [122, 111] on span "Browse" at bounding box center [94, 116] width 121 height 13
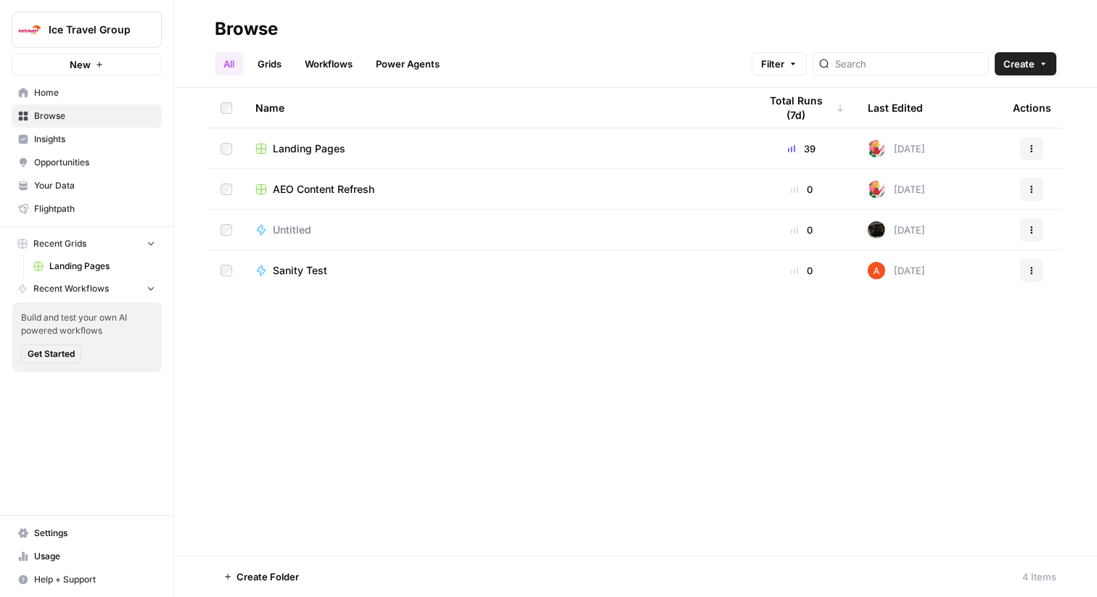
click at [269, 67] on link "Grids" at bounding box center [269, 63] width 41 height 23
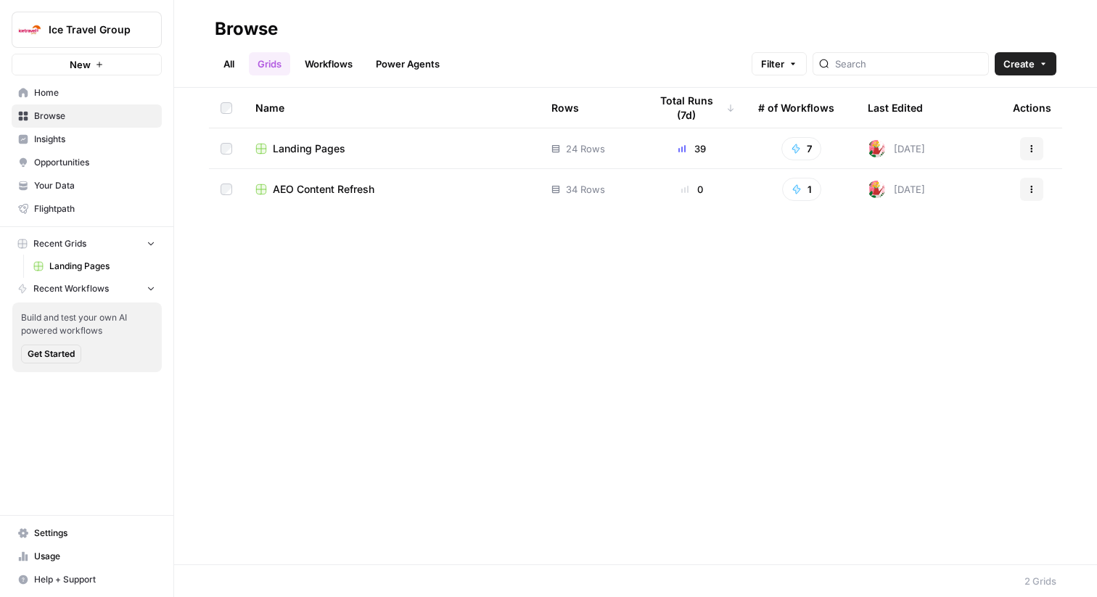
click at [310, 154] on span "Landing Pages" at bounding box center [309, 149] width 73 height 15
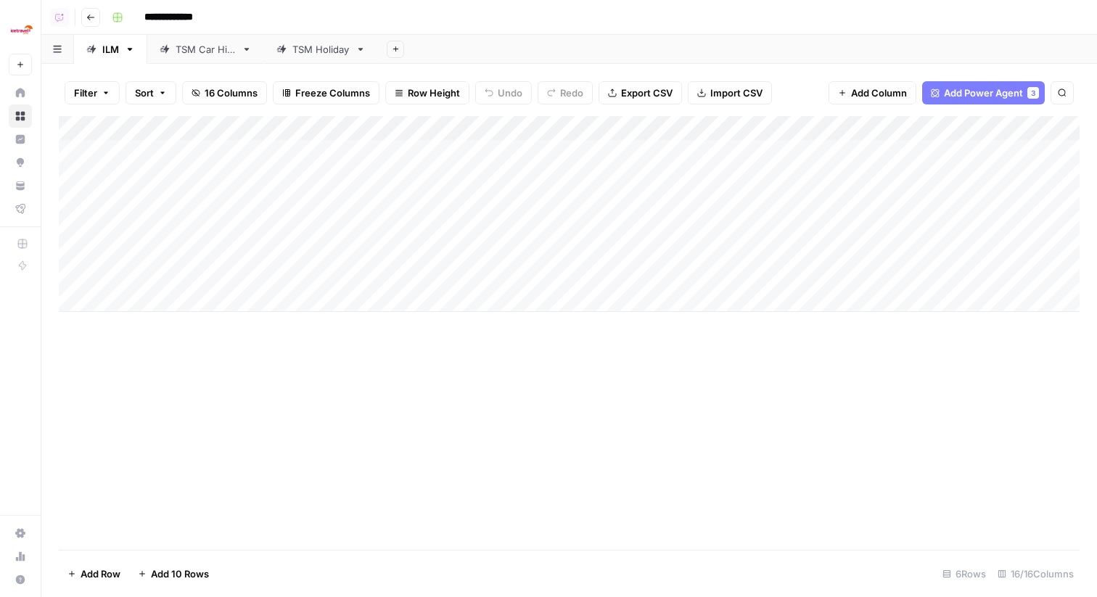
click at [205, 51] on div "TSM Car Hire" at bounding box center [206, 49] width 60 height 15
click at [342, 49] on div "TSM Holiday" at bounding box center [320, 49] width 57 height 15
click at [111, 50] on div "ILM" at bounding box center [110, 49] width 17 height 15
click at [471, 136] on div "Add Column" at bounding box center [569, 214] width 1021 height 196
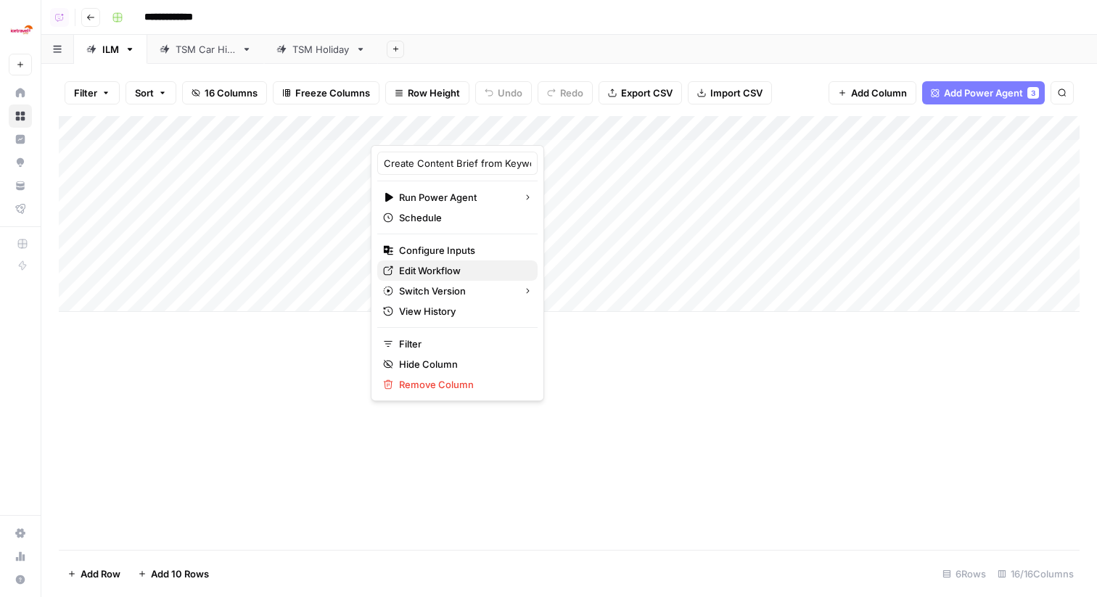
click at [451, 263] on span "Edit Workflow" at bounding box center [462, 270] width 127 height 15
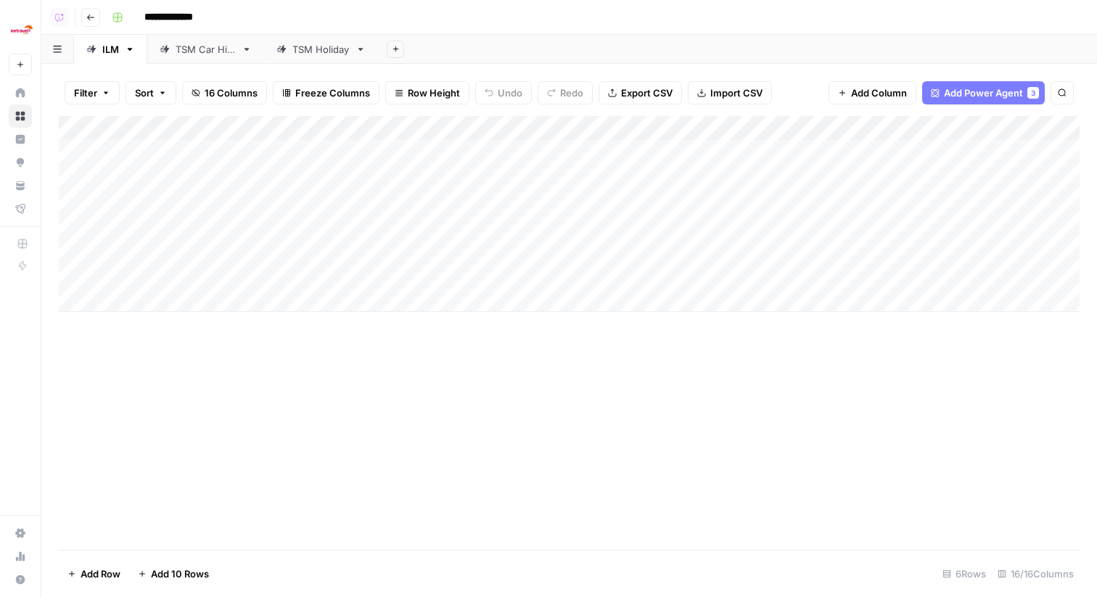
click at [574, 45] on div "Add Sheet" at bounding box center [737, 49] width 719 height 29
click at [781, 131] on div "Add Column" at bounding box center [569, 214] width 1021 height 196
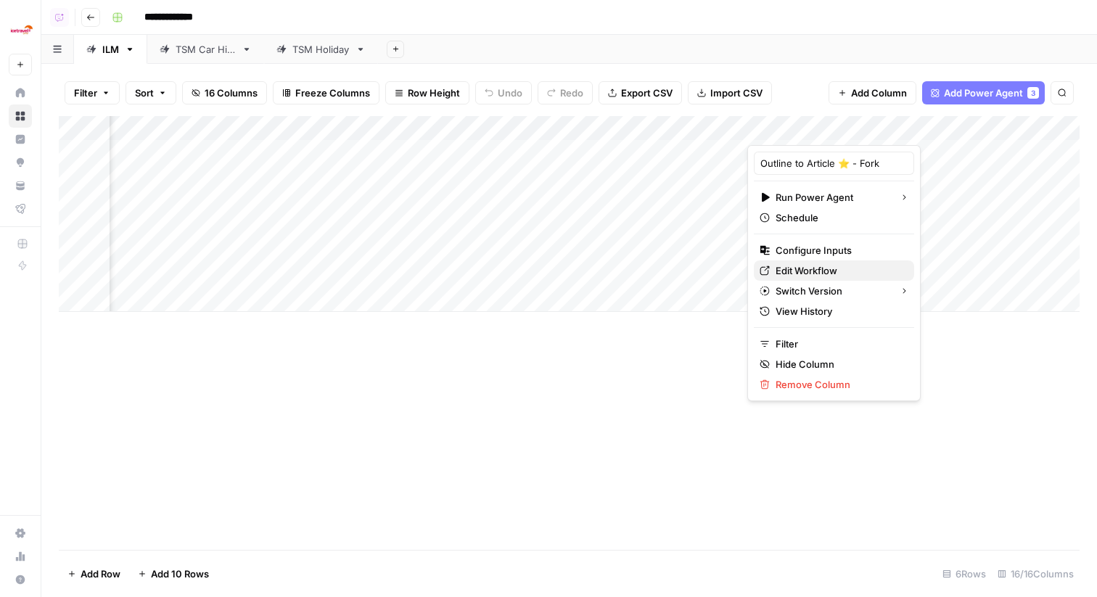
click at [785, 271] on span "Edit Workflow" at bounding box center [839, 270] width 127 height 15
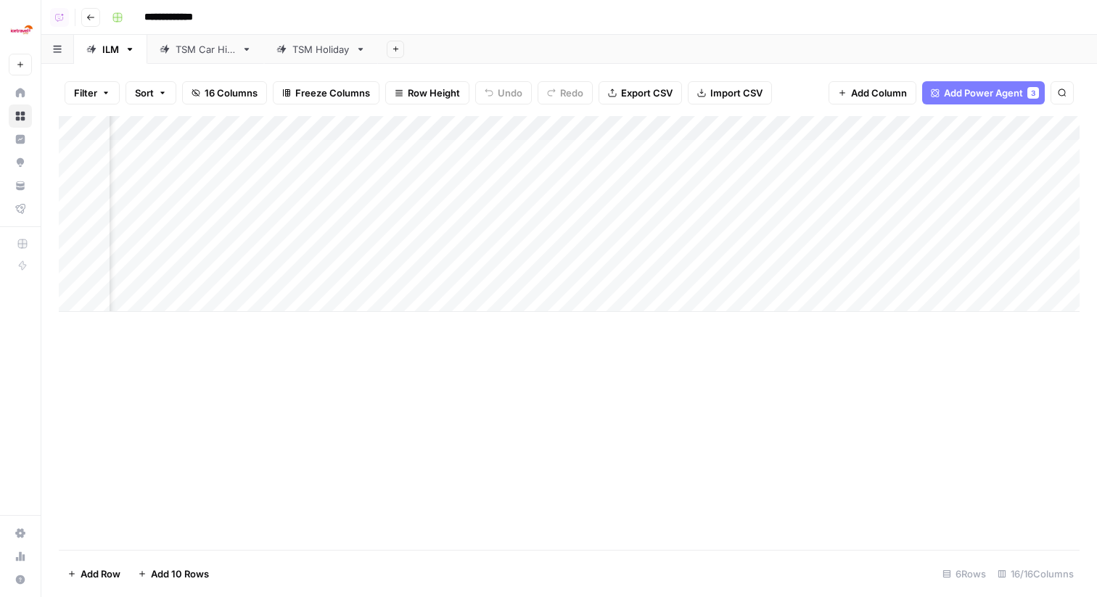
click at [625, 44] on div "Add Sheet" at bounding box center [737, 49] width 719 height 29
click at [795, 131] on div "Add Column" at bounding box center [569, 214] width 1021 height 196
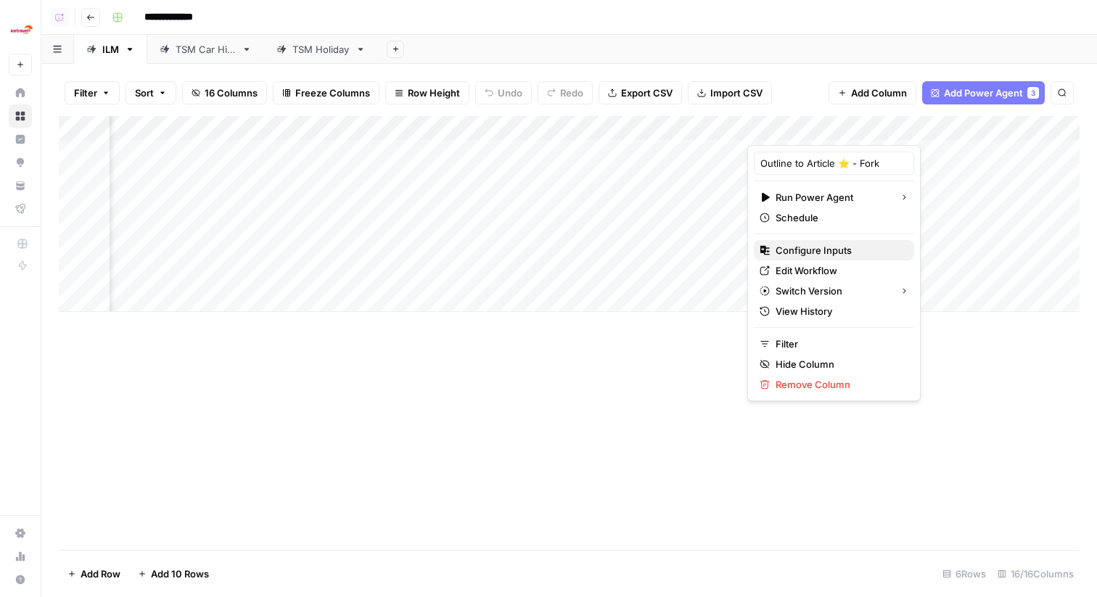
click at [791, 245] on span "Configure Inputs" at bounding box center [839, 250] width 127 height 15
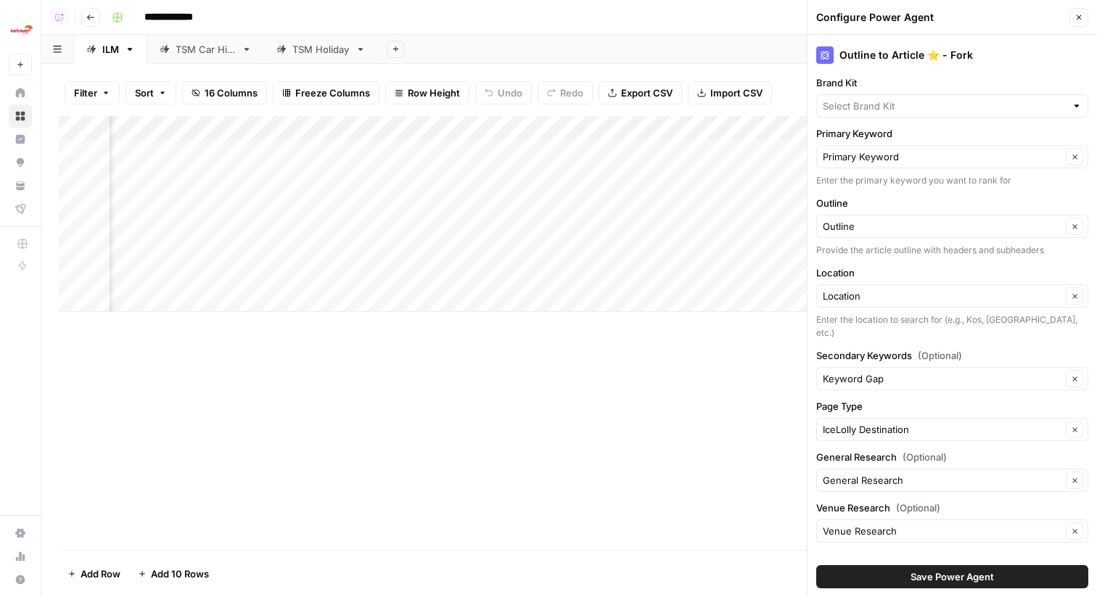
type input "IceLolly"
click at [176, 51] on div "TSM Car Hire" at bounding box center [206, 49] width 60 height 15
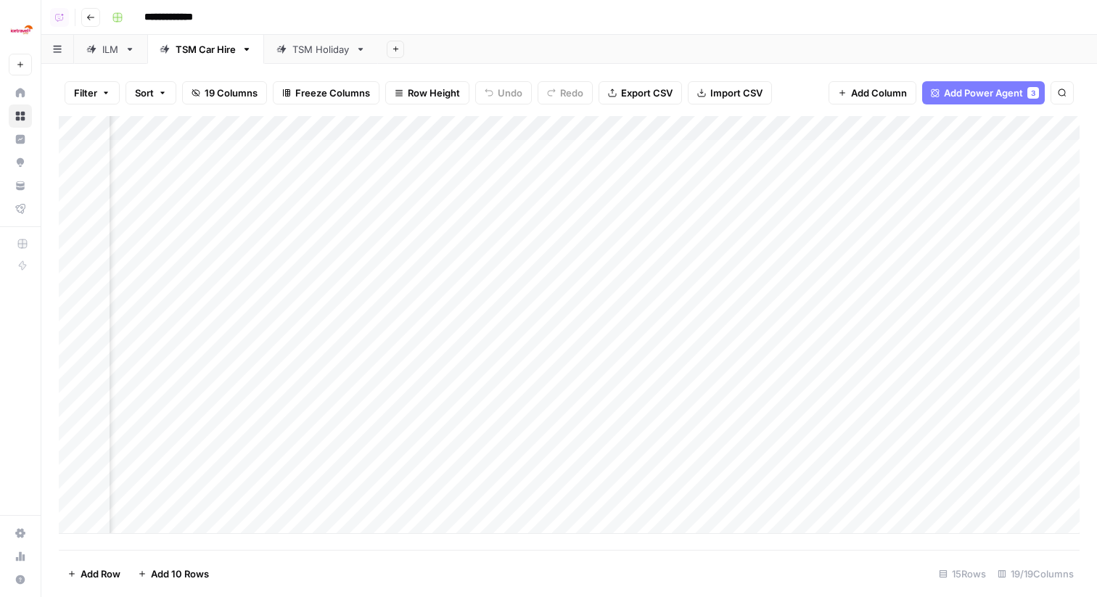
scroll to position [0, 1425]
click at [386, 125] on div "Add Column" at bounding box center [569, 325] width 1021 height 418
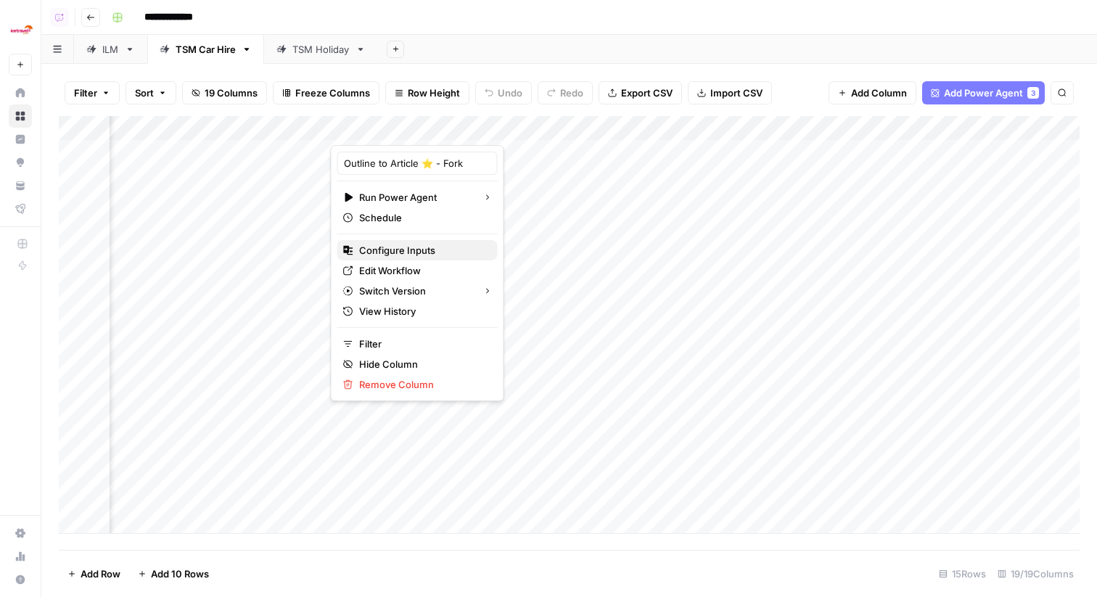
click at [393, 253] on span "Configure Inputs" at bounding box center [422, 250] width 127 height 15
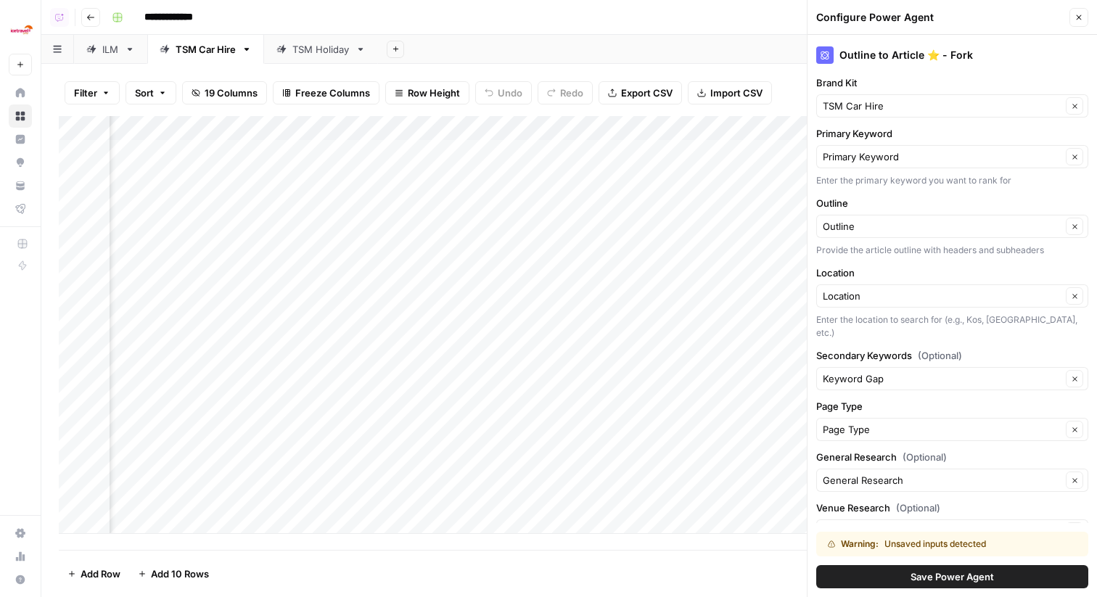
scroll to position [40, 0]
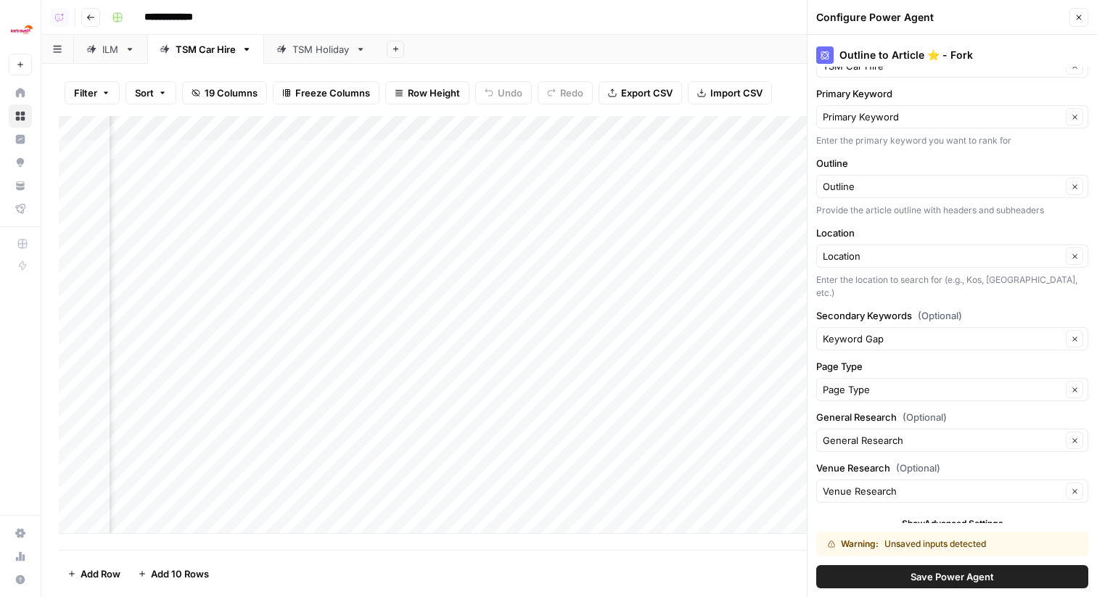
click at [322, 49] on div "TSM Holiday" at bounding box center [320, 49] width 57 height 15
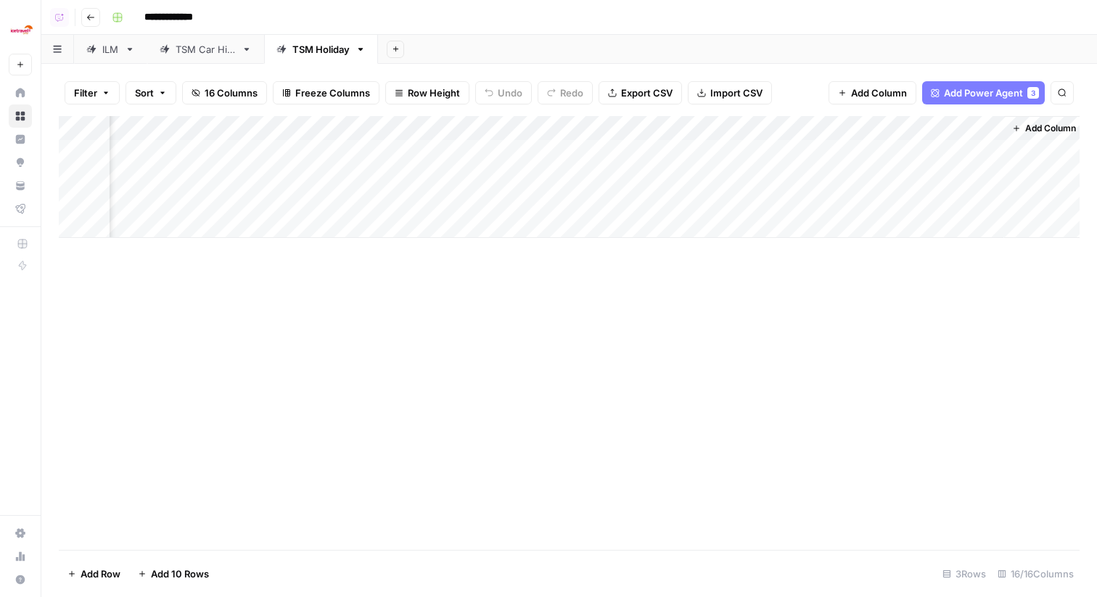
scroll to position [0, 1541]
click at [600, 132] on div "Add Column" at bounding box center [569, 177] width 1021 height 122
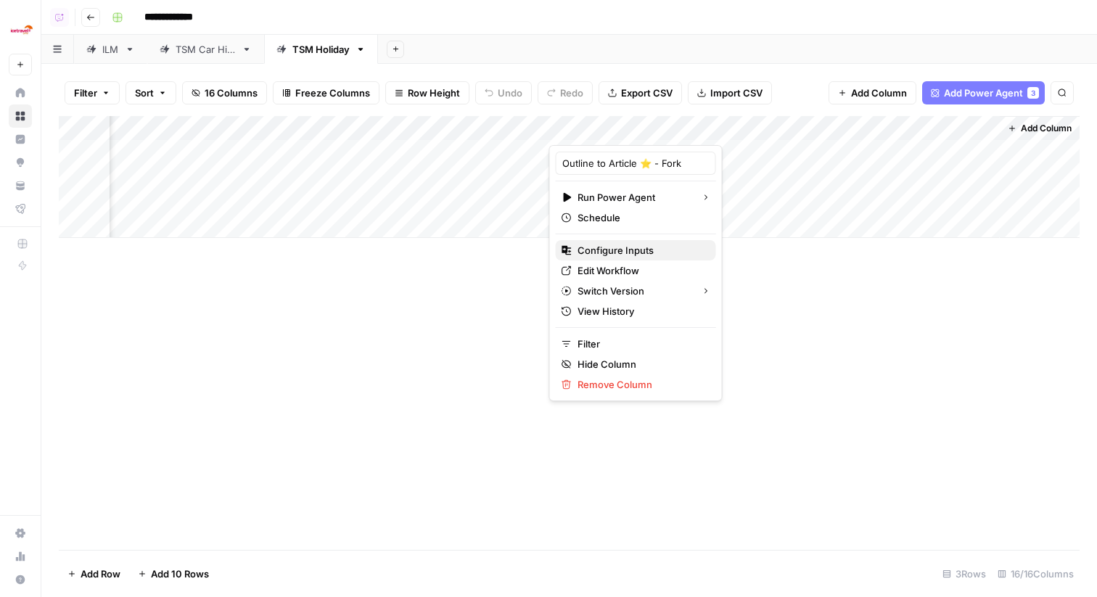
click at [637, 253] on span "Configure Inputs" at bounding box center [641, 250] width 127 height 15
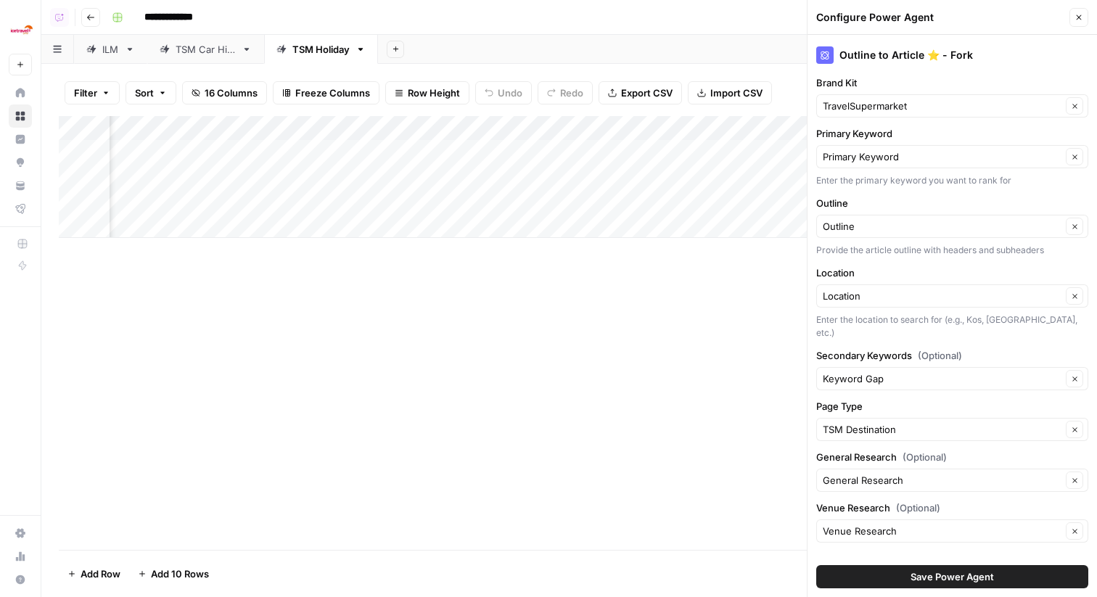
scroll to position [7, 0]
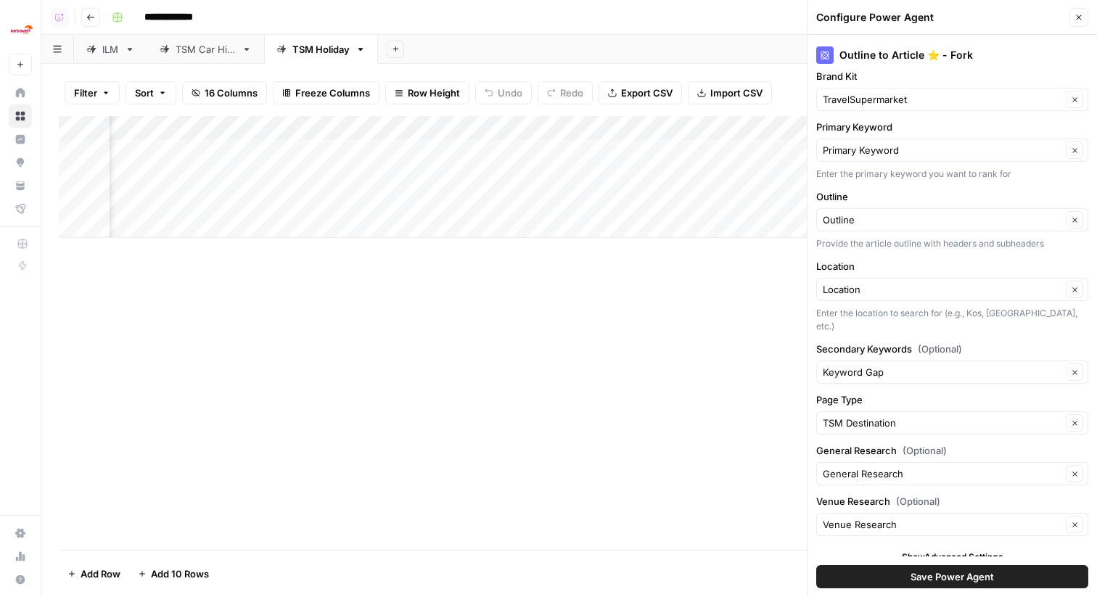
click at [192, 55] on div "TSM Car Hire" at bounding box center [206, 49] width 60 height 15
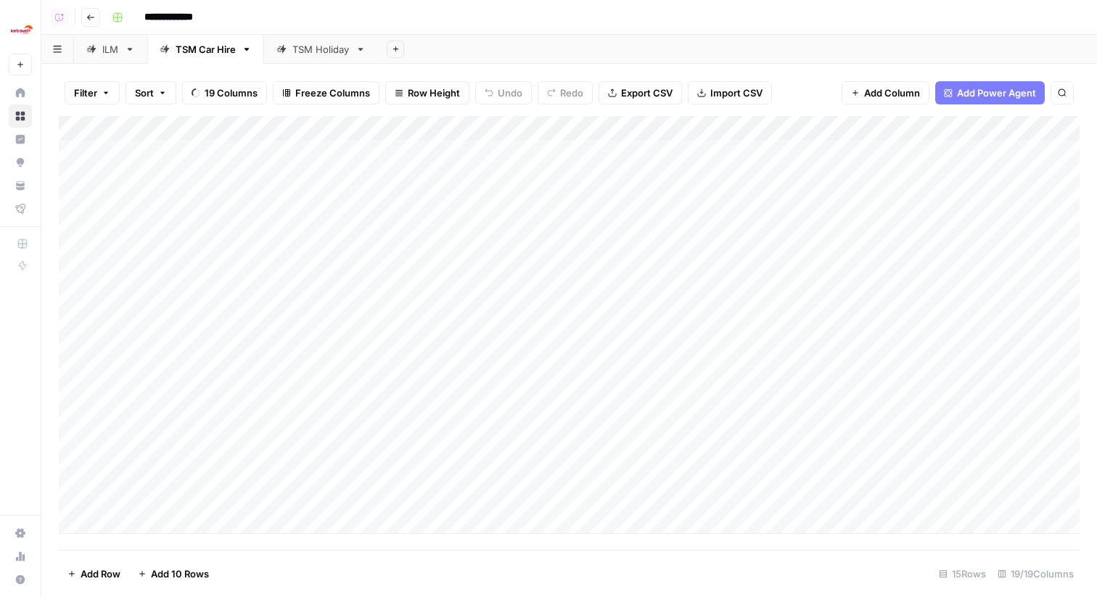
click at [104, 52] on div "ILM" at bounding box center [110, 49] width 17 height 15
click at [727, 227] on div "Add Column" at bounding box center [569, 214] width 1021 height 196
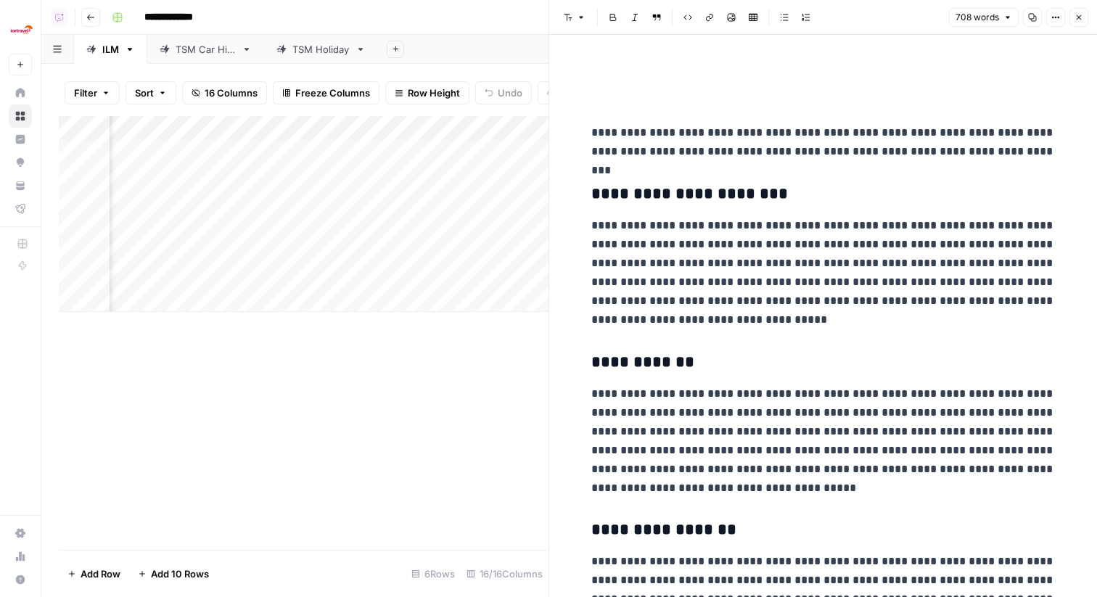
click at [339, 149] on div "Add Column" at bounding box center [304, 214] width 490 height 196
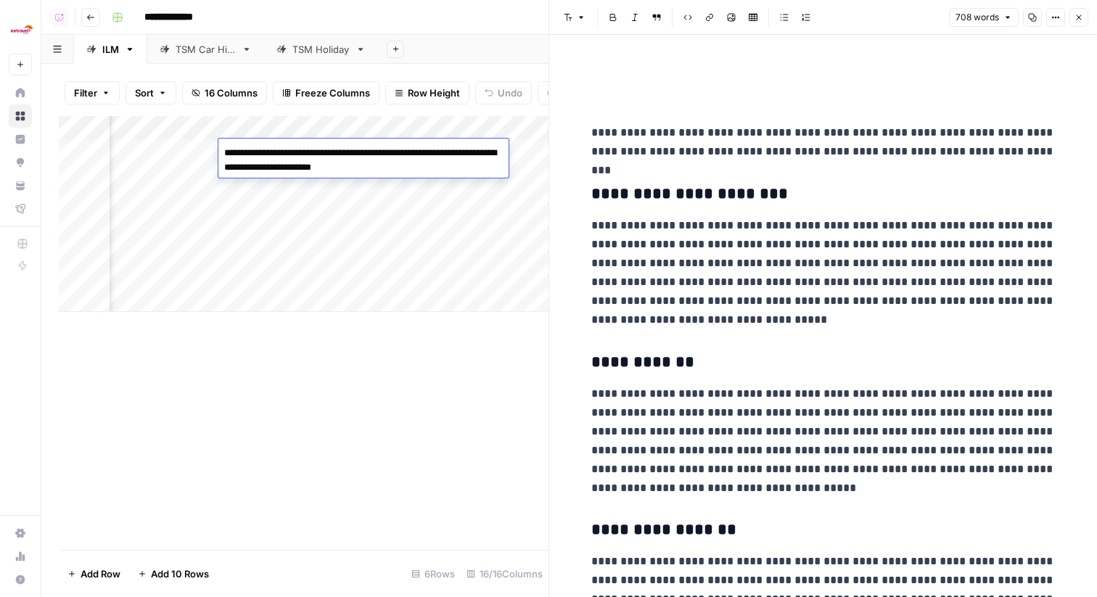
click at [322, 182] on div "Add Column" at bounding box center [304, 214] width 490 height 196
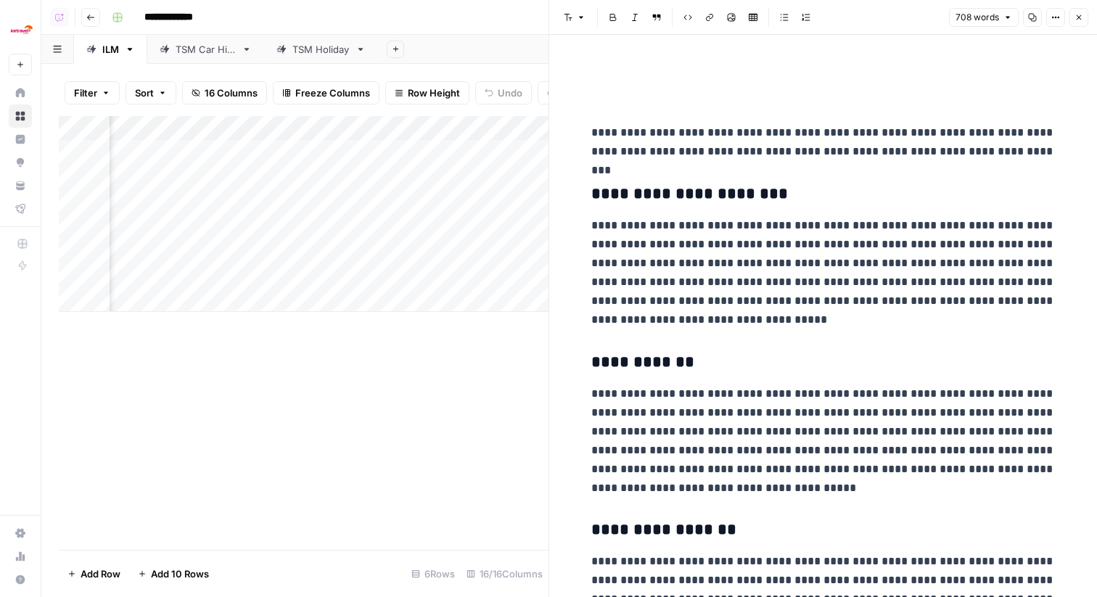
scroll to position [0, 322]
click at [206, 128] on div "Add Column" at bounding box center [304, 214] width 490 height 196
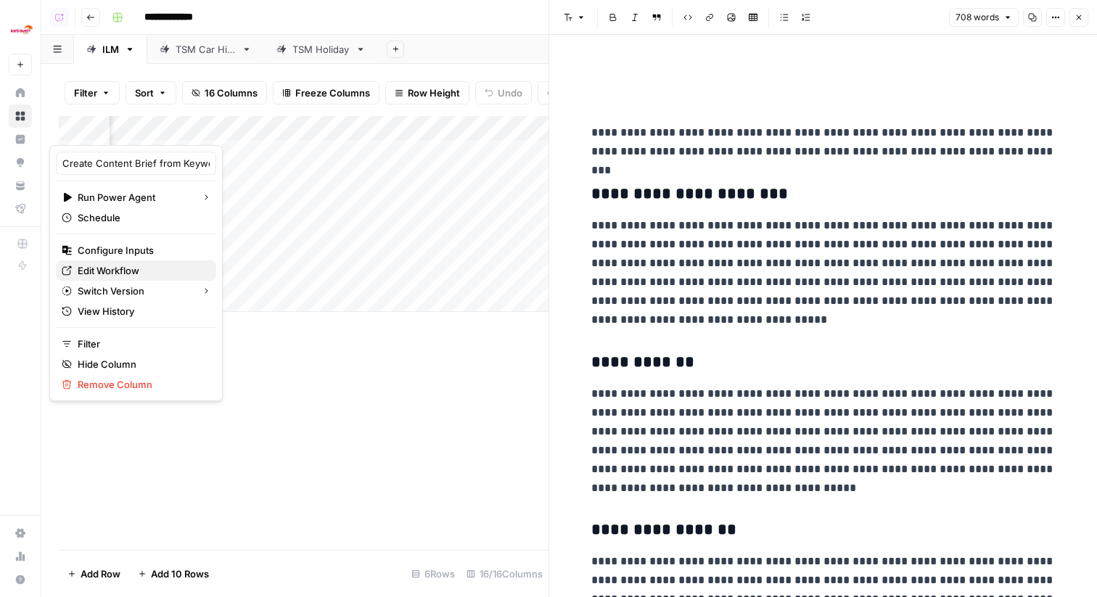
click at [154, 263] on link "Edit Workflow" at bounding box center [136, 271] width 160 height 20
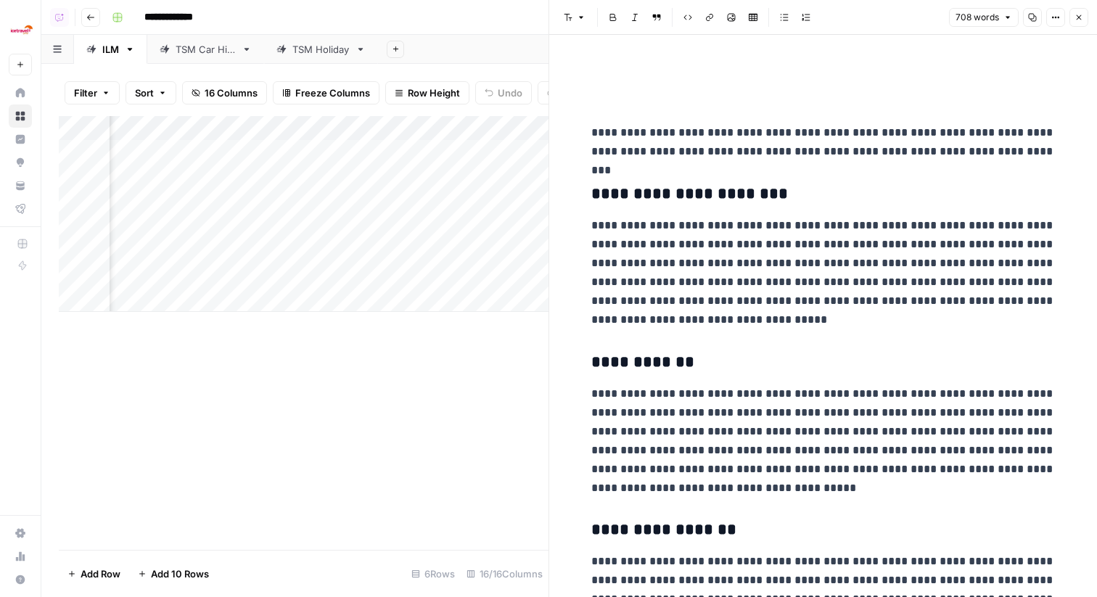
click at [1084, 16] on button "Close" at bounding box center [1079, 17] width 19 height 19
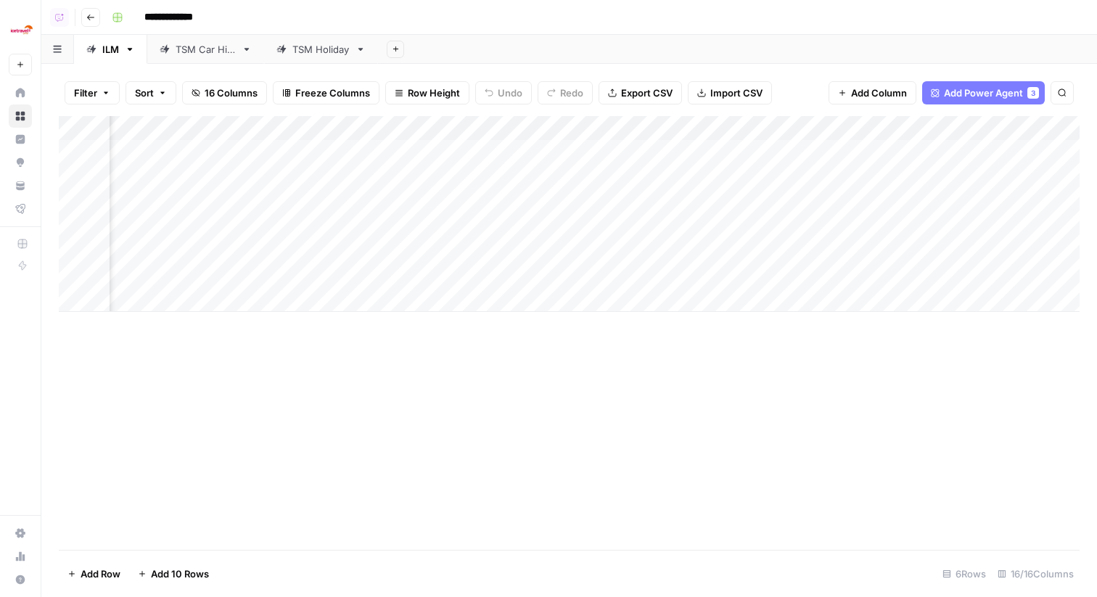
scroll to position [0, 412]
click at [196, 51] on div "TSM Car Hire" at bounding box center [206, 49] width 60 height 15
click at [322, 52] on div "TSM Holiday" at bounding box center [320, 49] width 57 height 15
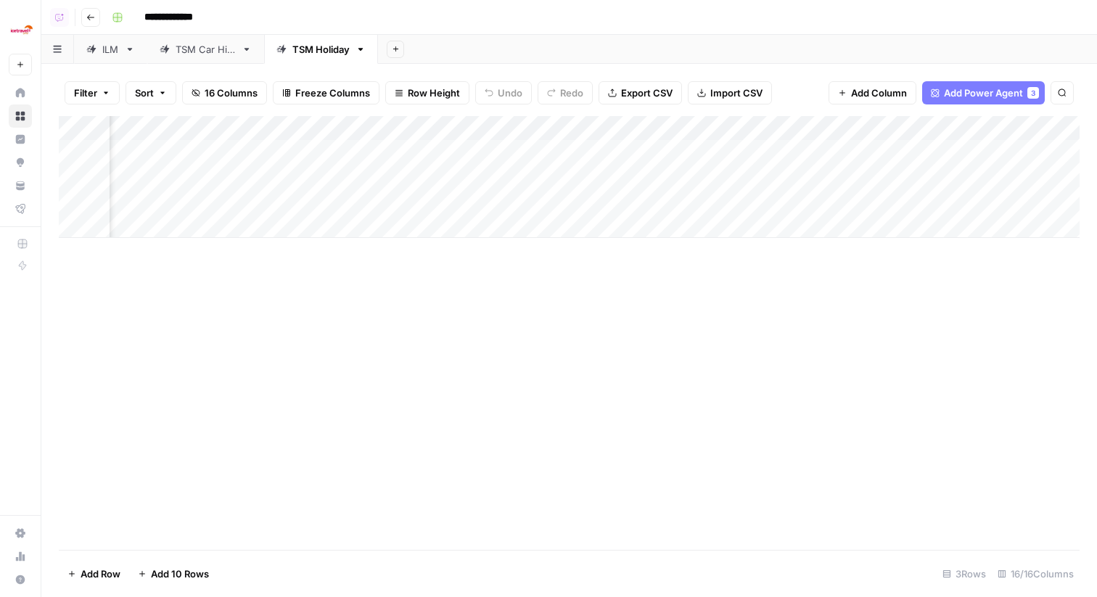
click at [210, 51] on div "TSM Car Hire" at bounding box center [206, 49] width 60 height 15
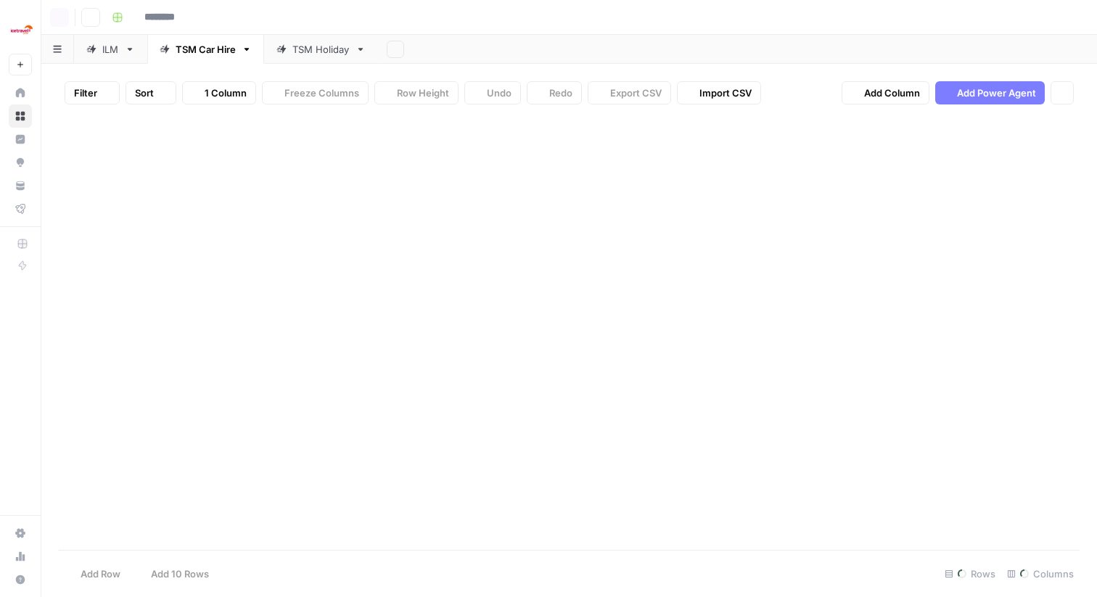
type input "**********"
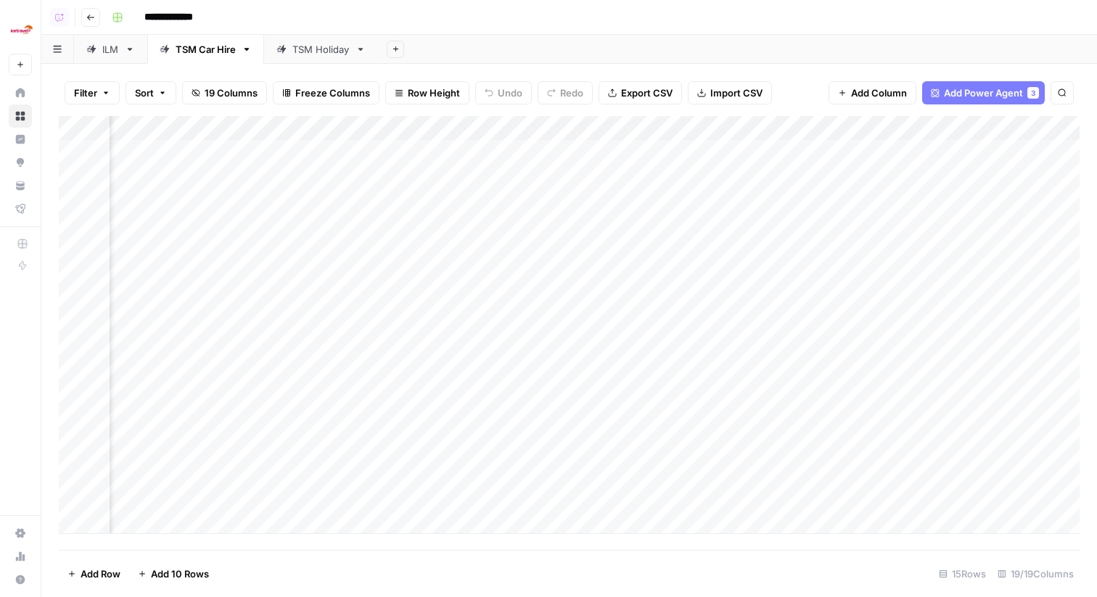
scroll to position [0, 728]
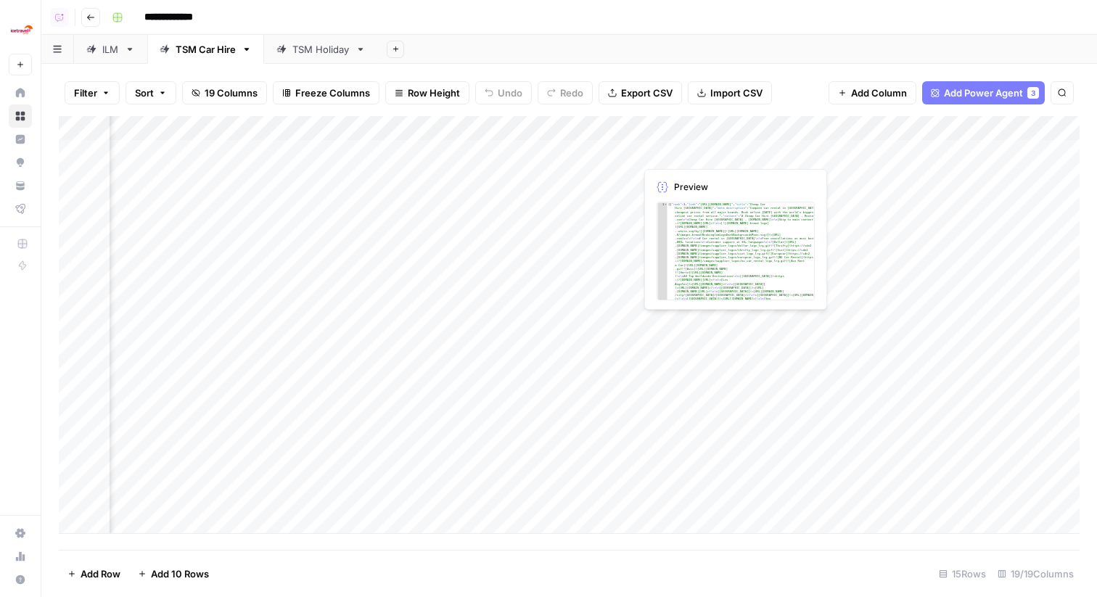
click at [672, 127] on div "Add Column" at bounding box center [569, 325] width 1021 height 418
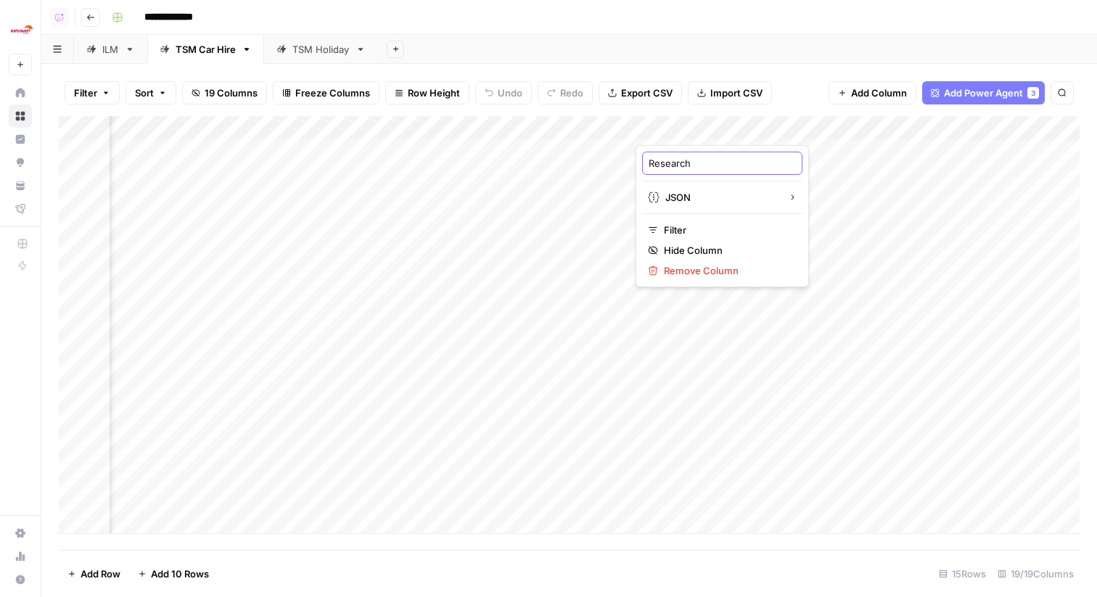
click at [706, 163] on input "Research" at bounding box center [722, 163] width 147 height 15
type input "SERP Research"
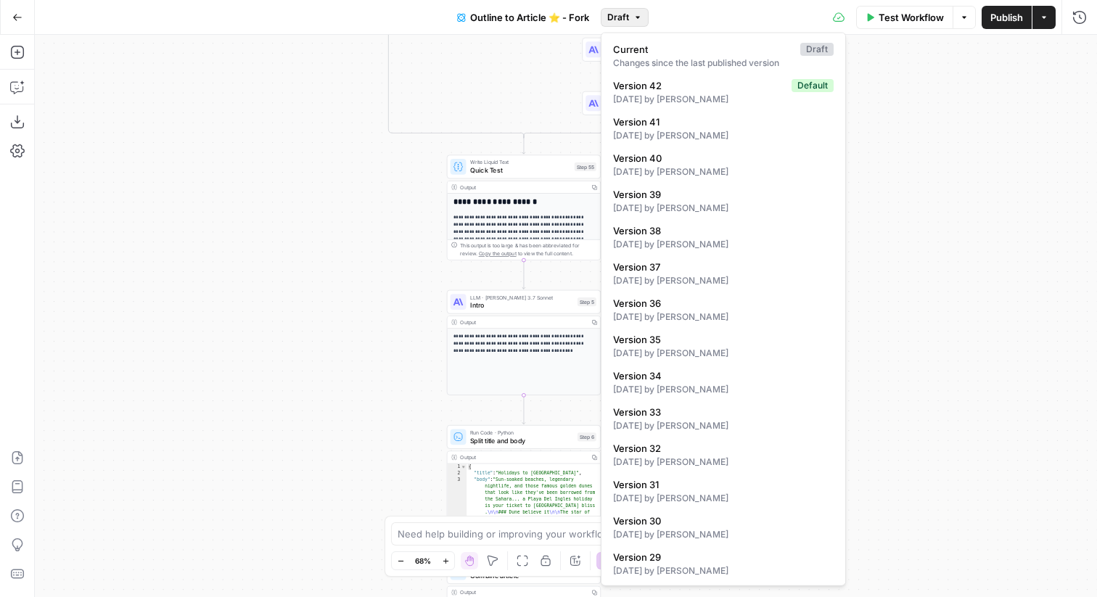
click at [636, 20] on icon "button" at bounding box center [638, 17] width 9 height 9
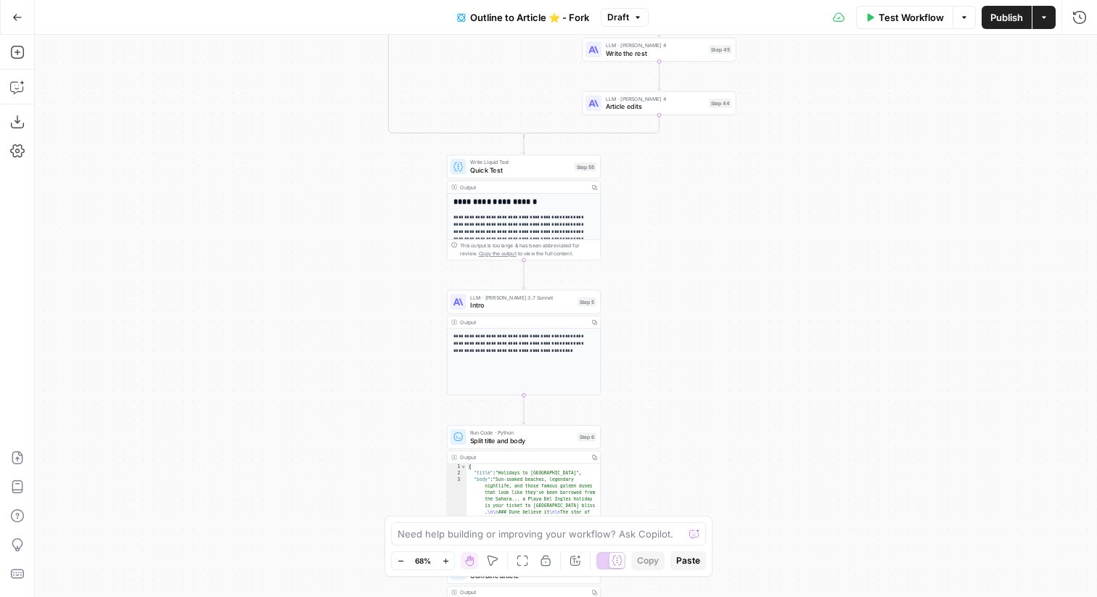
click at [636, 20] on icon "button" at bounding box center [638, 17] width 9 height 9
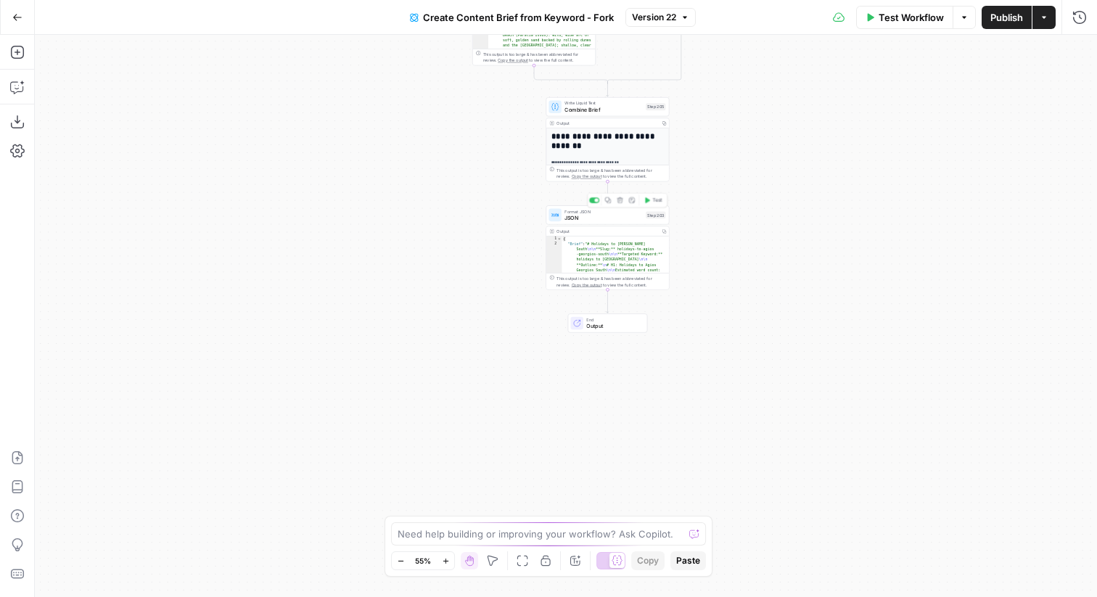
click at [616, 218] on span "JSON" at bounding box center [604, 218] width 78 height 8
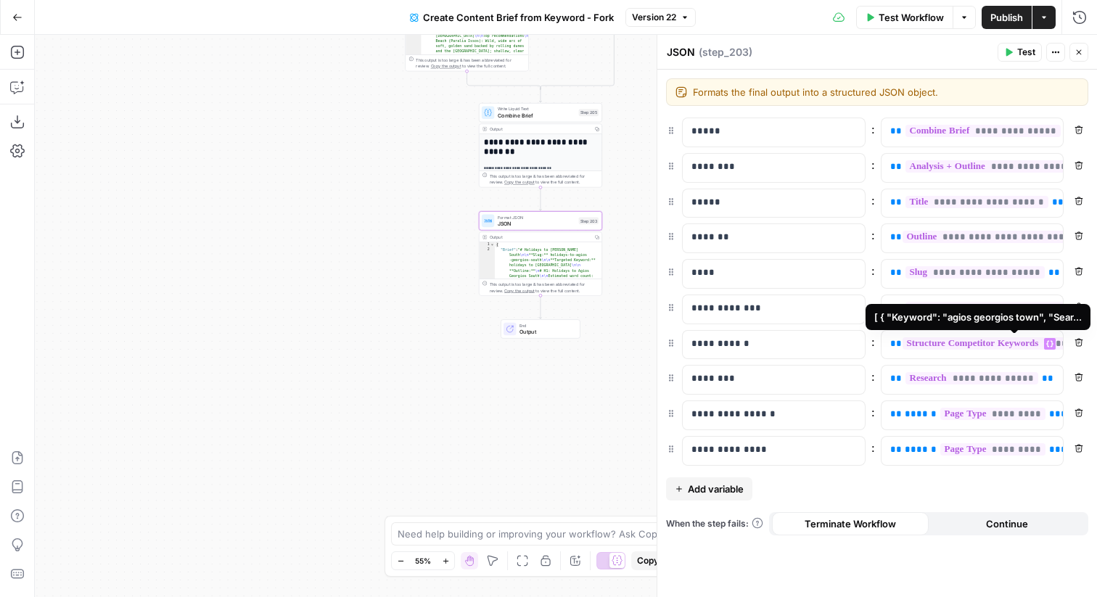
scroll to position [0, 75]
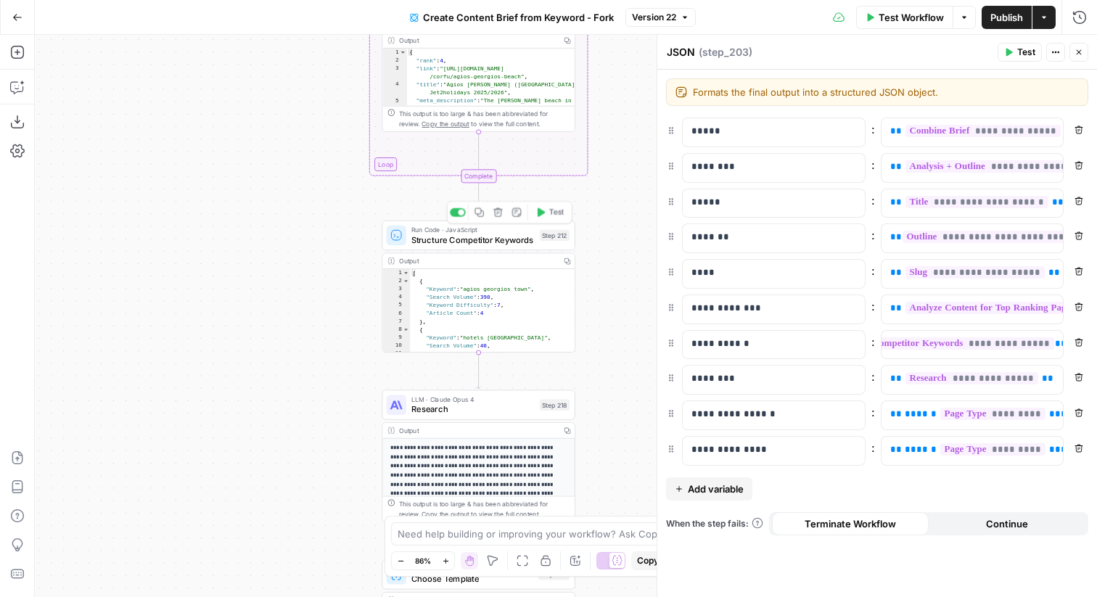
click at [520, 232] on span "Run Code · JavaScript" at bounding box center [473, 230] width 123 height 10
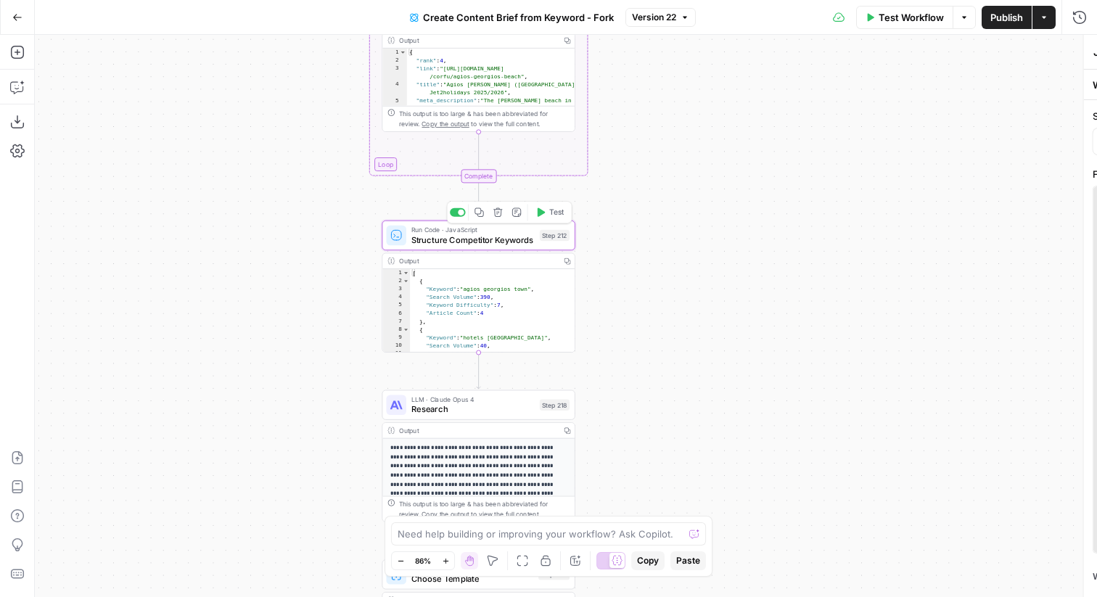
type textarea "Structure Competitor Keywords"
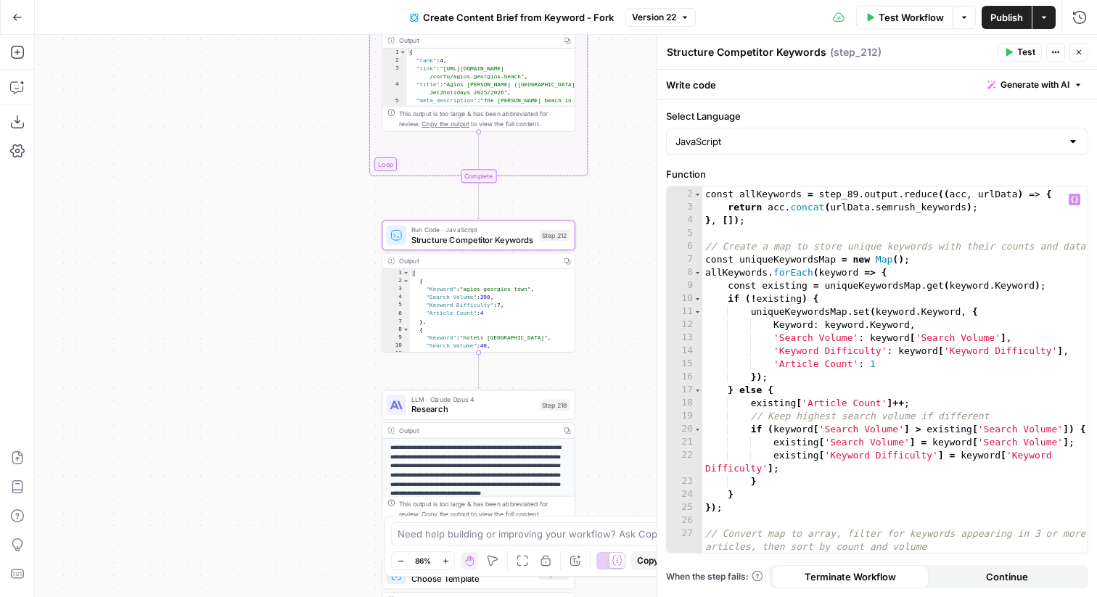
scroll to position [0, 0]
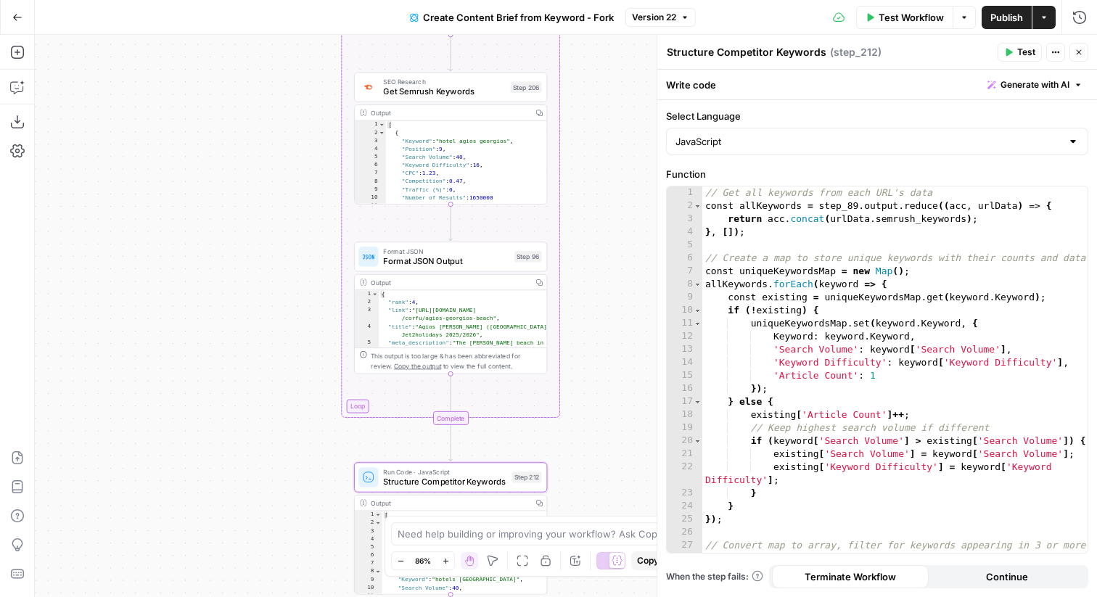
click at [511, 250] on div "Format JSON Format JSON Output Step 96 Copy step Delete step Edit Note Test" at bounding box center [451, 256] width 184 height 21
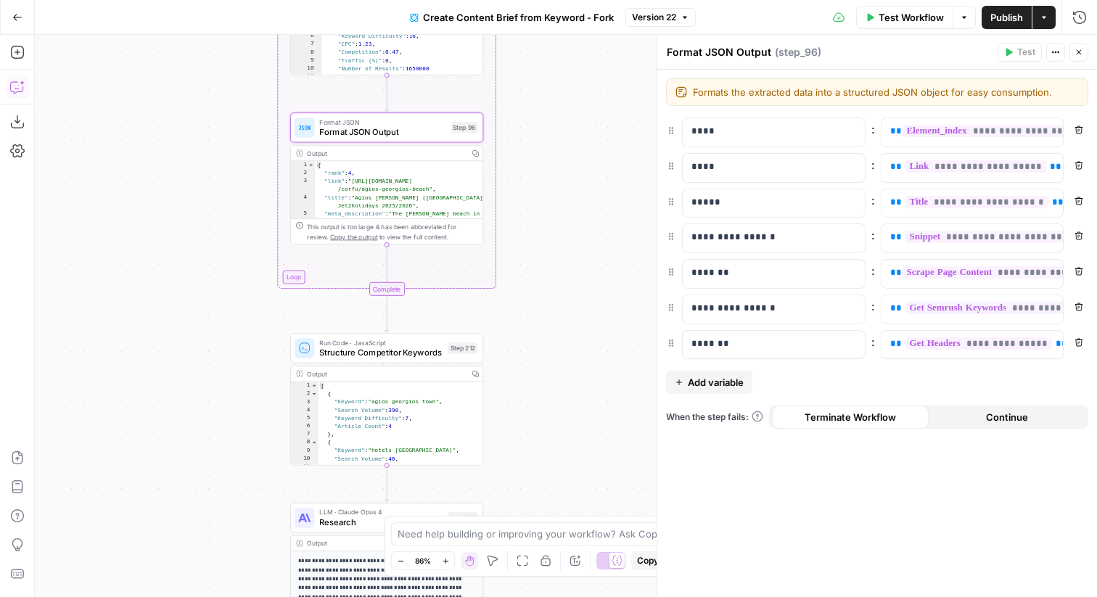
click at [19, 82] on icon "button" at bounding box center [17, 87] width 15 height 15
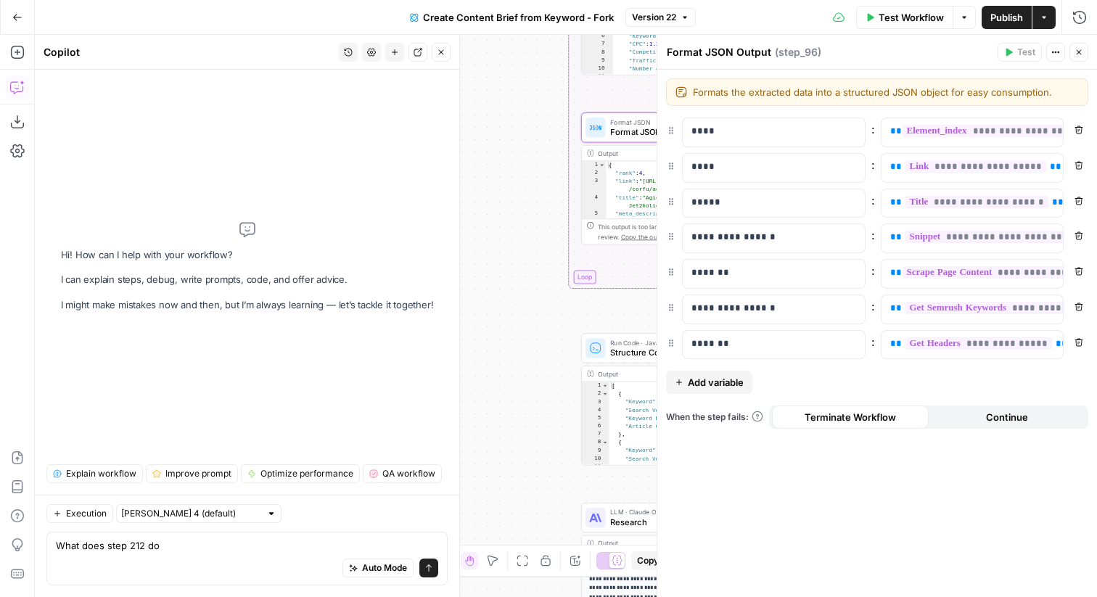
type textarea "What does step 212 do?"
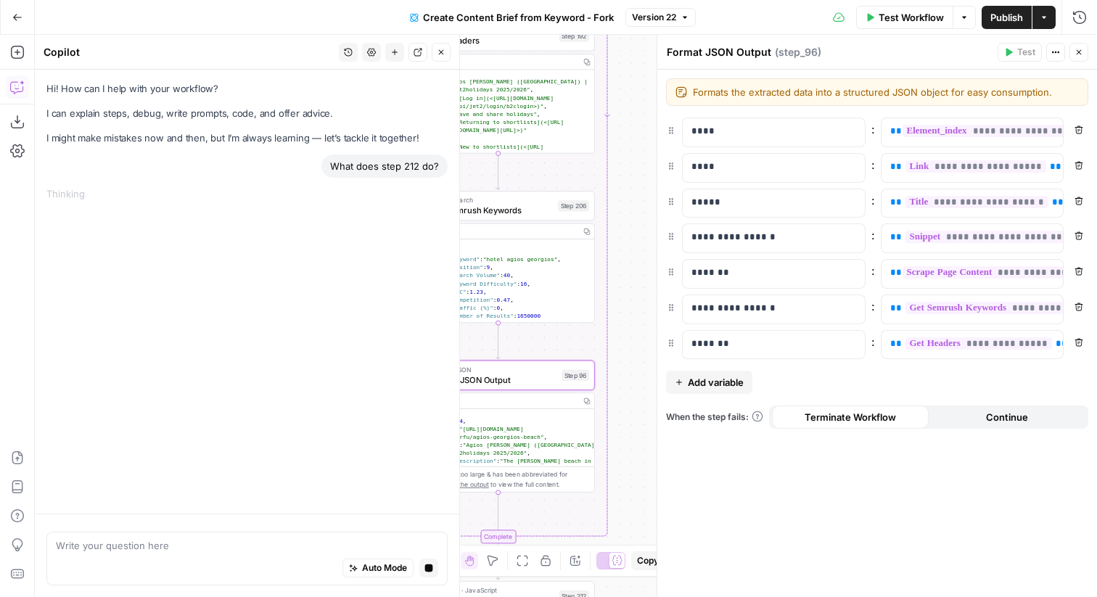
click at [555, 213] on div "SEO Research Get Semrush Keywords Step 206 Copy step Delete step Edit Note Test" at bounding box center [498, 205] width 184 height 21
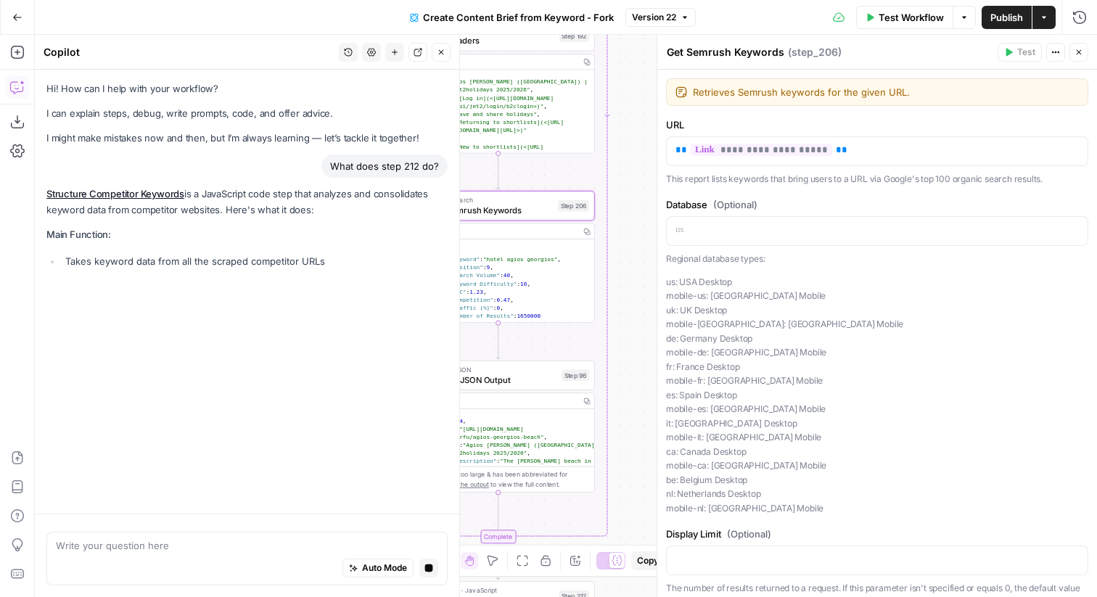
click at [1081, 46] on button "Close" at bounding box center [1079, 52] width 19 height 19
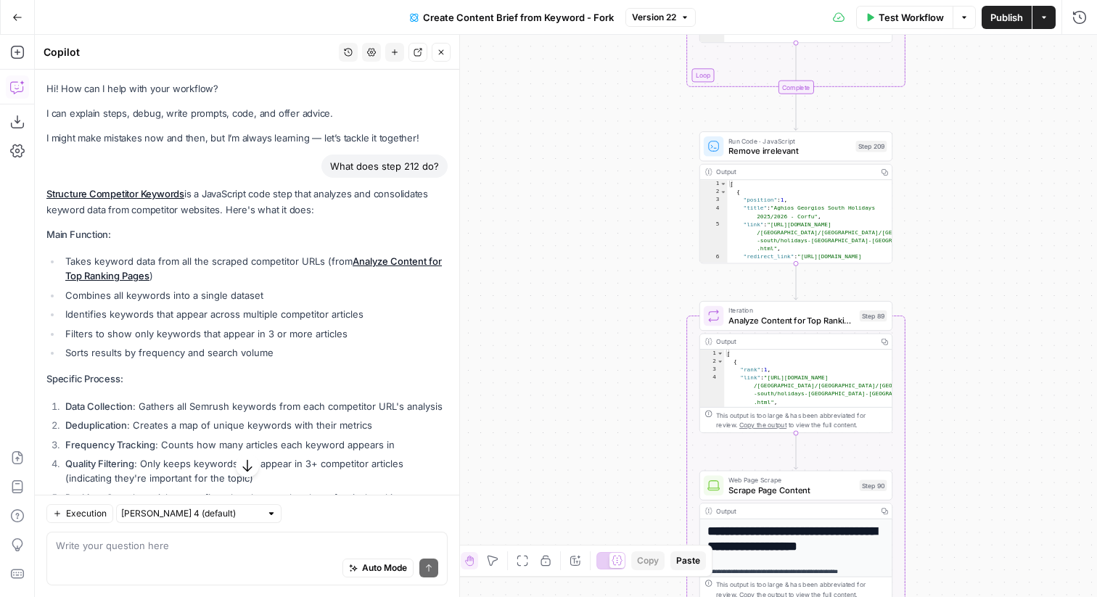
drag, startPoint x: 318, startPoint y: 355, endPoint x: 64, endPoint y: 255, distance: 272.8
click at [64, 255] on ul "Takes keyword data from all the scraped competitor URLs (from Analyze Content f…" at bounding box center [246, 307] width 401 height 106
copy ul "Takes keyword data from all the scraped competitor URLs (from Analyze Content f…"
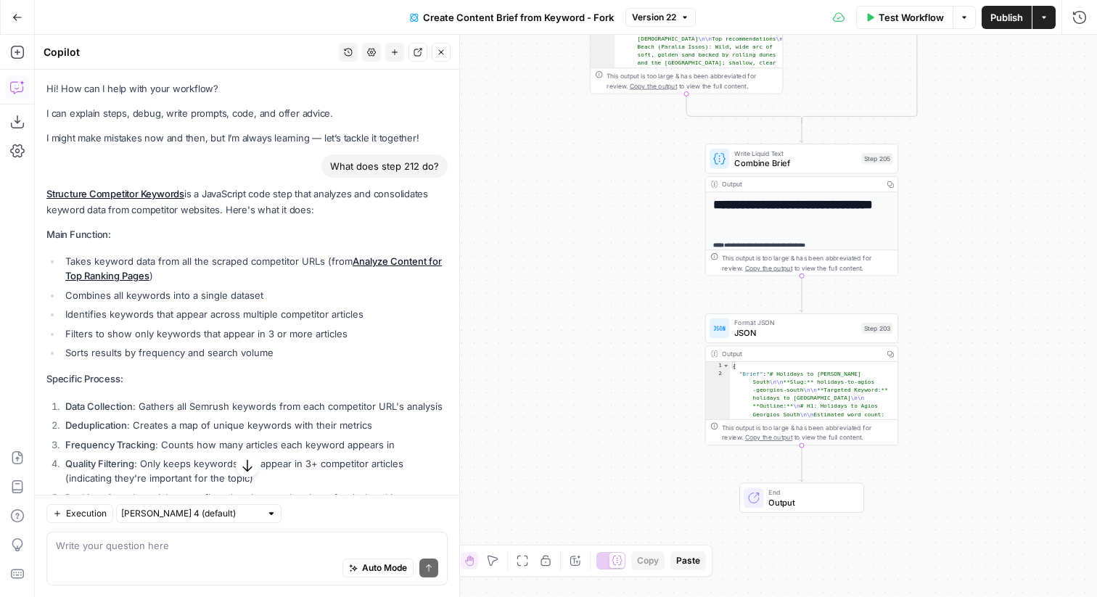
click at [828, 335] on span "JSON" at bounding box center [795, 333] width 122 height 12
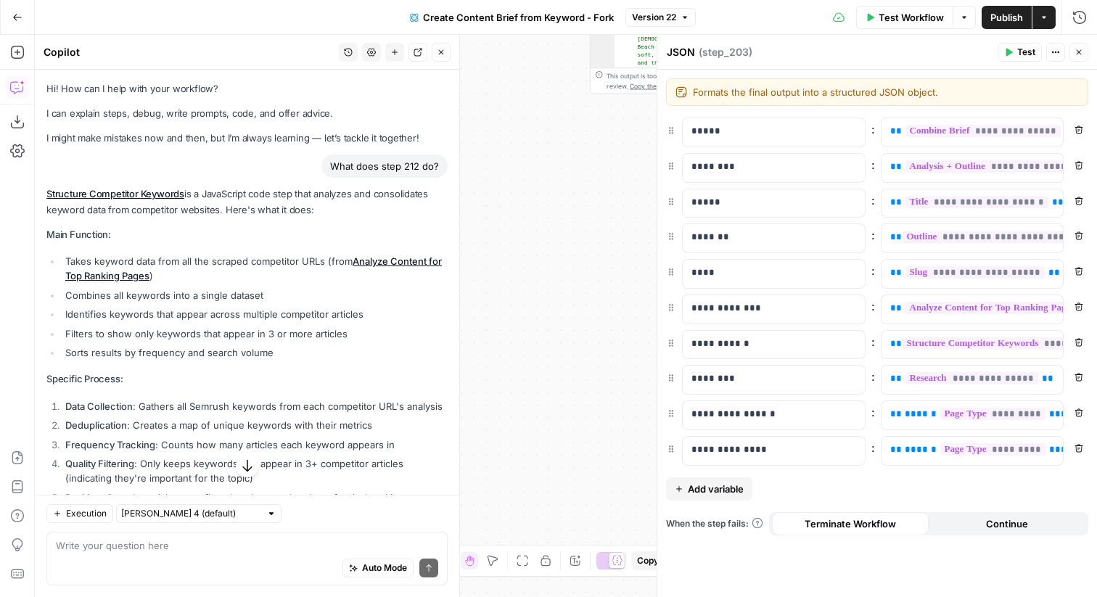
click at [1078, 58] on button "Close" at bounding box center [1079, 52] width 19 height 19
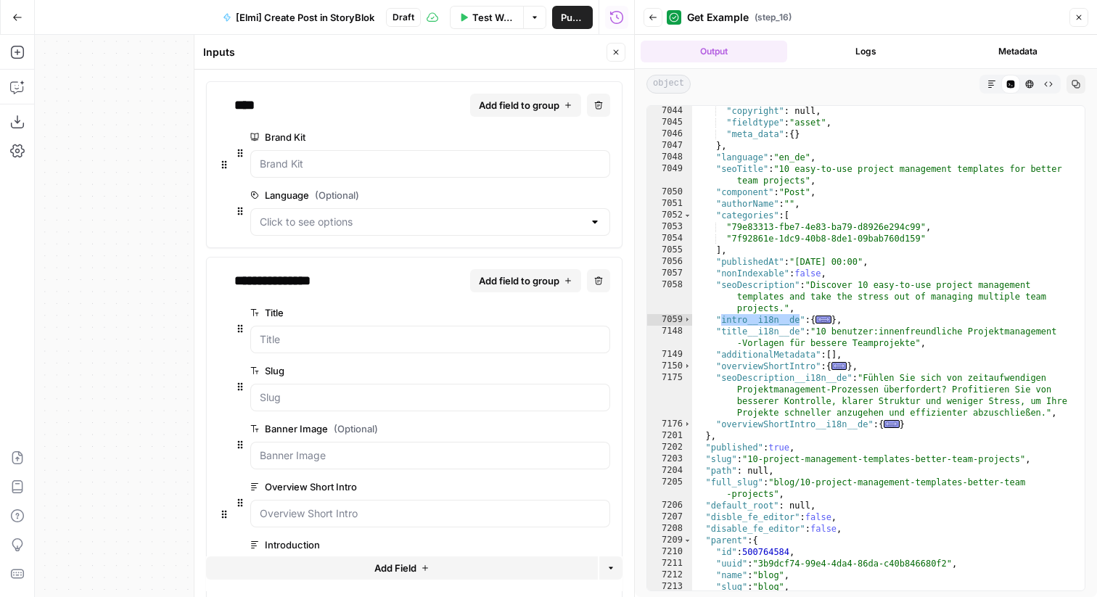
scroll to position [702, 0]
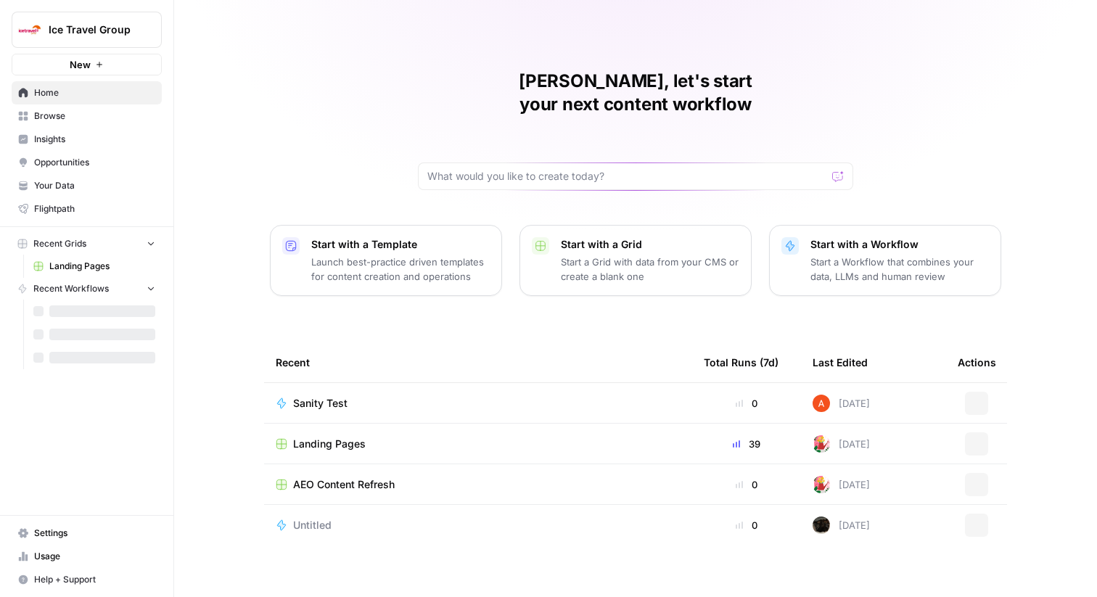
click at [108, 33] on span "Ice Travel Group" at bounding box center [93, 29] width 88 height 15
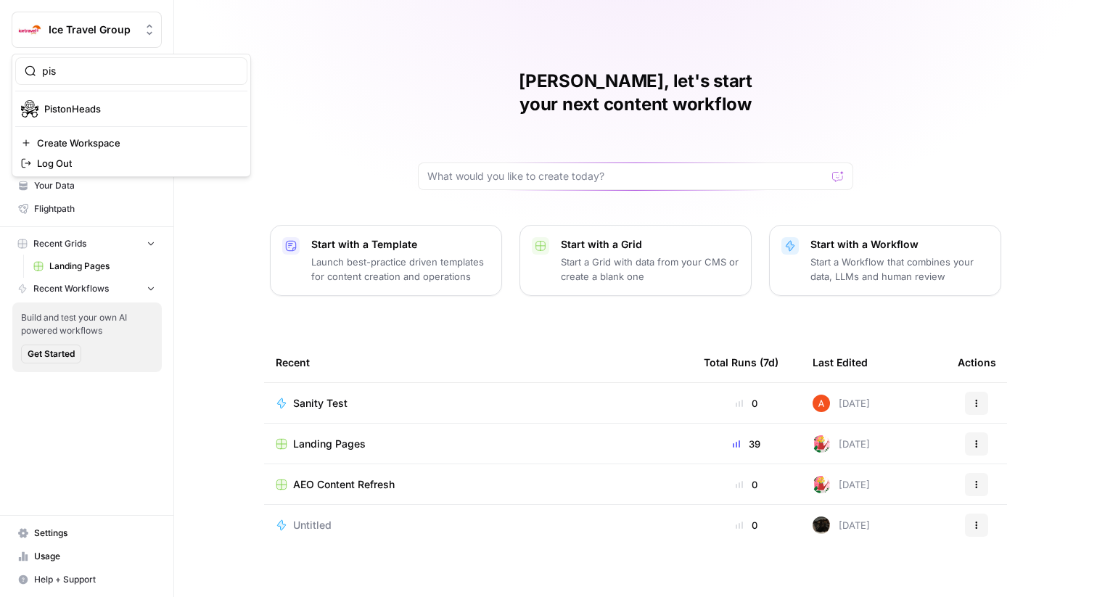
type input "pis"
click at [61, 114] on span "PistonHeads" at bounding box center [140, 109] width 192 height 15
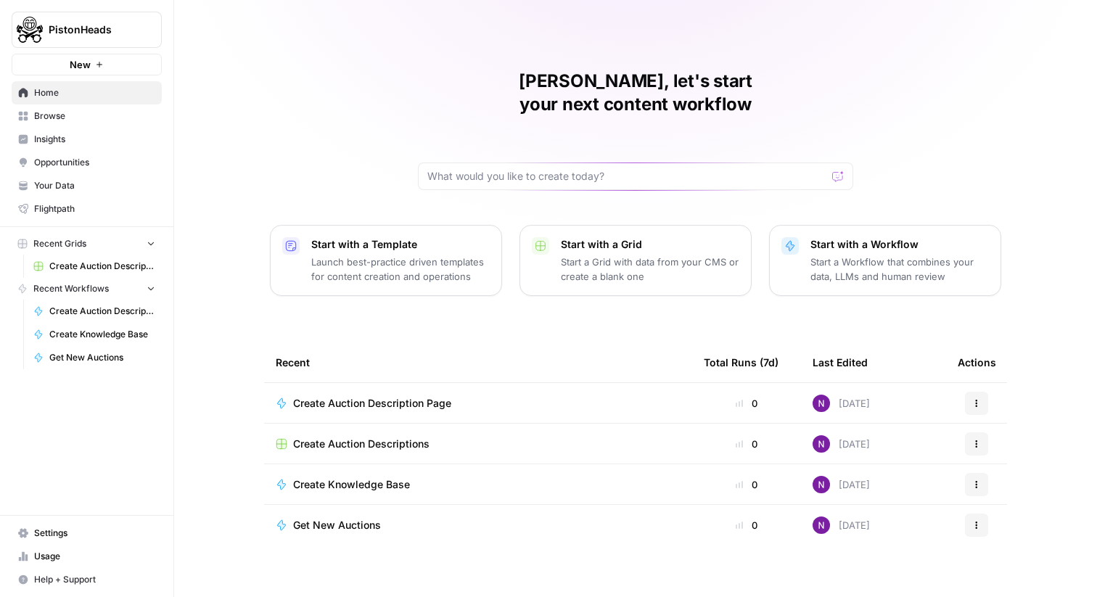
click at [44, 184] on span "Your Data" at bounding box center [94, 185] width 121 height 13
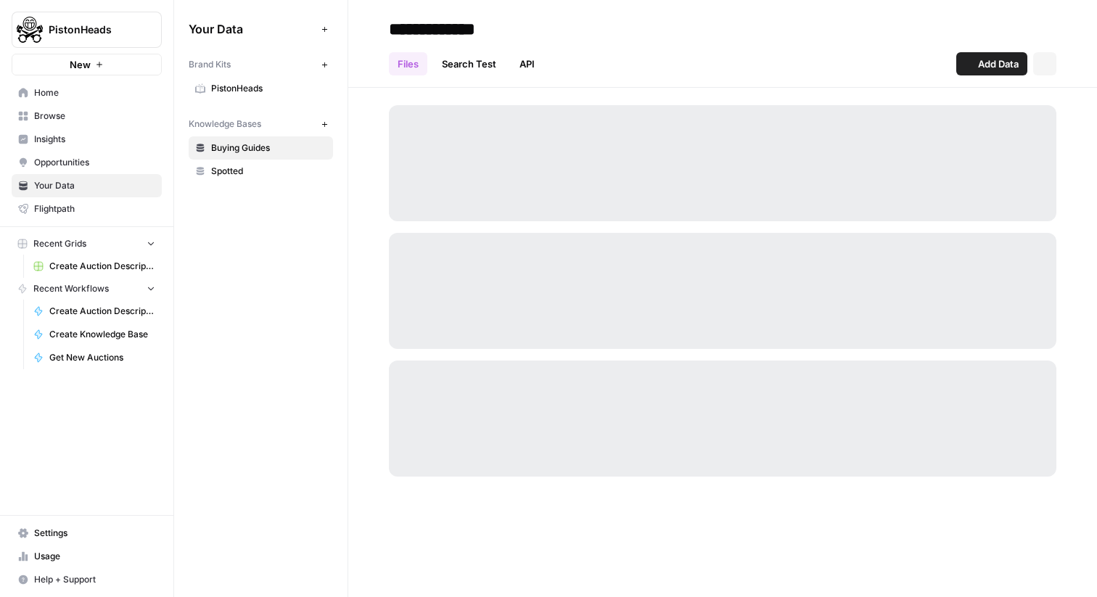
click at [67, 530] on span "Settings" at bounding box center [94, 533] width 121 height 13
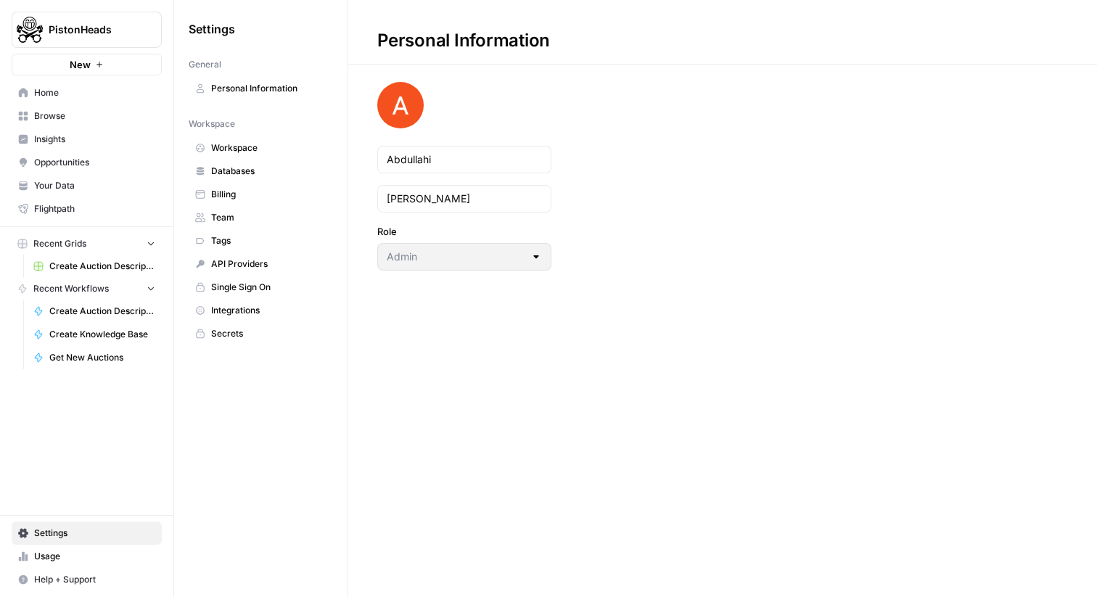
click at [266, 162] on link "Databases" at bounding box center [261, 171] width 144 height 23
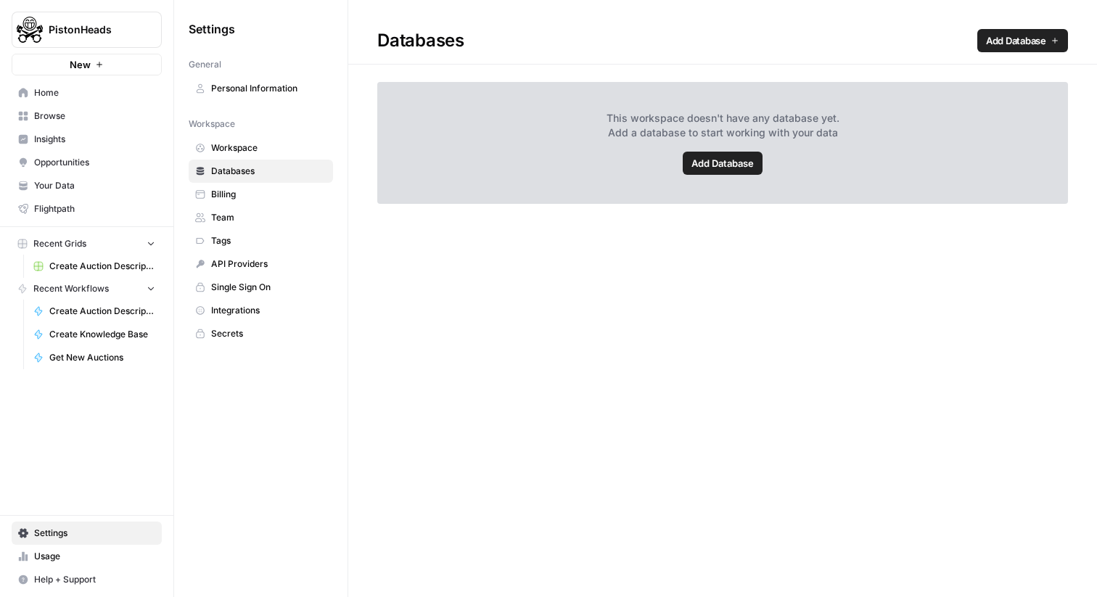
click at [256, 291] on span "Single Sign On" at bounding box center [268, 287] width 115 height 13
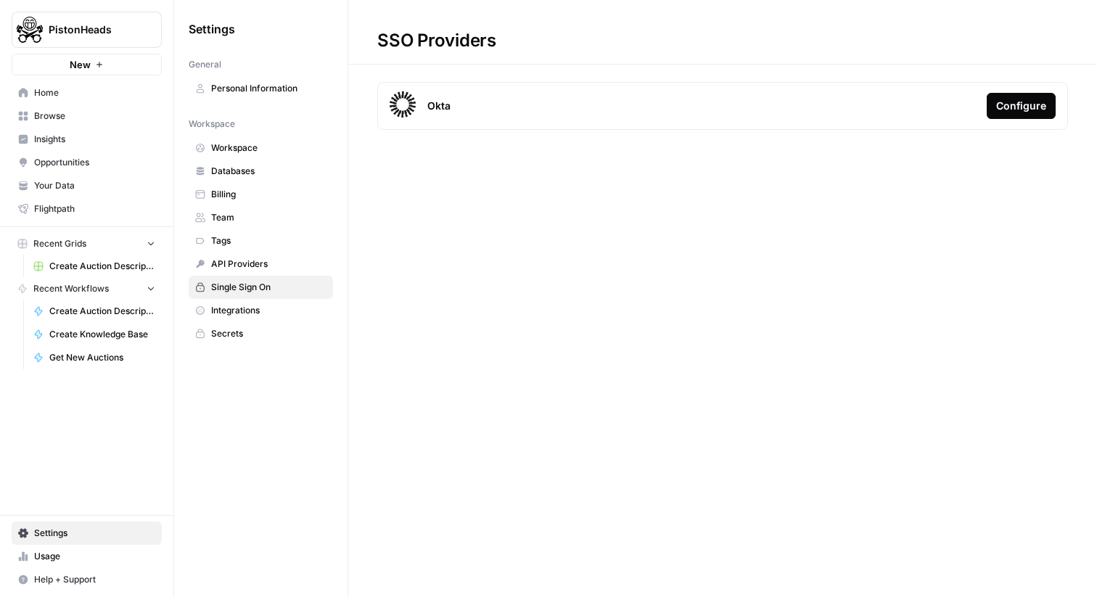
click at [256, 303] on link "Integrations" at bounding box center [261, 310] width 144 height 23
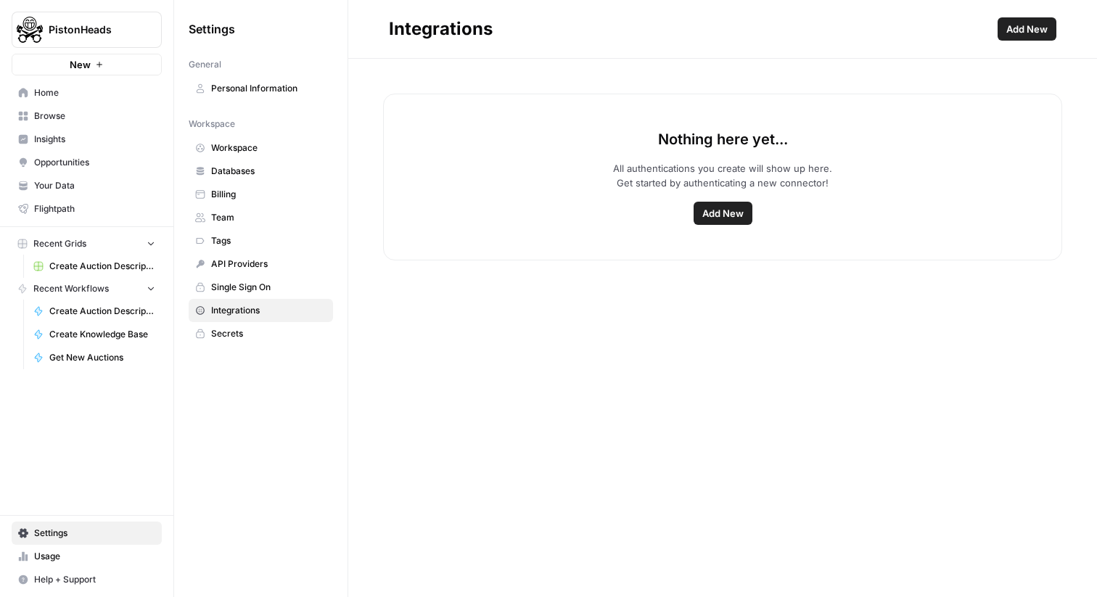
click at [78, 189] on span "Your Data" at bounding box center [94, 185] width 121 height 13
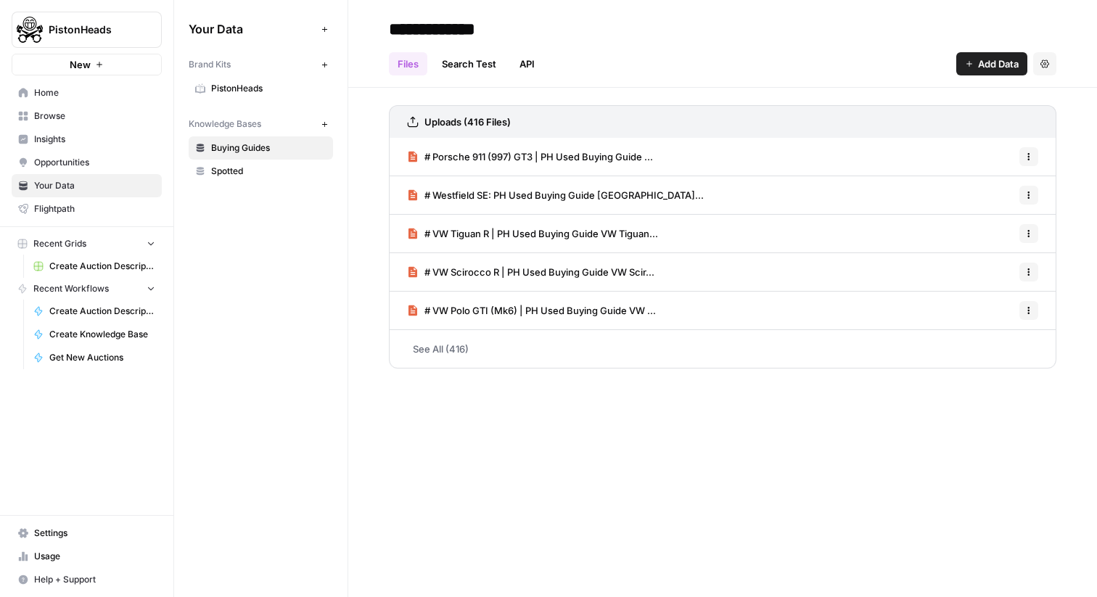
click at [68, 148] on link "Insights" at bounding box center [87, 139] width 150 height 23
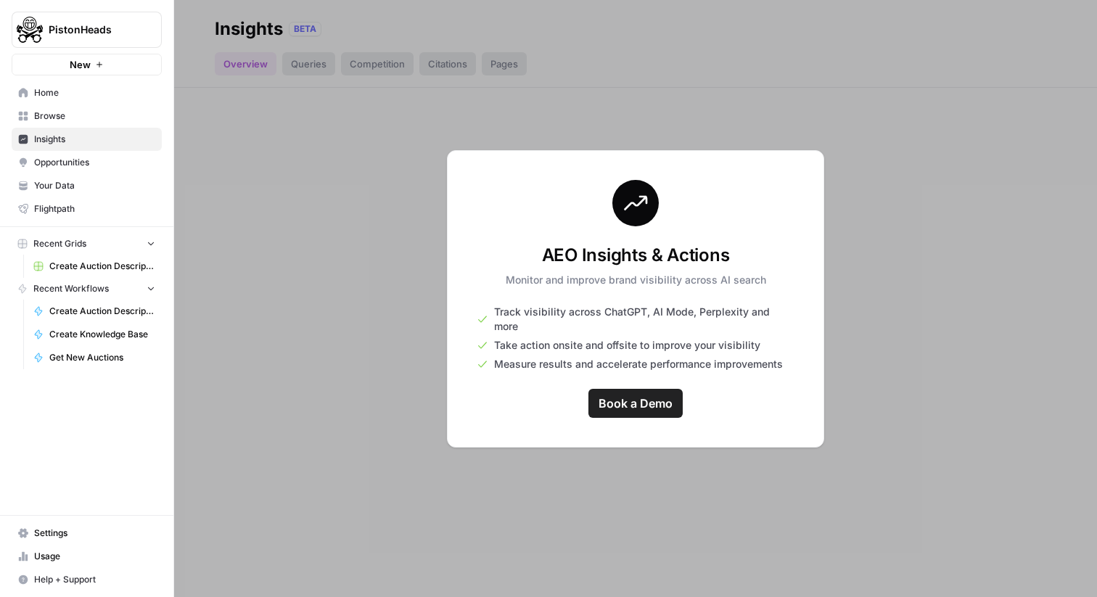
click at [65, 161] on span "Opportunities" at bounding box center [94, 162] width 121 height 13
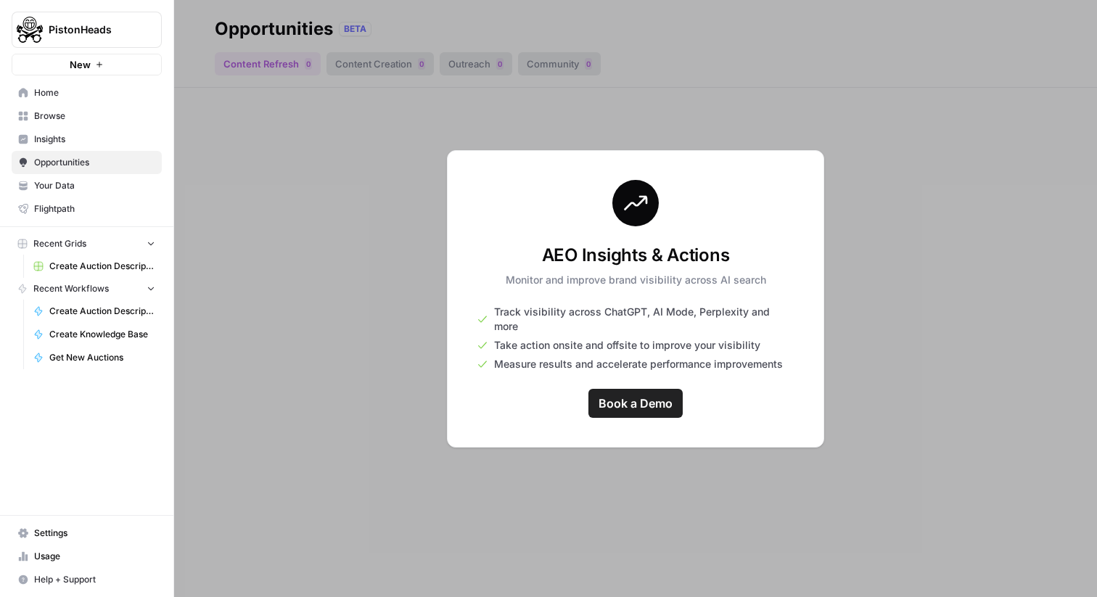
click at [43, 552] on span "Usage" at bounding box center [94, 556] width 121 height 13
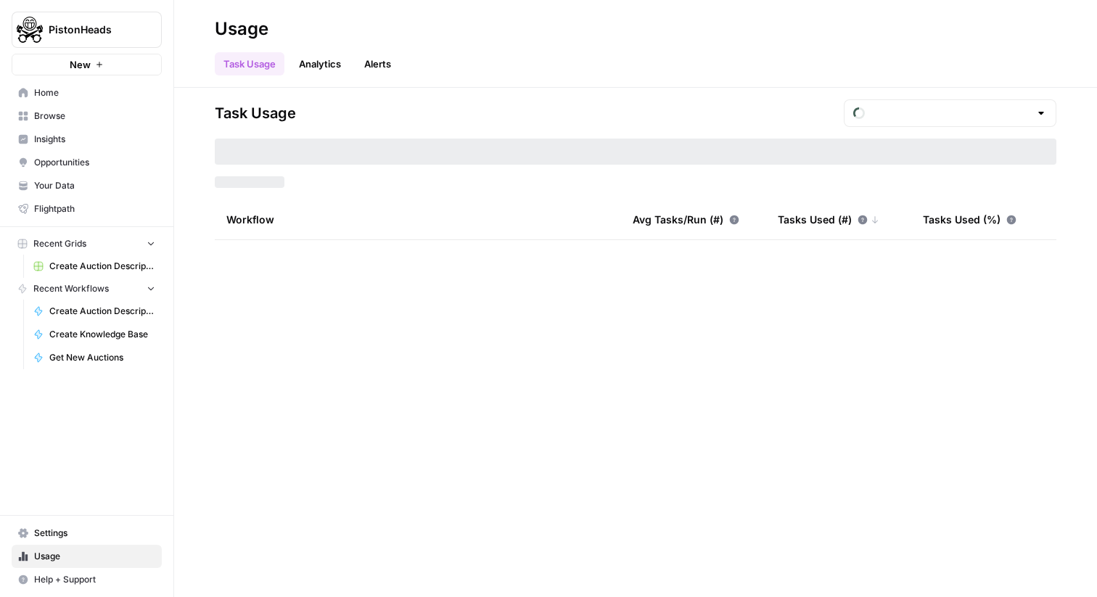
type input "September Tasks"
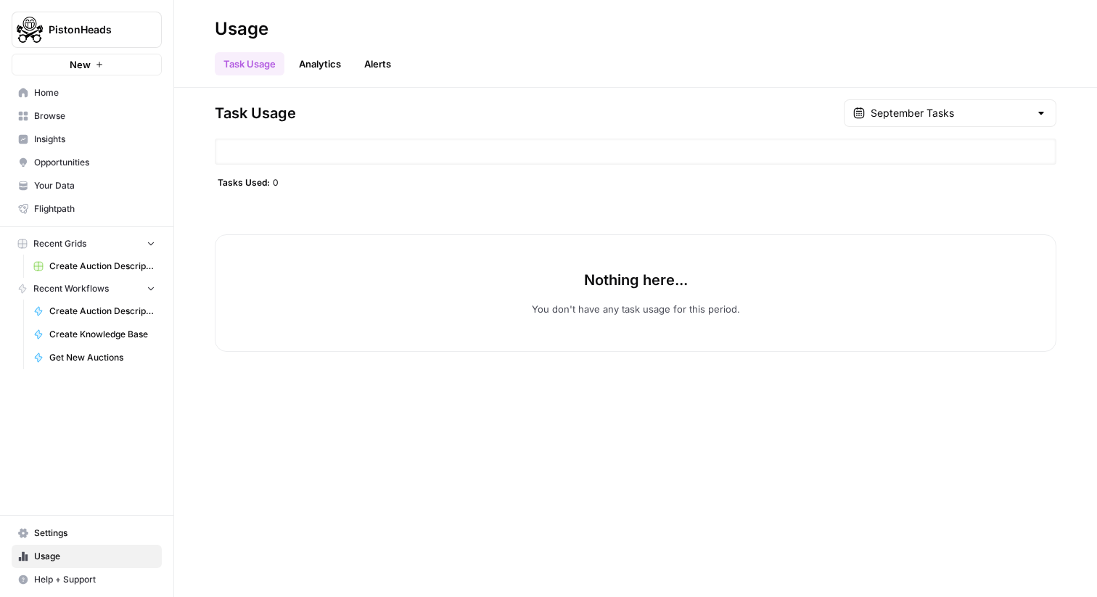
click at [40, 539] on span "Settings" at bounding box center [94, 533] width 121 height 13
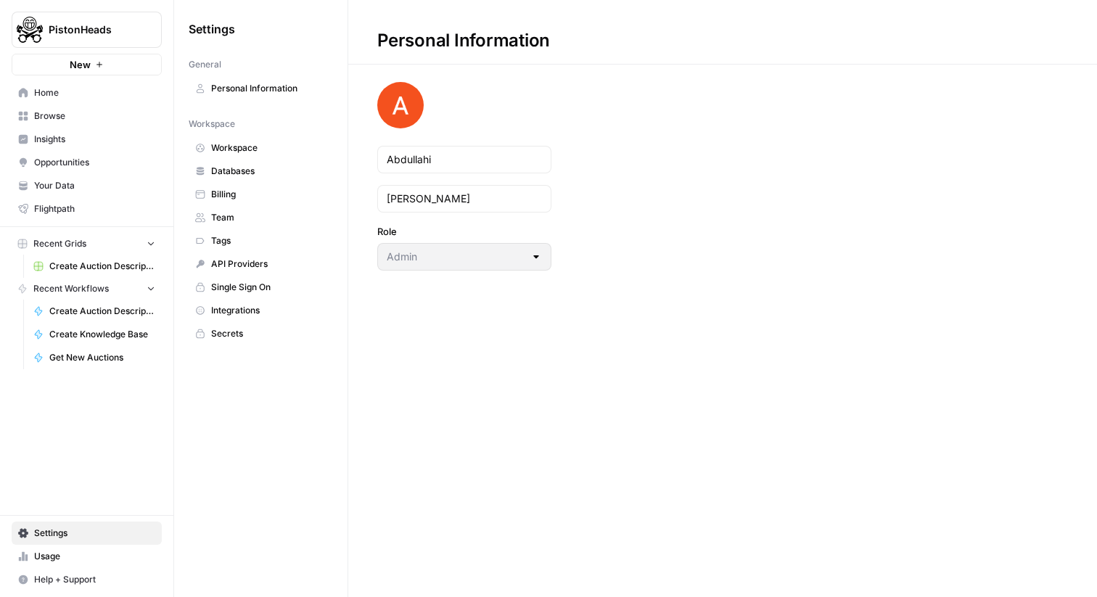
click at [248, 245] on span "Tags" at bounding box center [268, 240] width 115 height 13
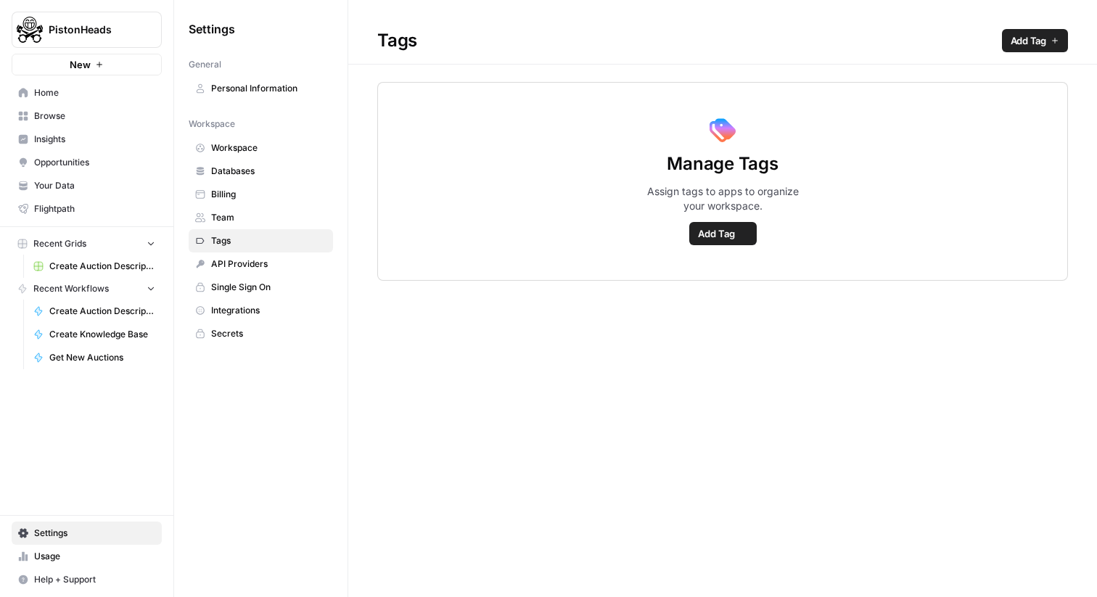
click at [242, 220] on span "Team" at bounding box center [268, 217] width 115 height 13
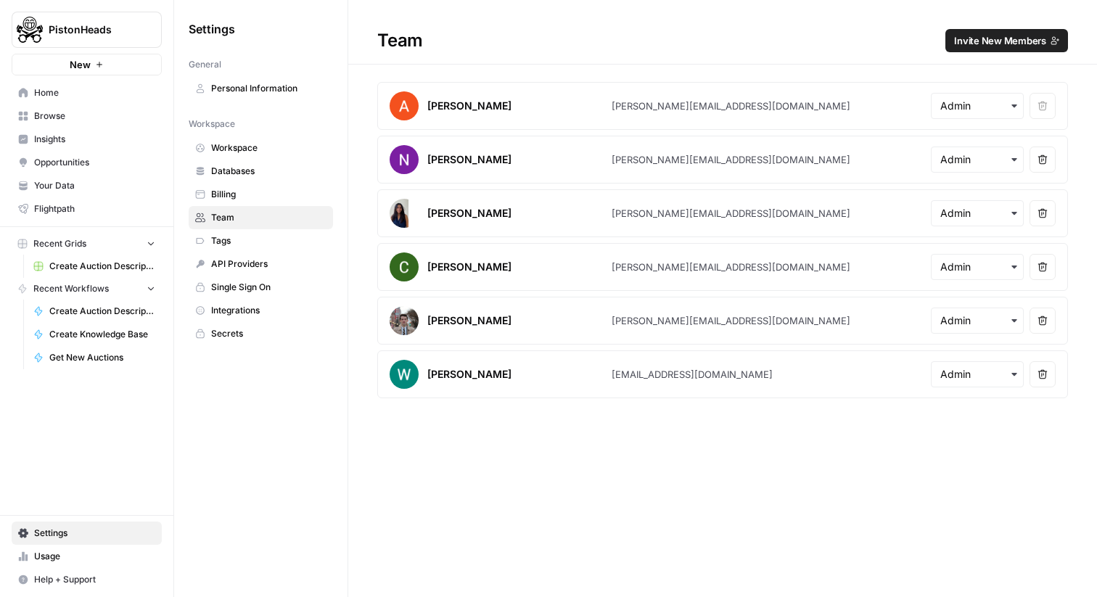
click at [123, 96] on span "Home" at bounding box center [94, 92] width 121 height 13
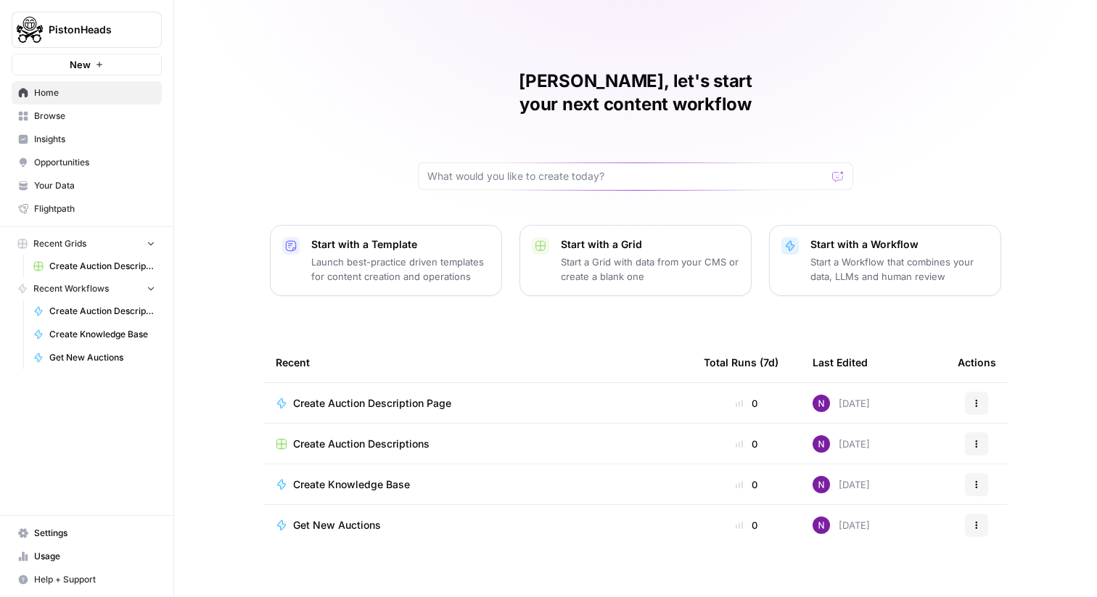
click at [38, 127] on link "Browse" at bounding box center [87, 116] width 150 height 23
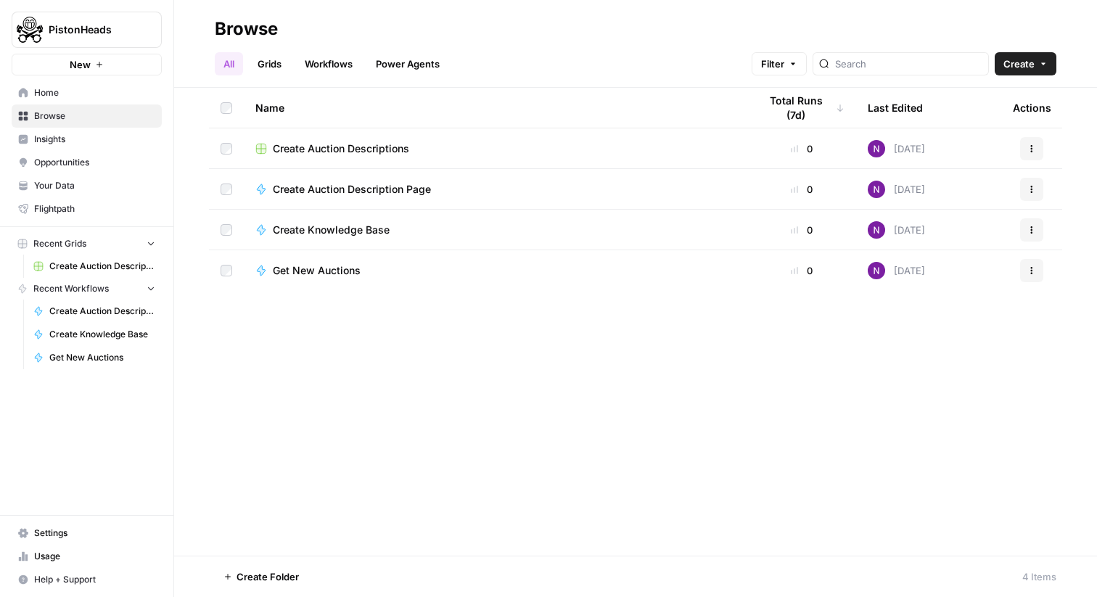
click at [319, 62] on link "Workflows" at bounding box center [328, 63] width 65 height 23
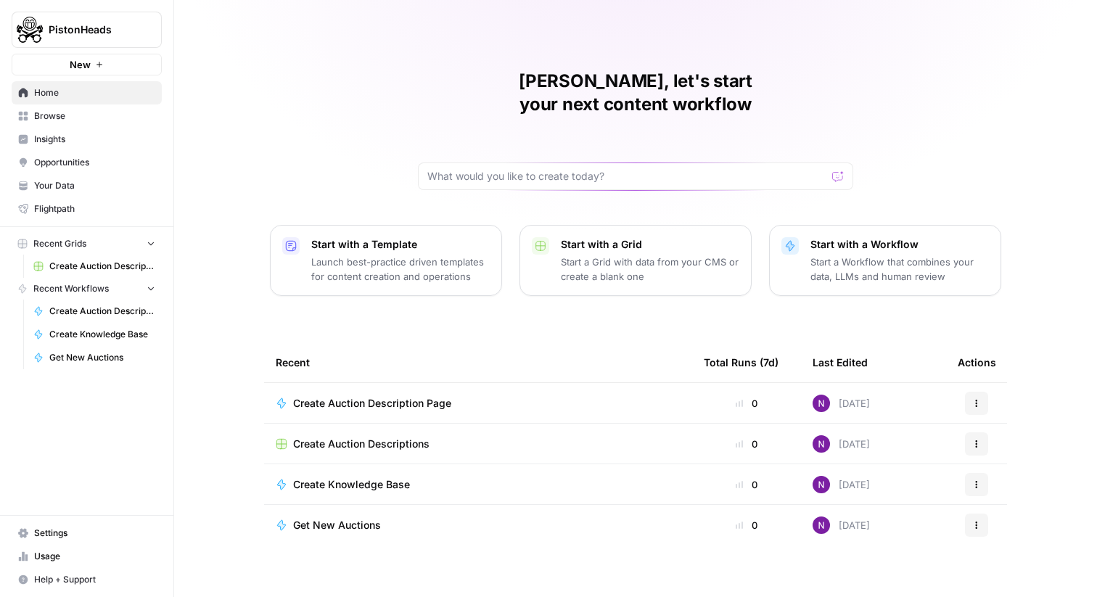
click at [52, 544] on link "Settings" at bounding box center [87, 533] width 150 height 23
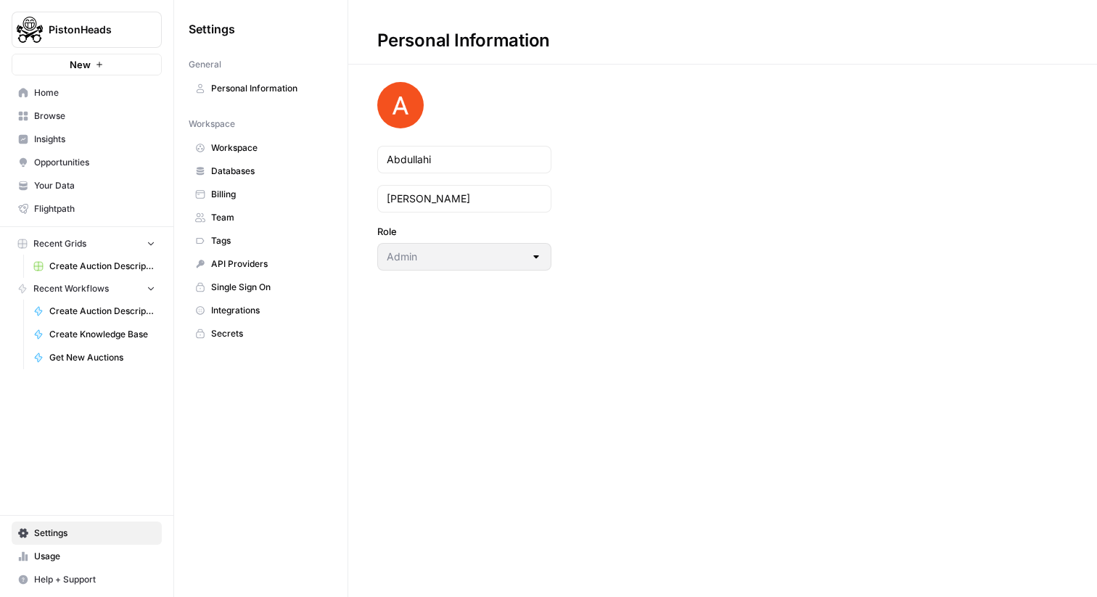
click at [249, 212] on span "Team" at bounding box center [268, 217] width 115 height 13
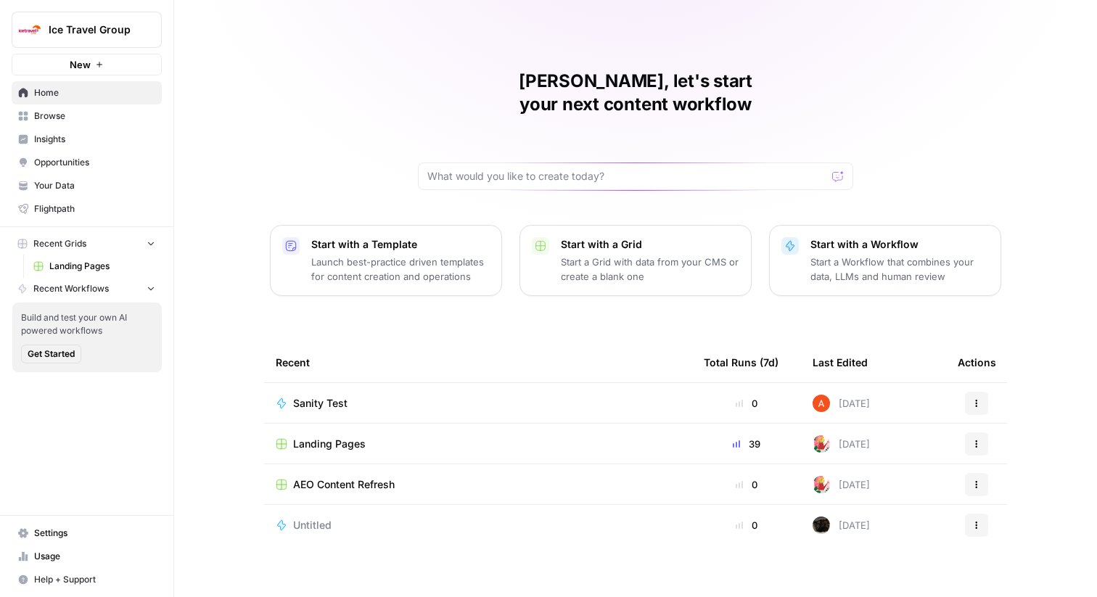
click at [102, 33] on span "Ice Travel Group" at bounding box center [93, 29] width 88 height 15
type input "[PERSON_NAME]"
click at [90, 124] on div "[PERSON_NAME] Inc Create Workspace Log Out" at bounding box center [132, 115] width 240 height 123
click at [73, 114] on span "Zola Inc" at bounding box center [140, 109] width 192 height 15
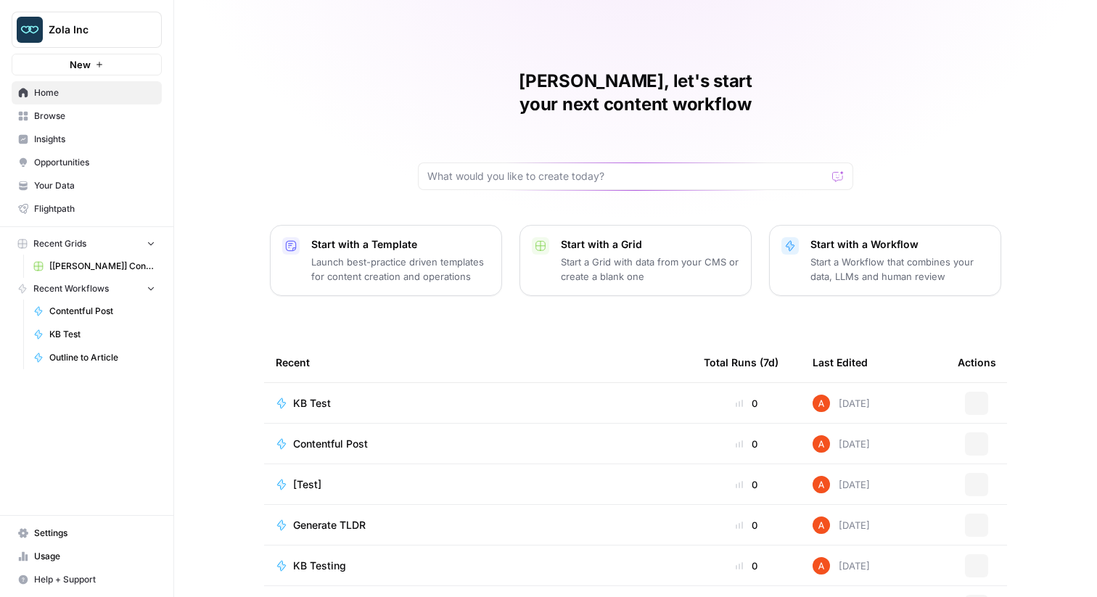
click at [67, 118] on span "Browse" at bounding box center [94, 116] width 121 height 13
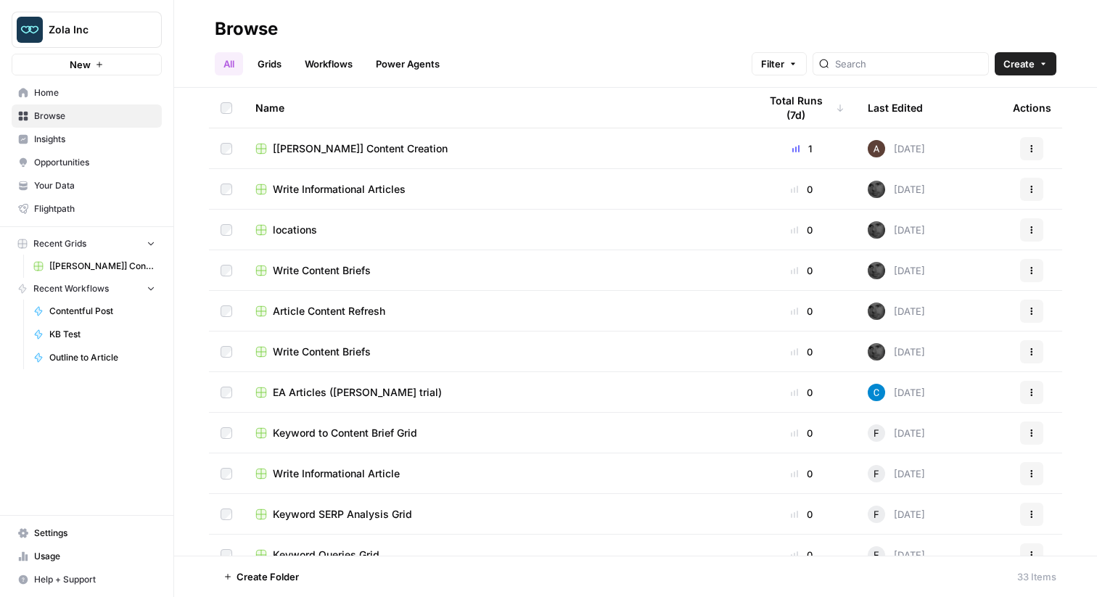
click at [268, 53] on link "Grids" at bounding box center [269, 63] width 41 height 23
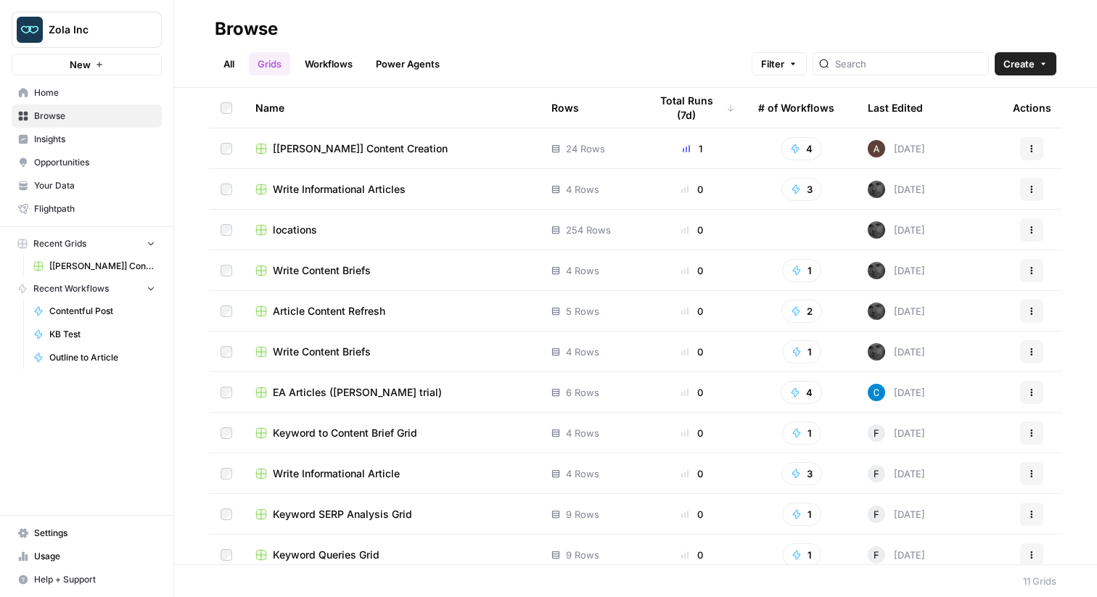
click at [330, 145] on span "[[PERSON_NAME]] Content Creation" at bounding box center [360, 149] width 175 height 15
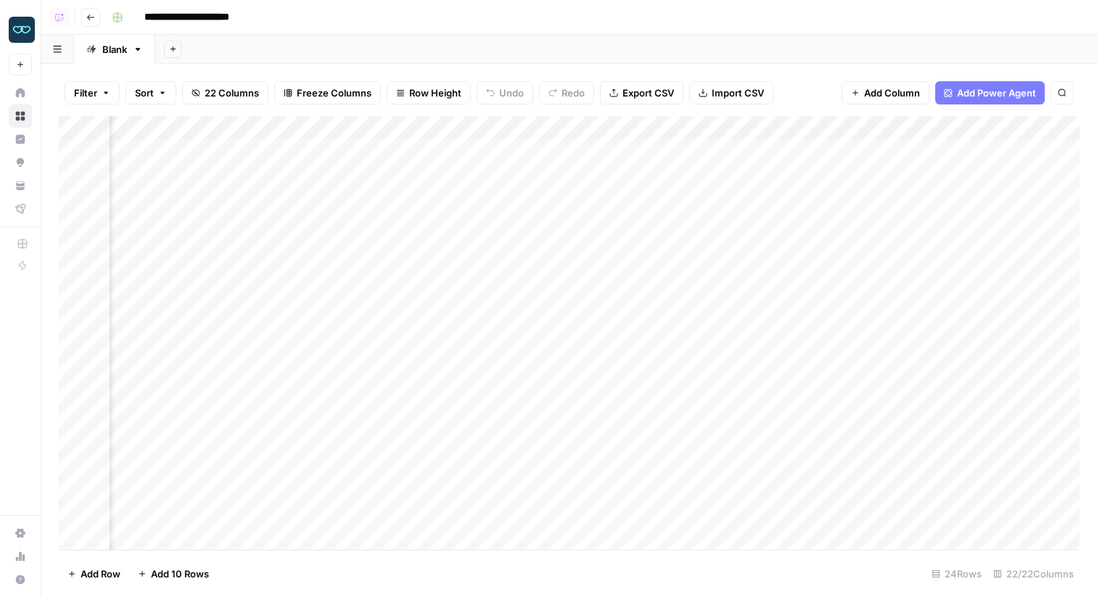
scroll to position [0, 2148]
click at [503, 126] on div "Add Column" at bounding box center [569, 333] width 1021 height 434
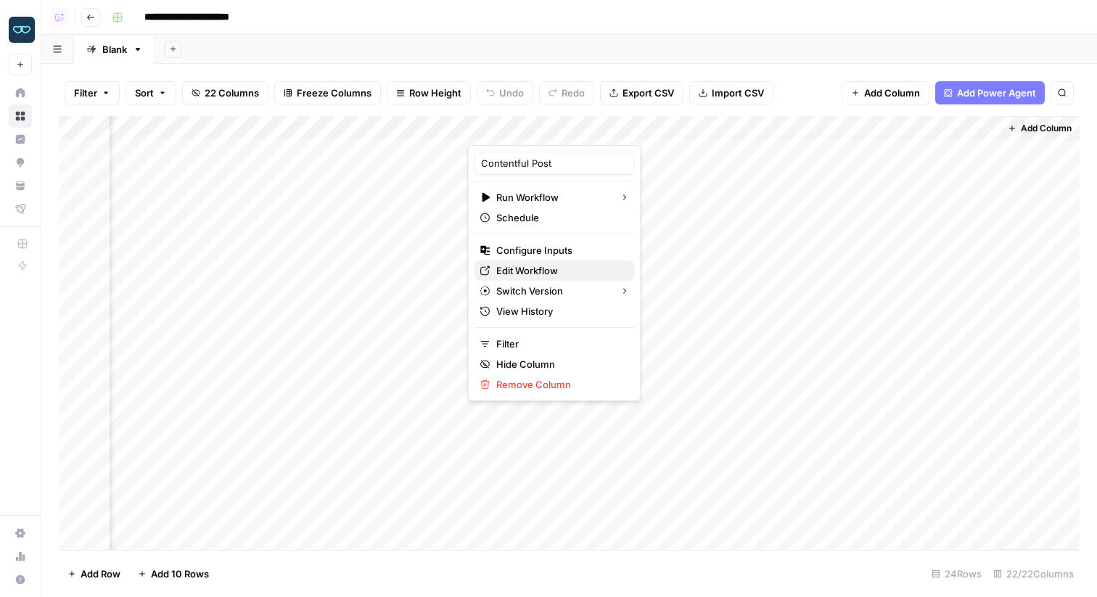
click at [528, 270] on span "Edit Workflow" at bounding box center [559, 270] width 127 height 15
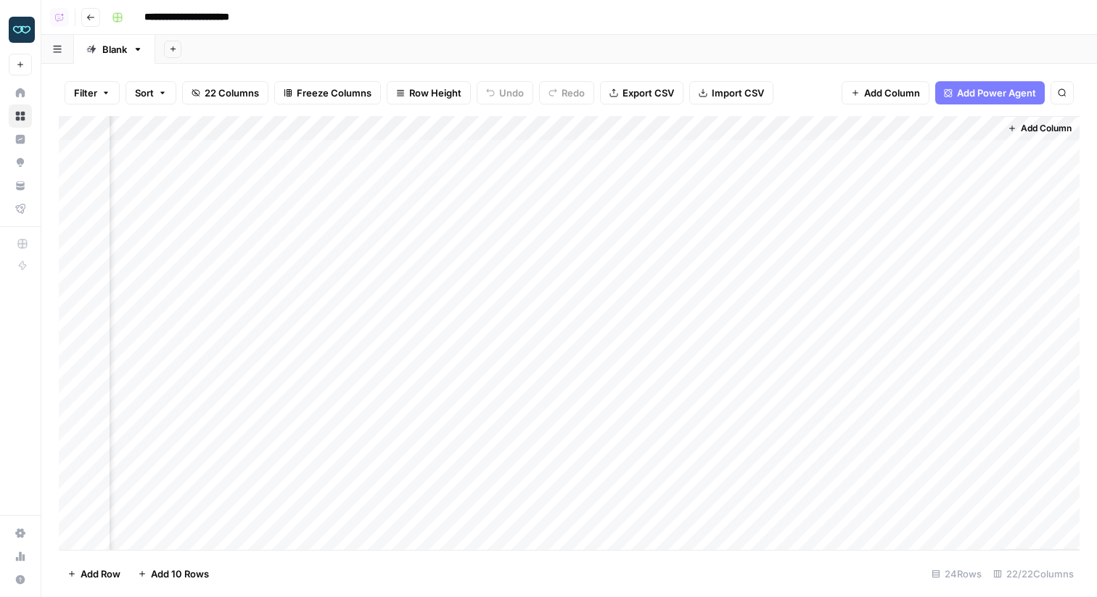
click at [83, 13] on button "Go back" at bounding box center [90, 17] width 19 height 19
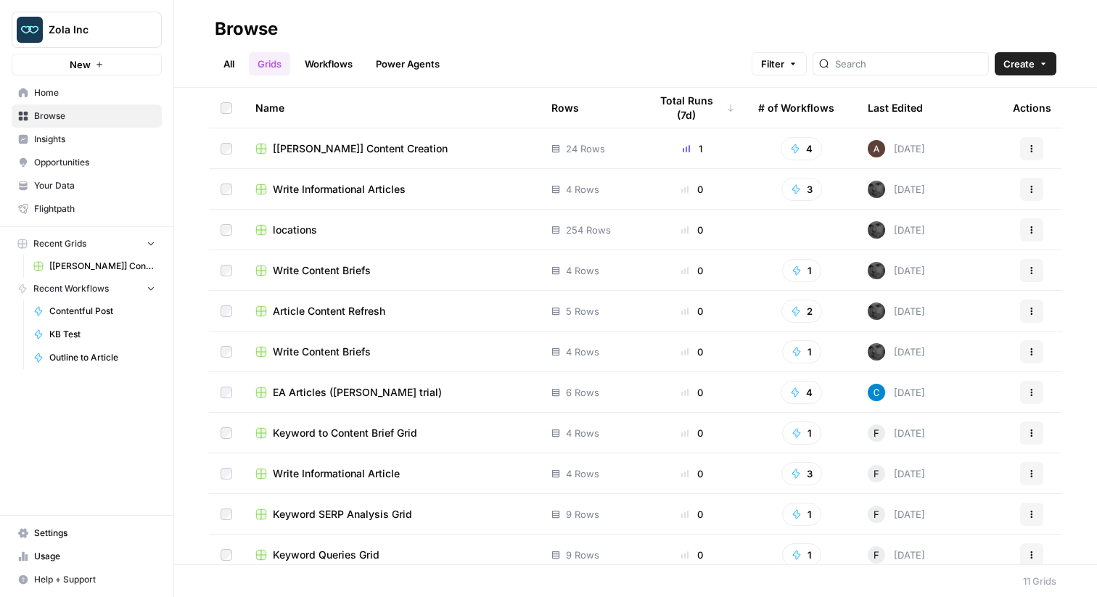
click at [330, 153] on span "[[PERSON_NAME]] Content Creation" at bounding box center [360, 149] width 175 height 15
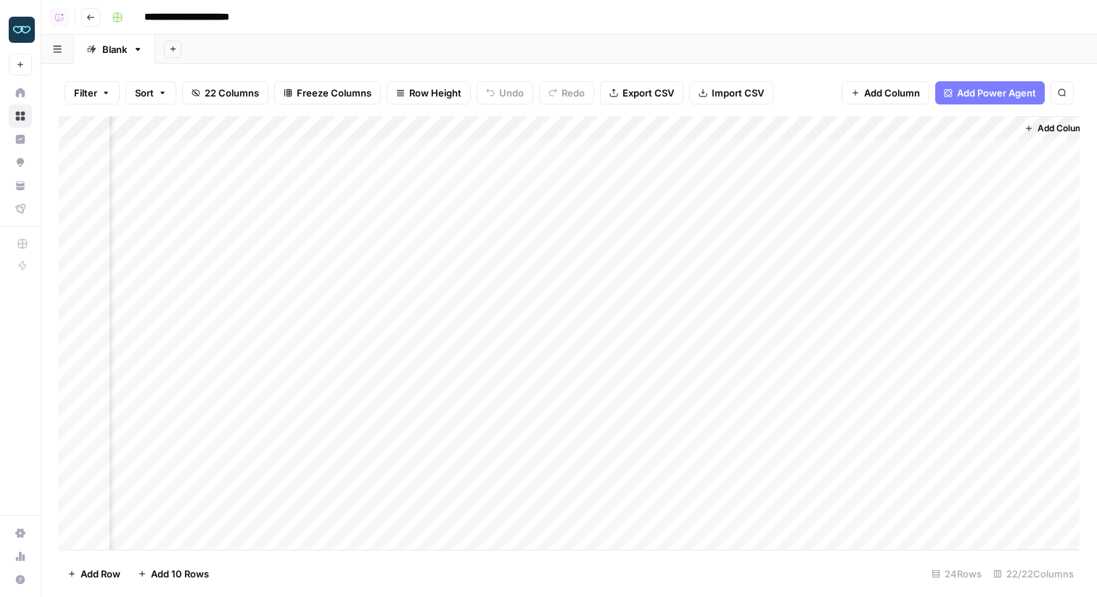
scroll to position [0, 2148]
click at [483, 124] on div "Add Column" at bounding box center [569, 333] width 1021 height 434
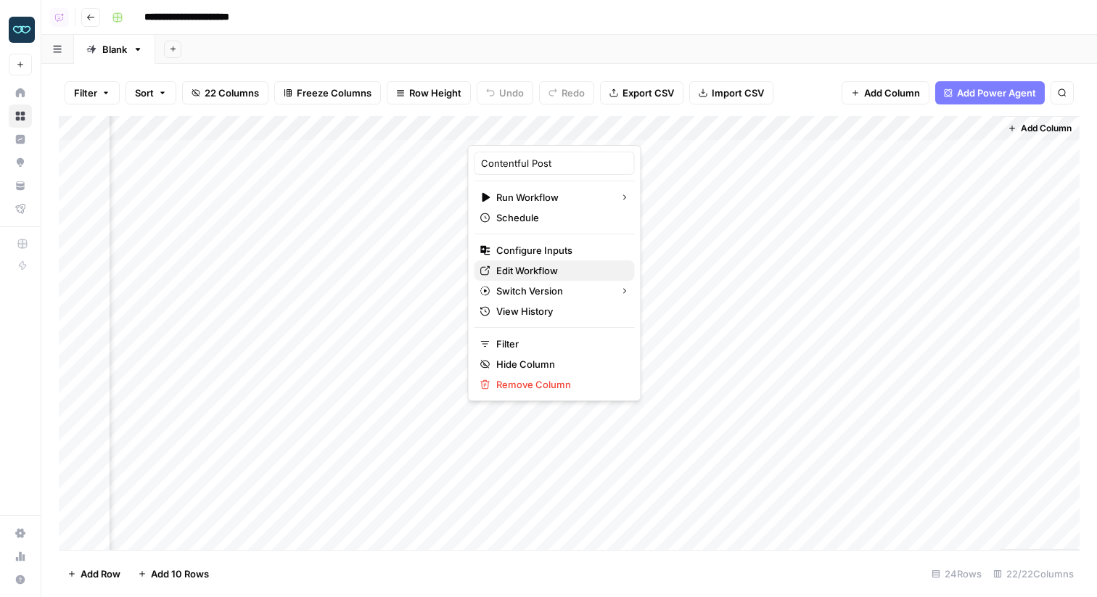
click at [511, 270] on span "Edit Workflow" at bounding box center [559, 270] width 127 height 15
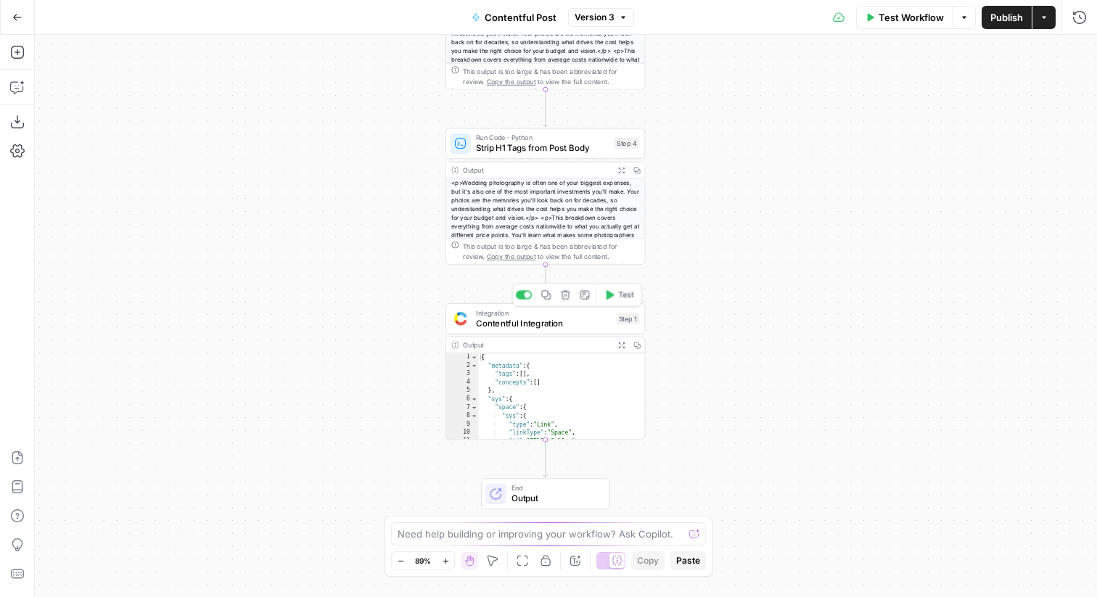
click at [600, 319] on span "Contentful Integration" at bounding box center [543, 323] width 135 height 13
